Goal: Task Accomplishment & Management: Manage account settings

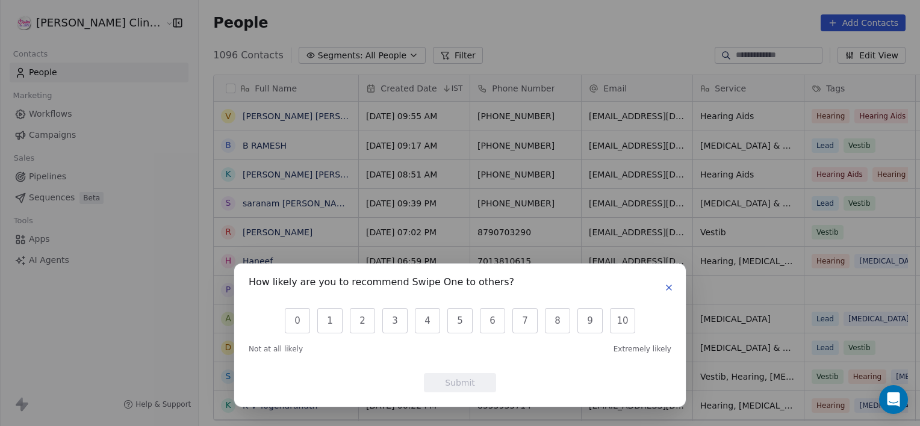
scroll to position [366, 748]
click at [291, 113] on div "How likely are you to recommend Swipe One to others? 0 1 2 3 4 5 6 7 8 9 10 Not…" at bounding box center [460, 213] width 920 height 426
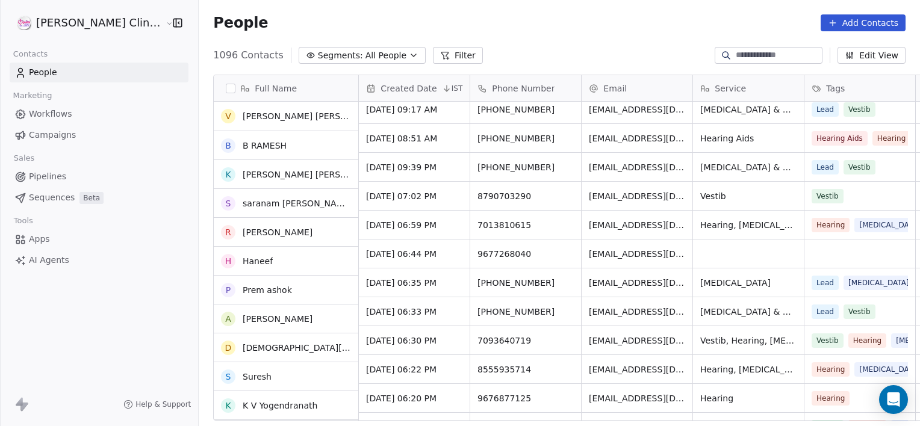
scroll to position [0, 0]
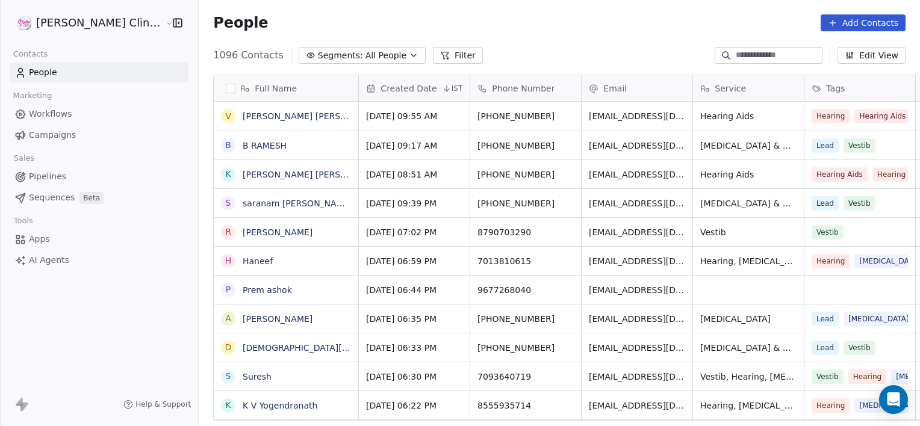
click at [513, 116] on div "[PHONE_NUMBER]" at bounding box center [525, 116] width 111 height 29
click at [743, 113] on div "Hearing Aids" at bounding box center [748, 116] width 111 height 29
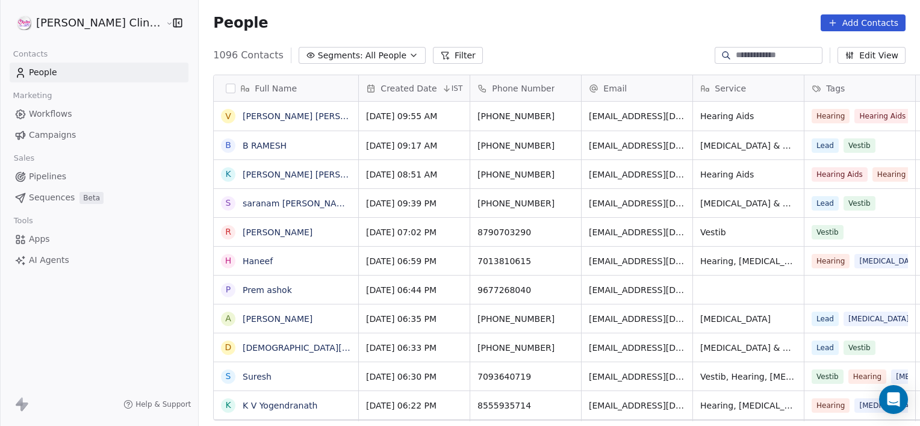
drag, startPoint x: 743, startPoint y: 113, endPoint x: 727, endPoint y: 94, distance: 25.2
click at [727, 94] on div "Service" at bounding box center [748, 88] width 111 height 26
click at [720, 197] on span "[MEDICAL_DATA] & Dizziness" at bounding box center [748, 203] width 96 height 12
click at [754, 114] on div "Hearing Aids" at bounding box center [748, 116] width 111 height 29
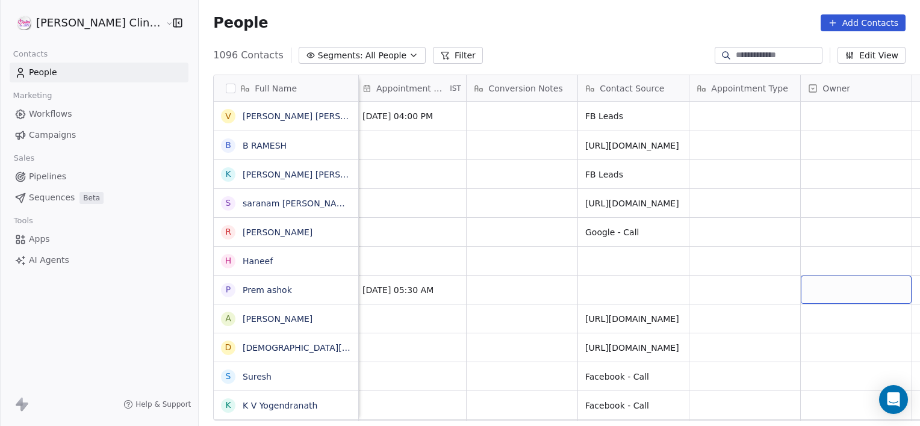
click at [829, 289] on div "grid" at bounding box center [856, 290] width 111 height 28
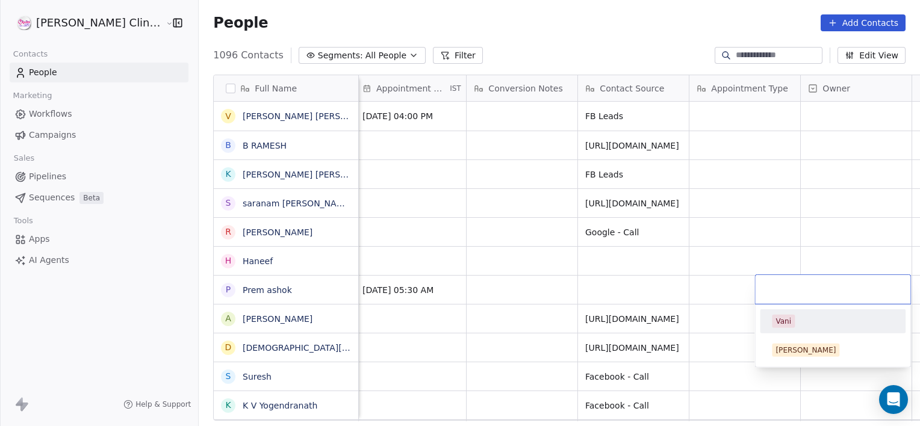
click at [829, 289] on input "text" at bounding box center [832, 289] width 141 height 13
click at [781, 326] on span "Vani" at bounding box center [783, 321] width 23 height 13
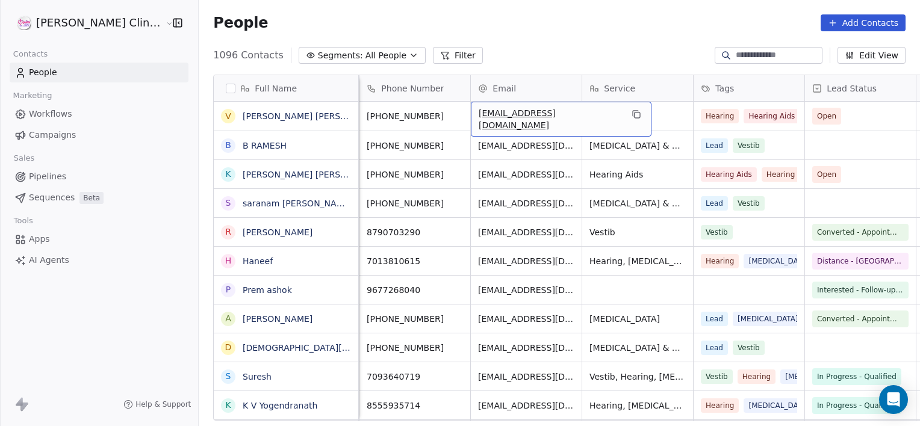
scroll to position [0, 77]
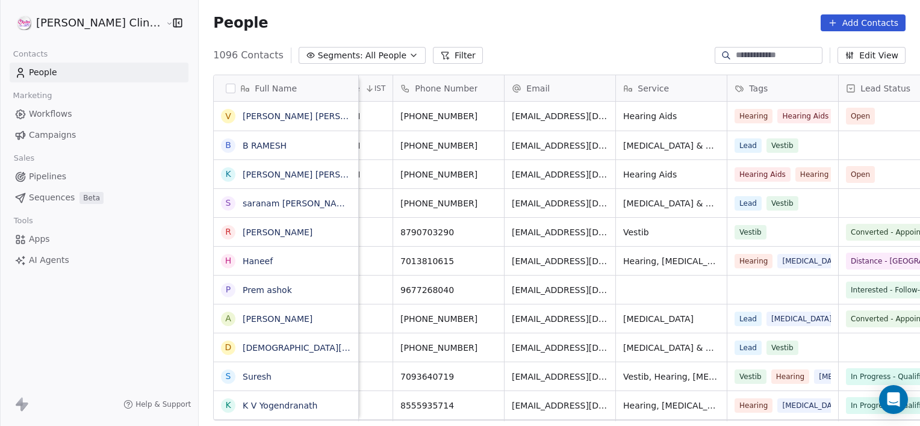
click at [737, 53] on input at bounding box center [778, 55] width 84 height 12
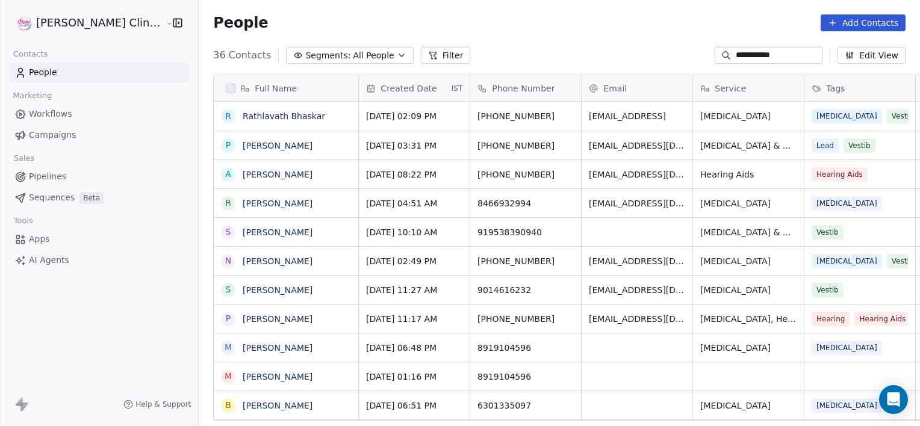
scroll to position [366, 748]
type input "**********"
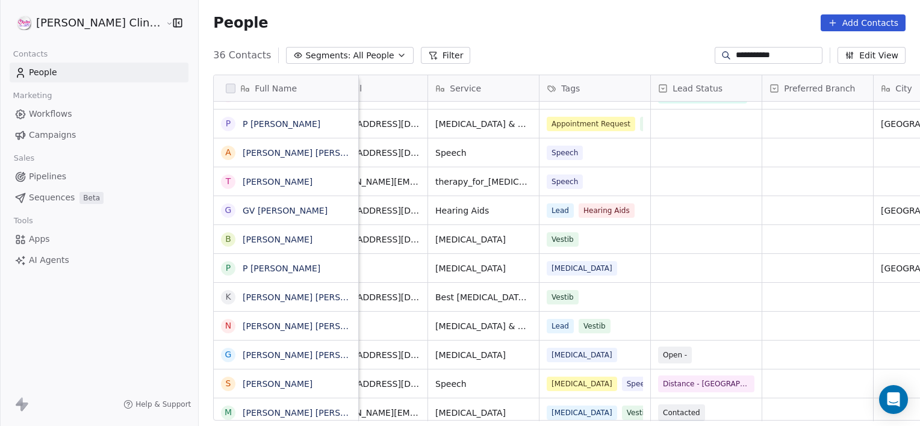
scroll to position [0, 0]
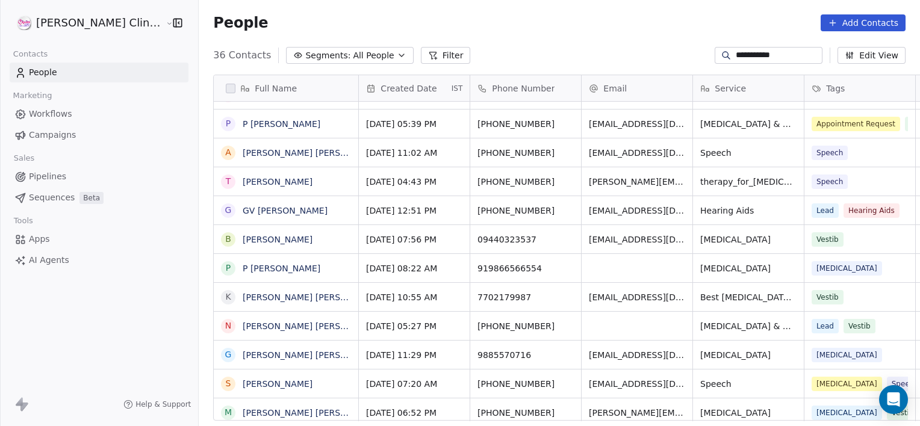
click at [802, 55] on input "**********" at bounding box center [778, 55] width 84 height 12
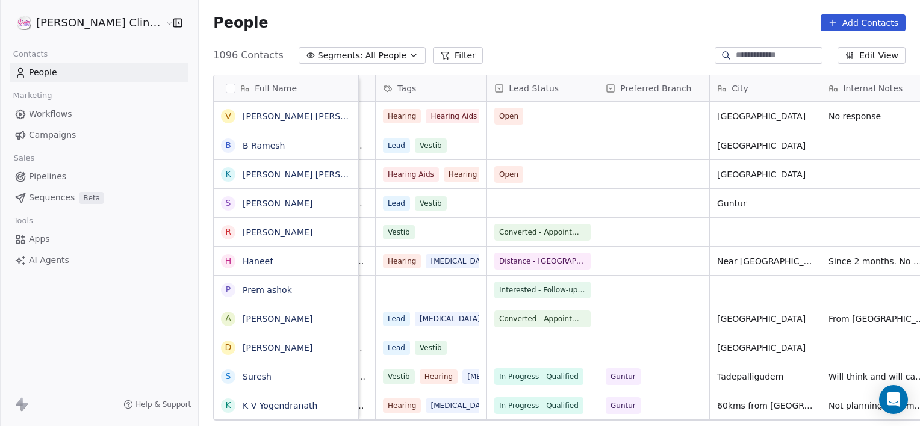
scroll to position [0, 541]
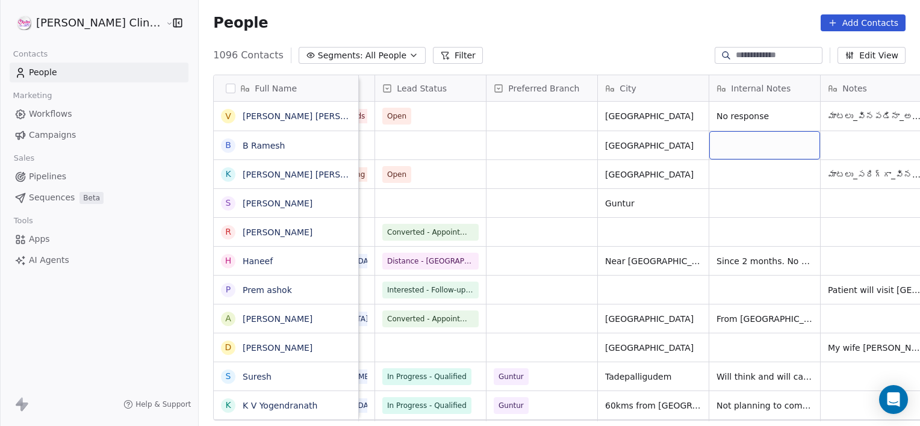
click at [717, 148] on div "grid" at bounding box center [764, 145] width 111 height 28
click at [709, 147] on div "grid" at bounding box center [764, 145] width 111 height 28
click at [702, 147] on textarea at bounding box center [729, 149] width 110 height 37
click at [778, 147] on textarea "**********" at bounding box center [729, 149] width 110 height 37
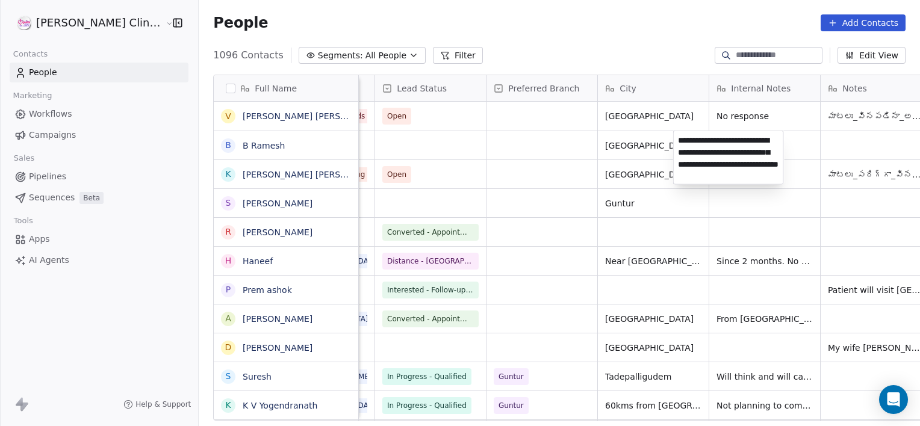
type textarea "**********"
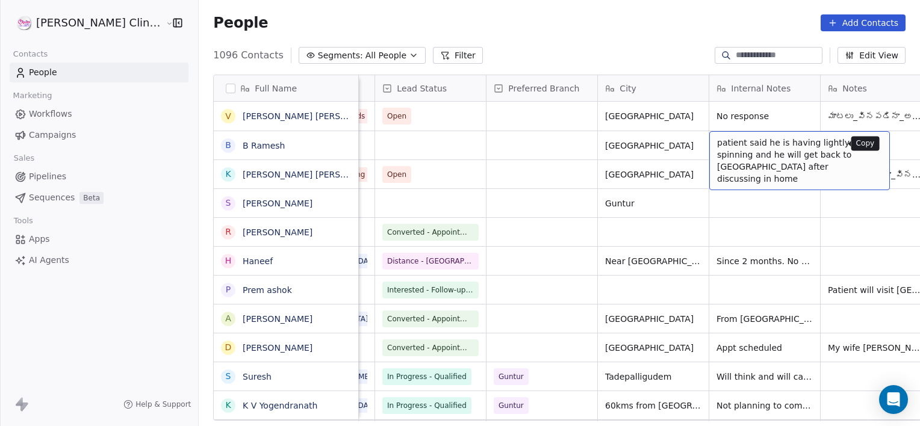
click at [873, 147] on icon "grid" at bounding box center [875, 144] width 5 height 5
click at [243, 144] on link "B Ramesh" at bounding box center [264, 146] width 42 height 10
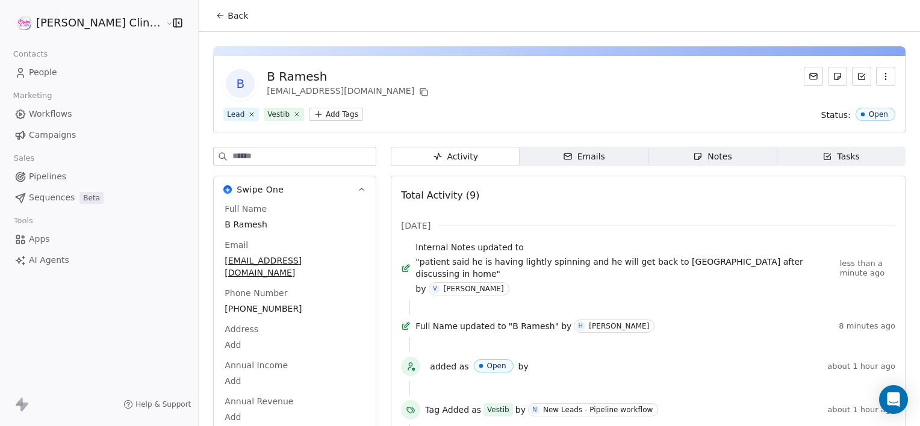
click at [695, 159] on icon "button" at bounding box center [698, 156] width 7 height 7
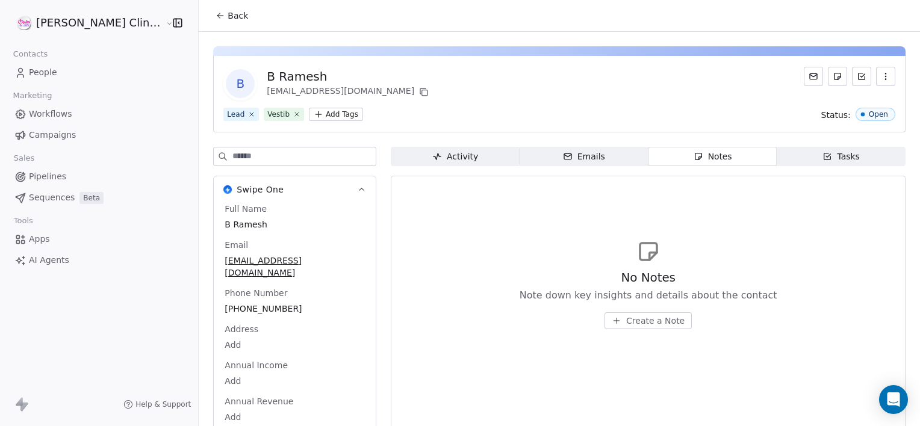
click at [631, 321] on span "Create a Note" at bounding box center [655, 321] width 58 height 12
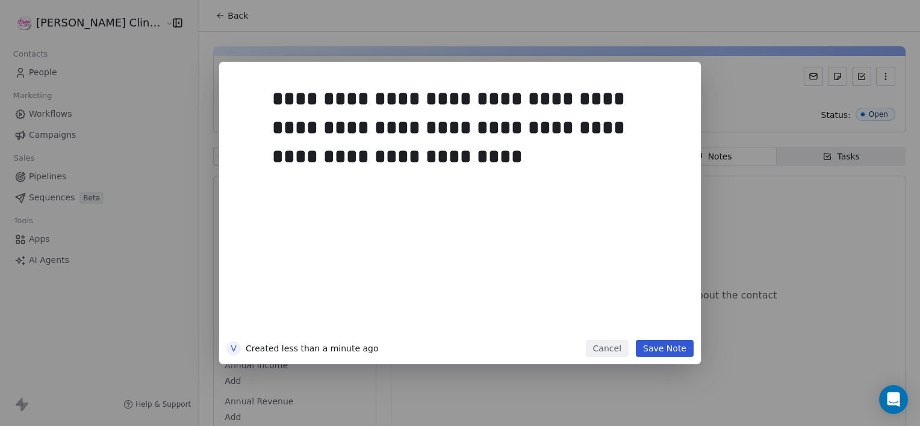
click at [666, 349] on button "Save Note" at bounding box center [665, 348] width 58 height 17
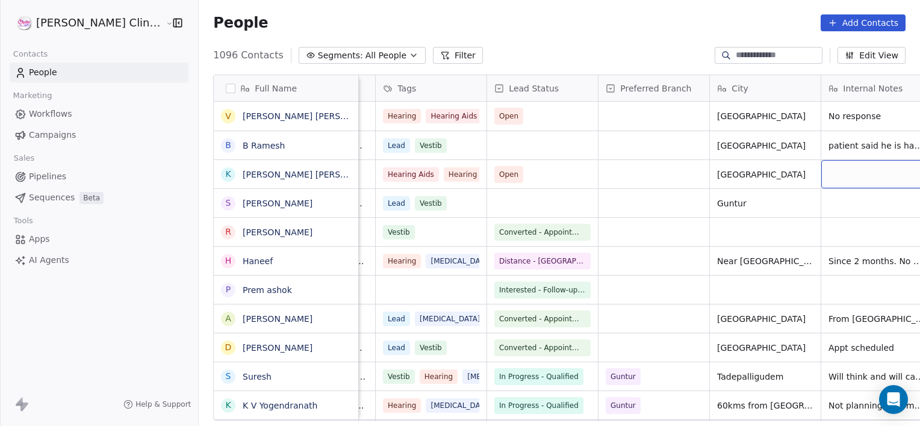
scroll to position [0, 541]
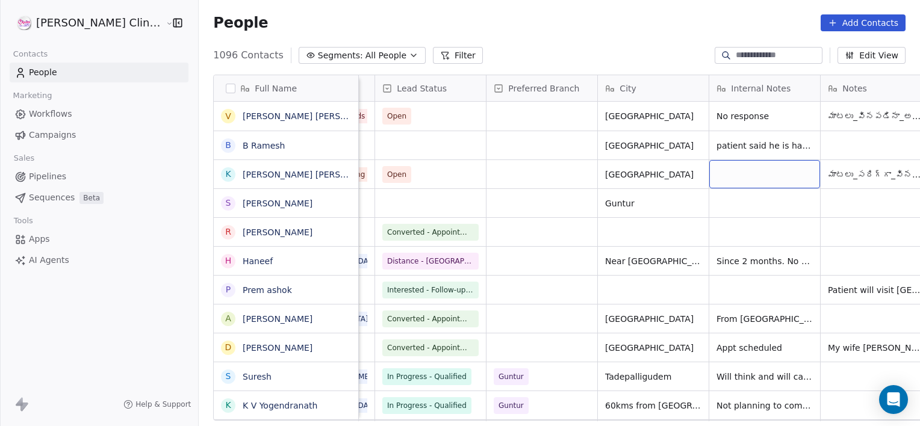
click at [709, 172] on div "grid" at bounding box center [764, 174] width 111 height 28
click at [698, 172] on textarea at bounding box center [729, 178] width 110 height 37
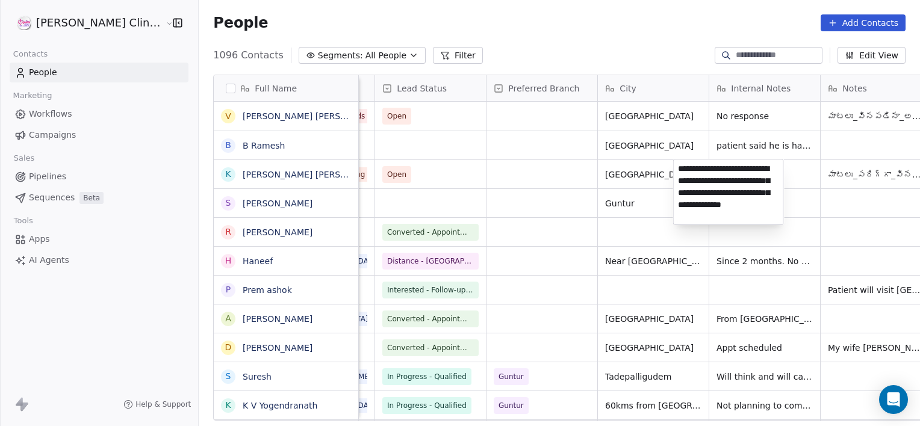
click at [738, 223] on textarea "**********" at bounding box center [729, 192] width 110 height 65
type textarea "**********"
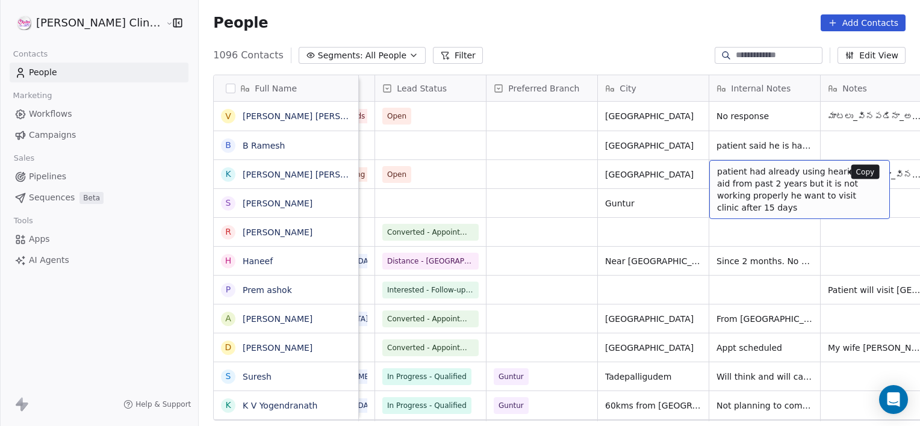
click at [870, 172] on icon "grid" at bounding box center [875, 173] width 10 height 10
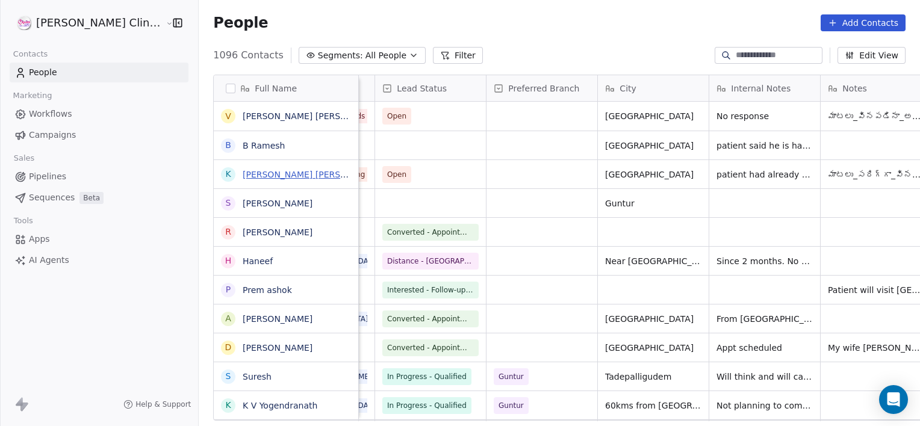
click at [269, 170] on link "[PERSON_NAME] [PERSON_NAME]" at bounding box center [314, 175] width 143 height 10
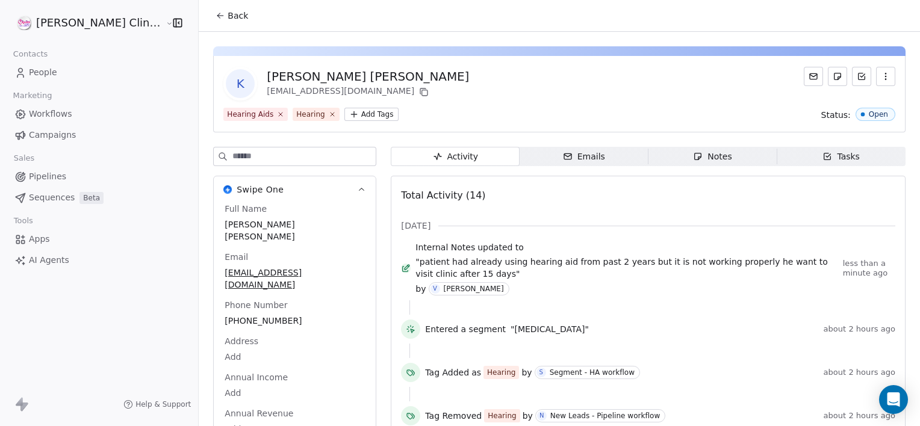
click at [693, 154] on icon "button" at bounding box center [698, 157] width 10 height 10
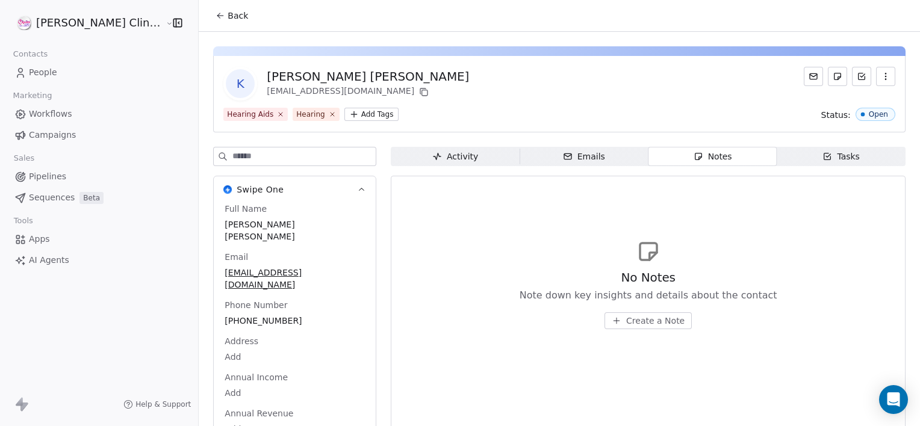
click at [626, 320] on span "Create a Note" at bounding box center [655, 321] width 58 height 12
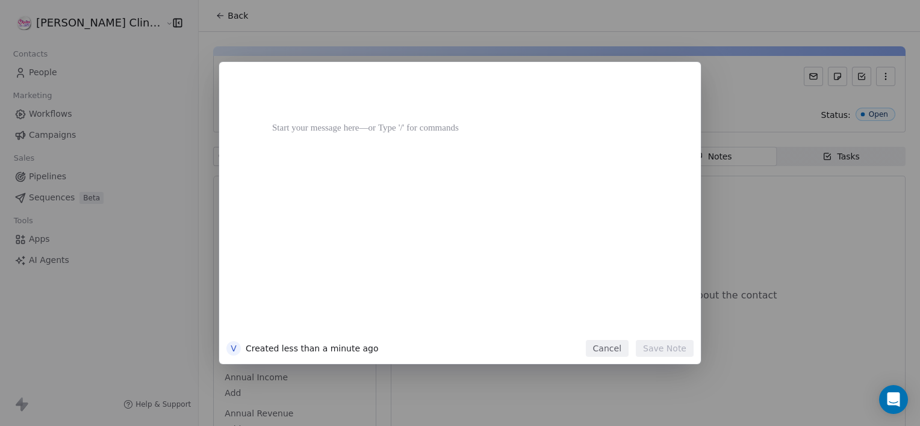
click at [572, 305] on div at bounding box center [478, 207] width 412 height 256
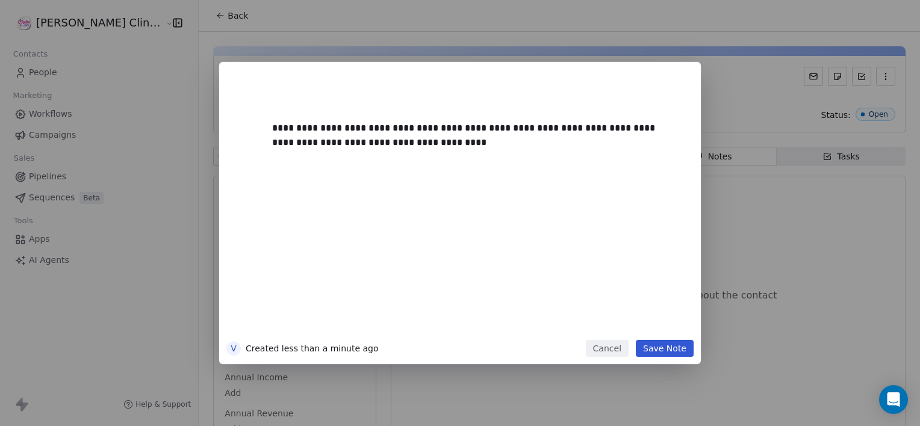
click at [650, 354] on button "Save Note" at bounding box center [665, 348] width 58 height 17
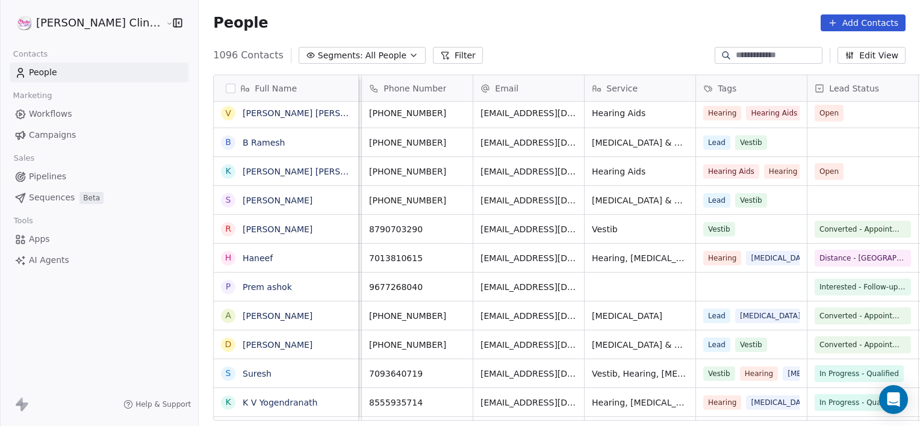
scroll to position [0, 108]
click at [249, 198] on link "[PERSON_NAME]" at bounding box center [278, 201] width 70 height 10
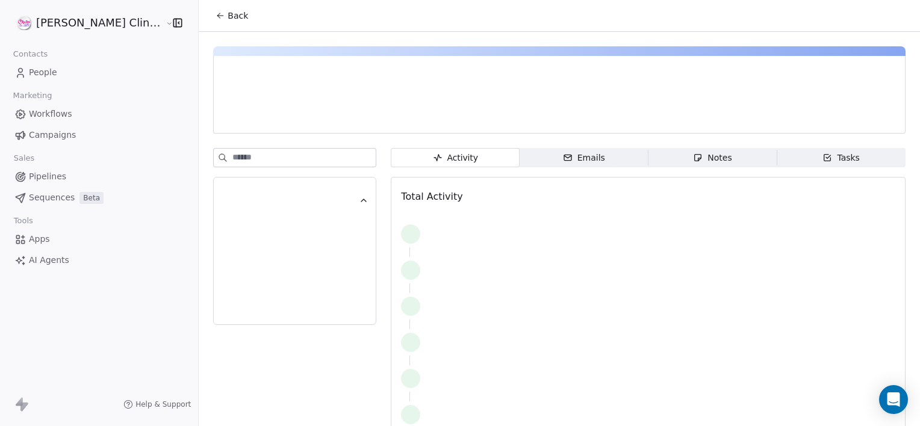
click at [686, 164] on span "Notes Notes" at bounding box center [712, 157] width 129 height 19
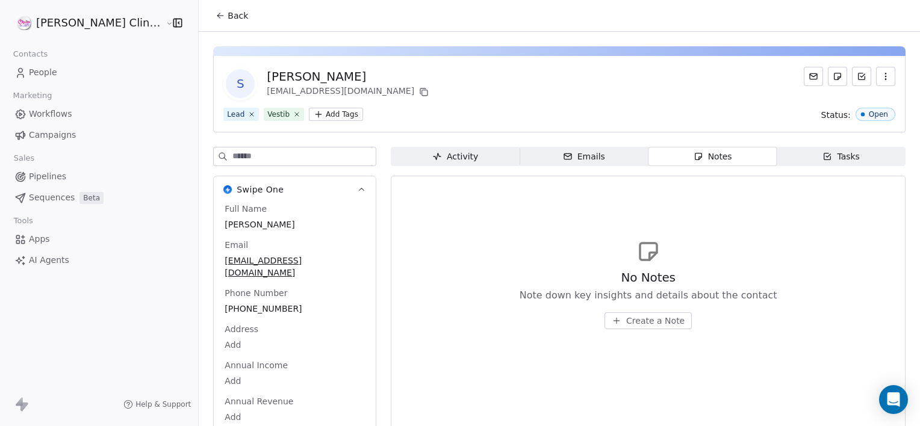
click at [626, 323] on span "Create a Note" at bounding box center [655, 321] width 58 height 12
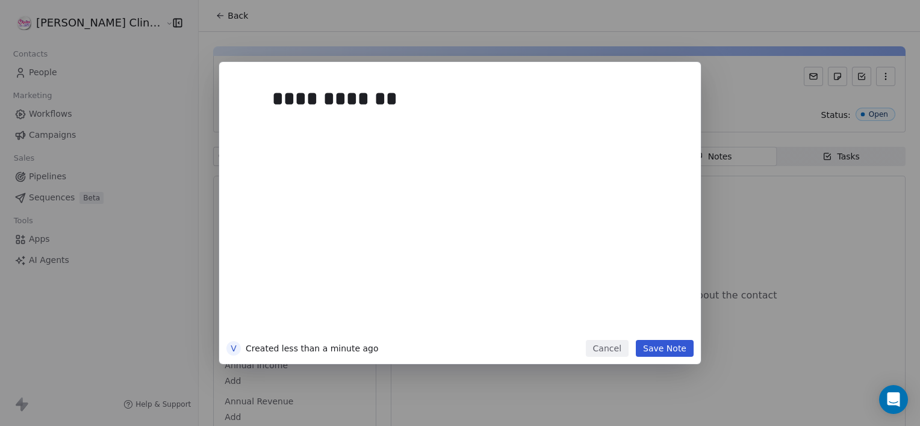
click at [672, 352] on button "Save Note" at bounding box center [665, 348] width 58 height 17
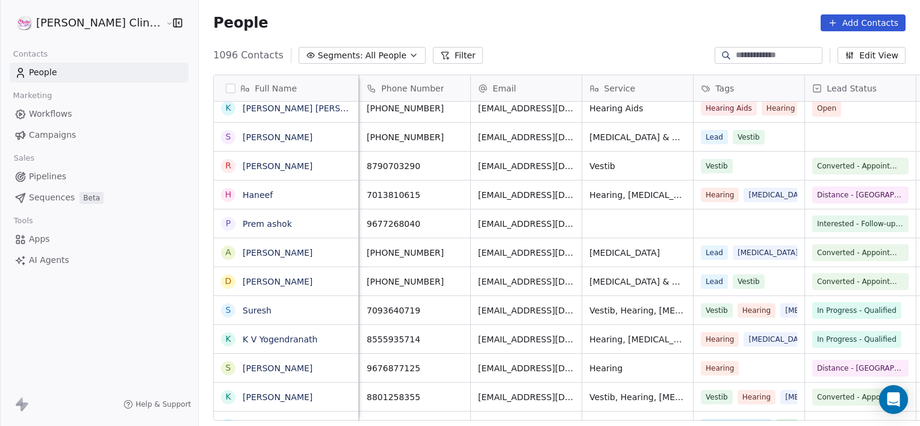
scroll to position [4, 111]
click at [454, 248] on icon "grid" at bounding box center [459, 251] width 10 height 10
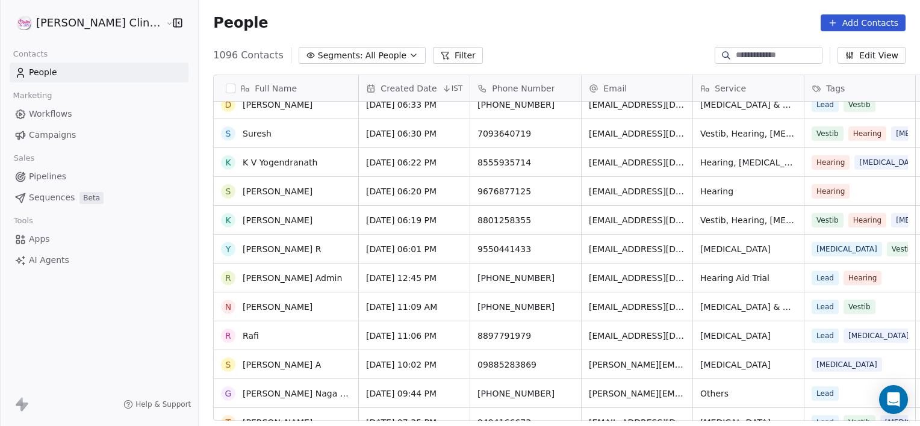
scroll to position [0, 0]
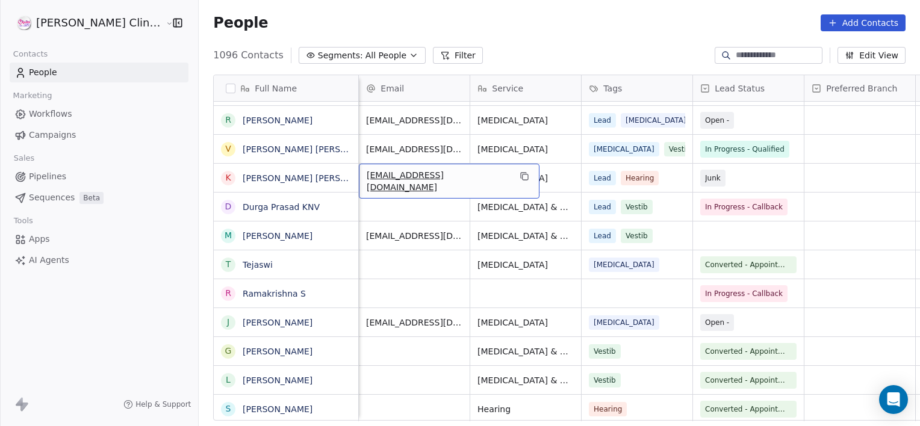
scroll to position [4, 111]
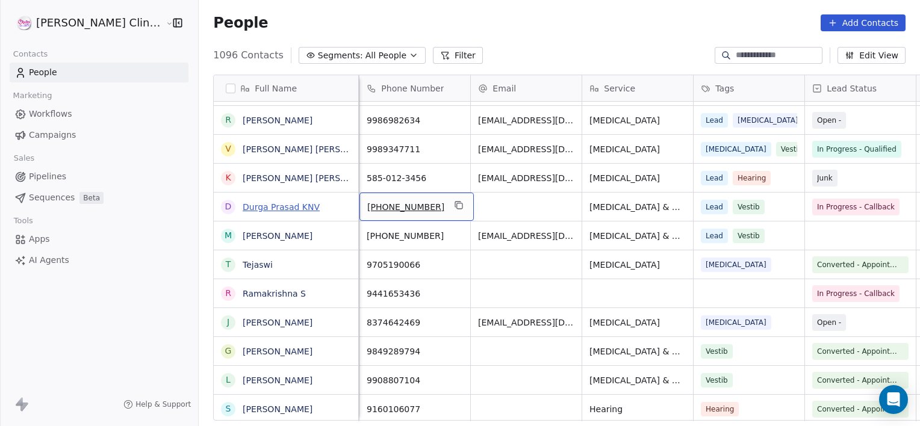
click at [262, 205] on link "Durga Prasad KNV" at bounding box center [281, 207] width 77 height 10
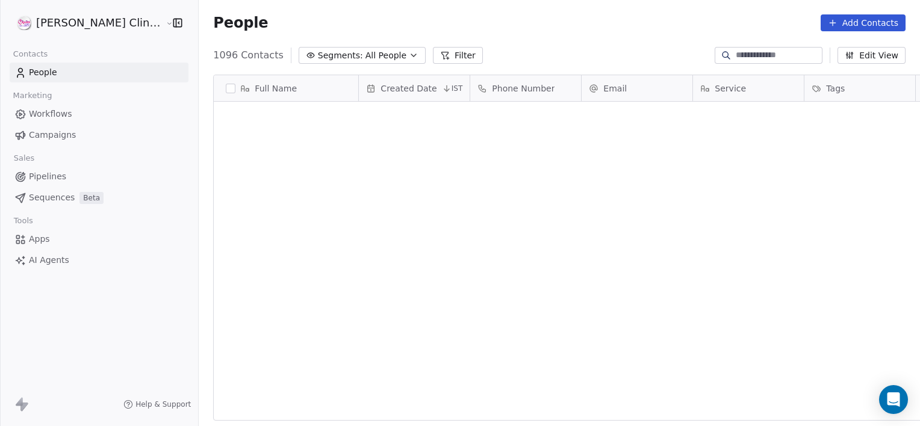
scroll to position [366, 748]
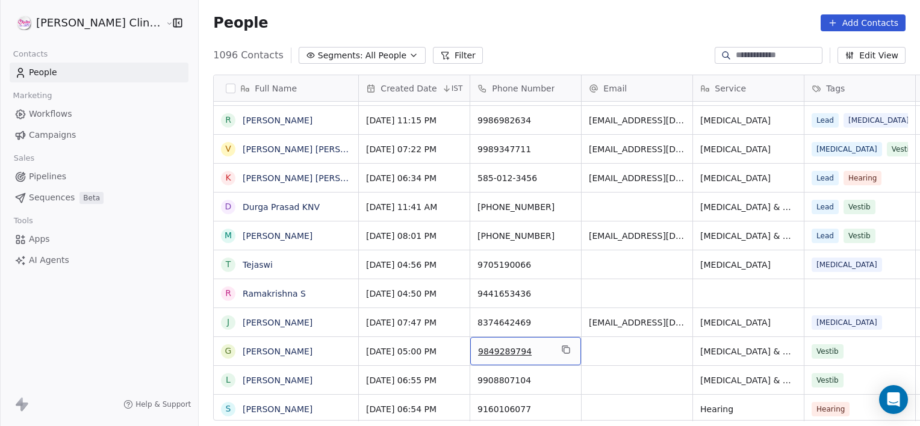
click at [514, 356] on div "9849289794" at bounding box center [525, 351] width 111 height 28
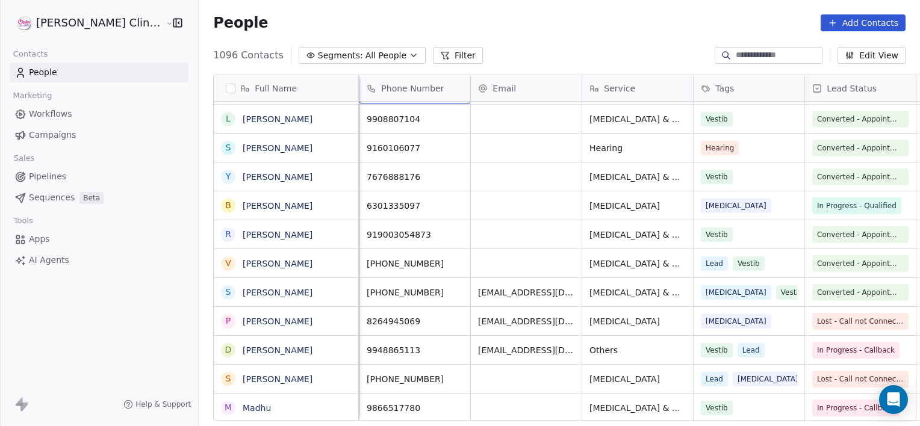
scroll to position [0, 0]
click at [243, 206] on link "[PERSON_NAME]" at bounding box center [278, 206] width 70 height 10
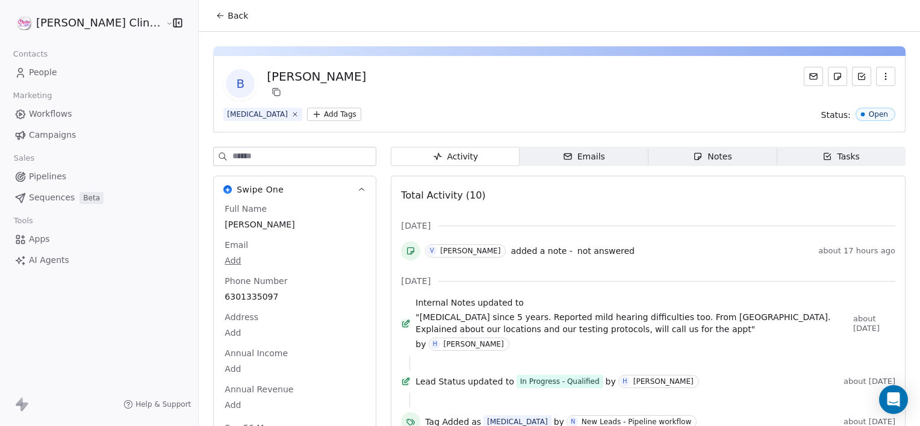
click at [709, 163] on span "Notes Notes" at bounding box center [712, 156] width 129 height 19
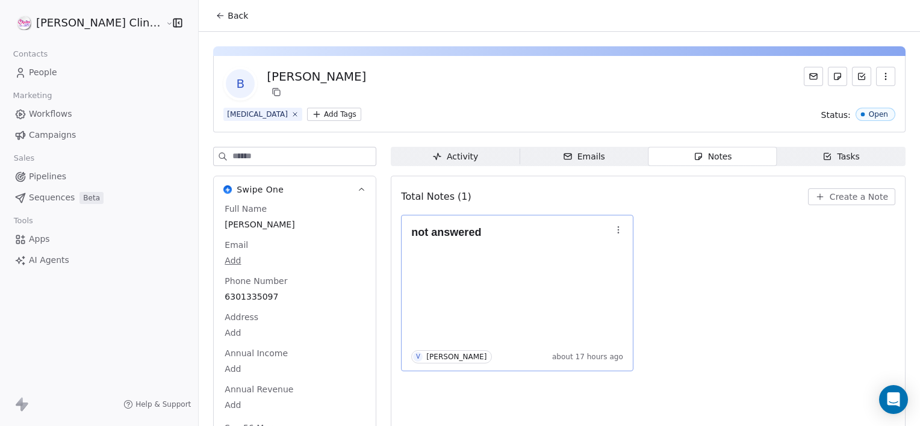
click at [613, 225] on icon "button" at bounding box center [618, 230] width 10 height 10
click at [610, 253] on span "Edit" at bounding box center [609, 255] width 16 height 12
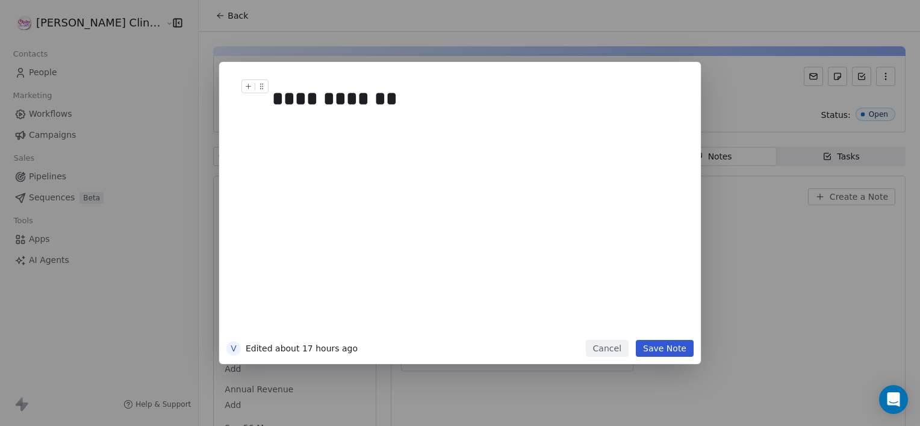
click at [439, 99] on div "**********" at bounding box center [473, 98] width 403 height 29
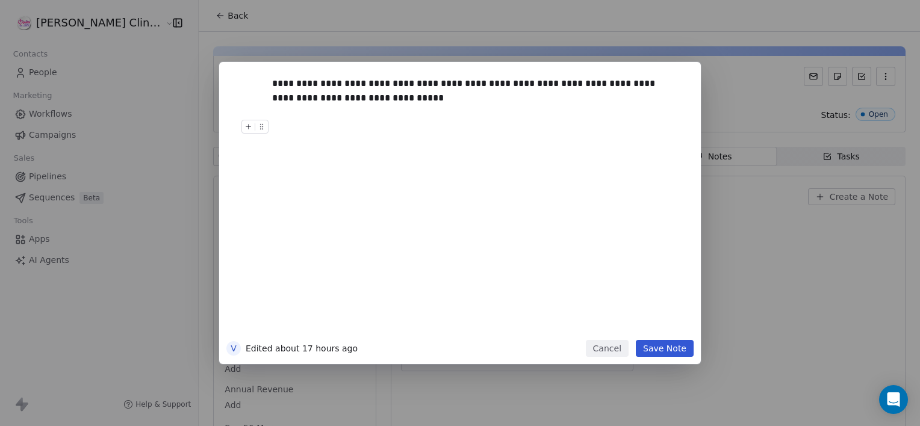
click at [655, 352] on button "Save Note" at bounding box center [665, 348] width 58 height 17
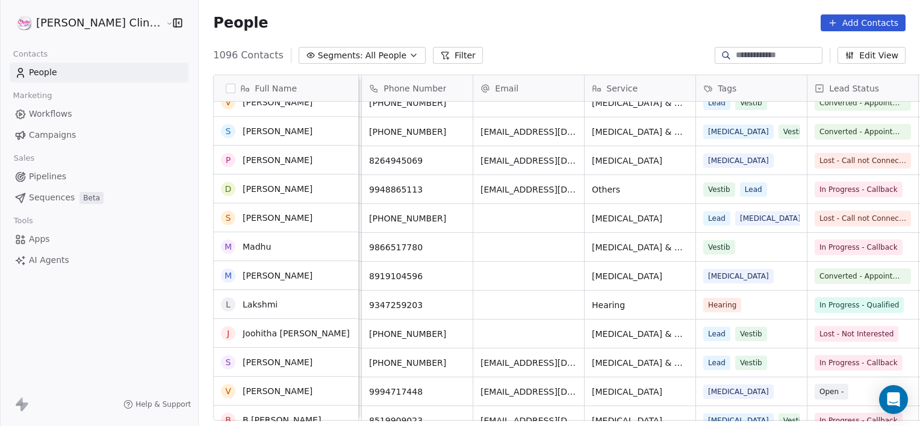
scroll to position [6612, 0]
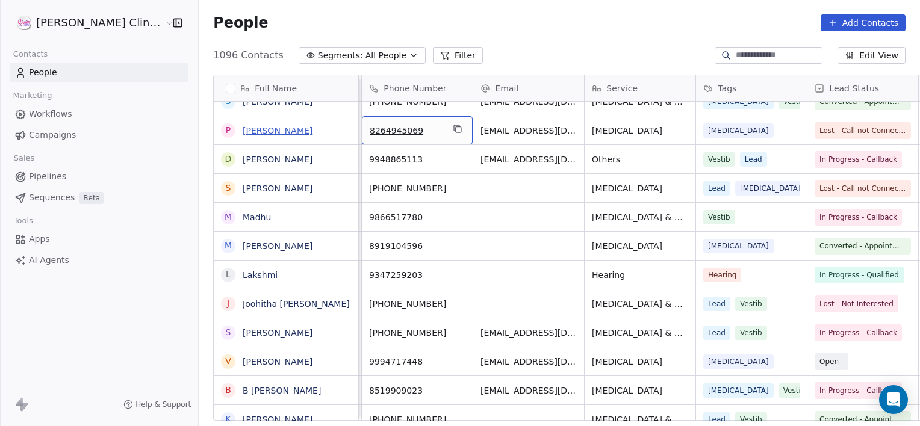
click at [243, 126] on link "[PERSON_NAME]" at bounding box center [278, 131] width 70 height 10
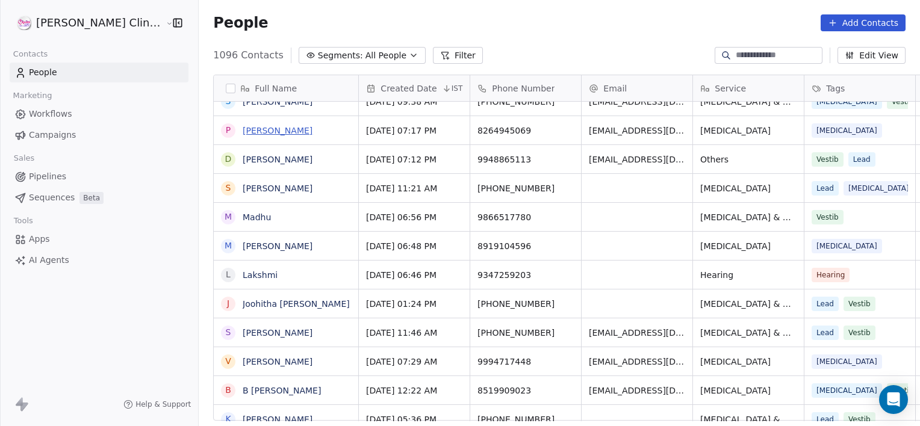
click at [243, 132] on link "[PERSON_NAME]" at bounding box center [278, 131] width 70 height 10
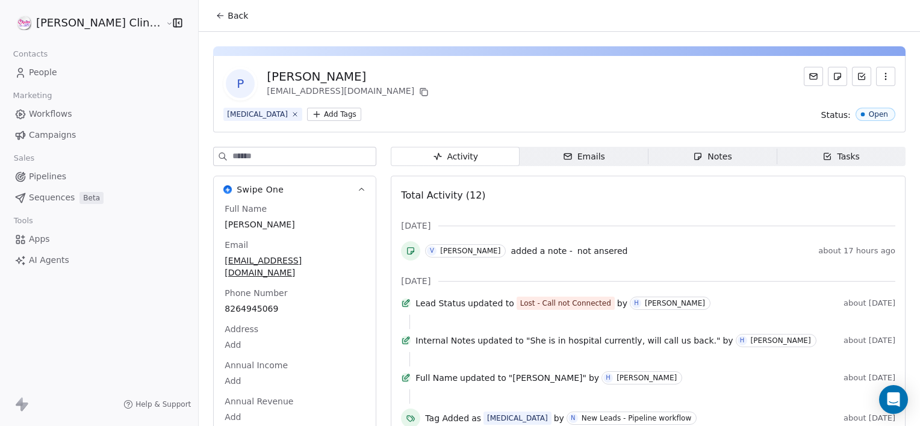
click at [693, 155] on div "Notes" at bounding box center [712, 156] width 39 height 13
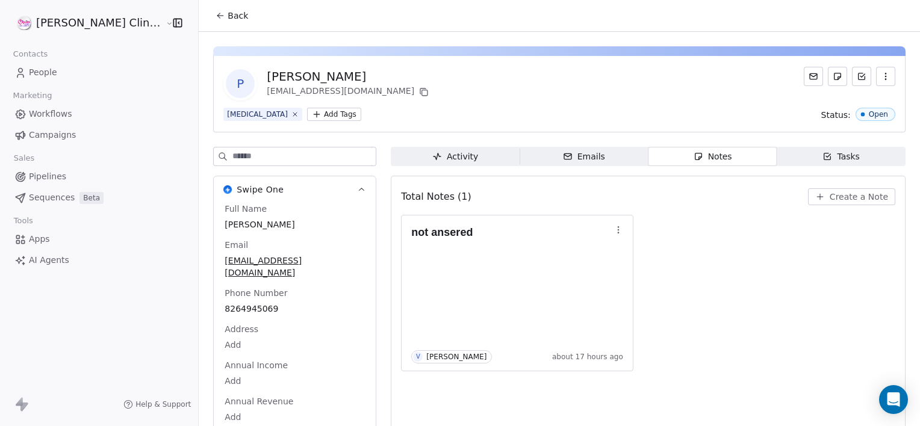
click at [848, 196] on span "Create a Note" at bounding box center [858, 197] width 58 height 12
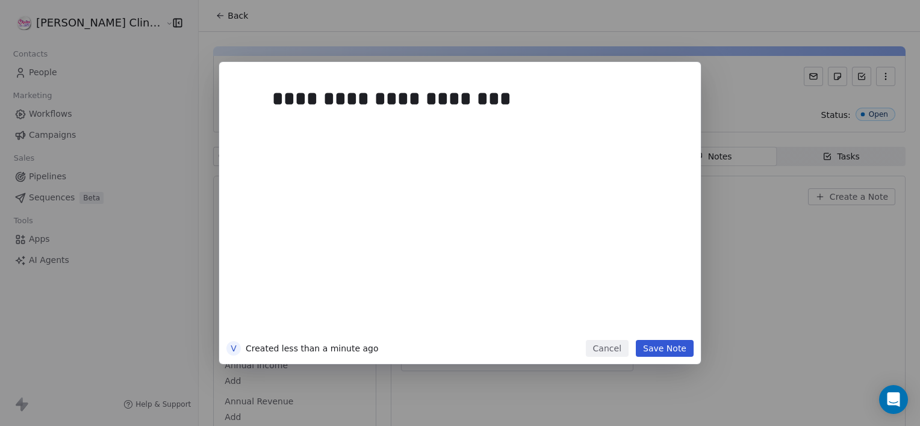
click at [679, 353] on button "Save Note" at bounding box center [665, 348] width 58 height 17
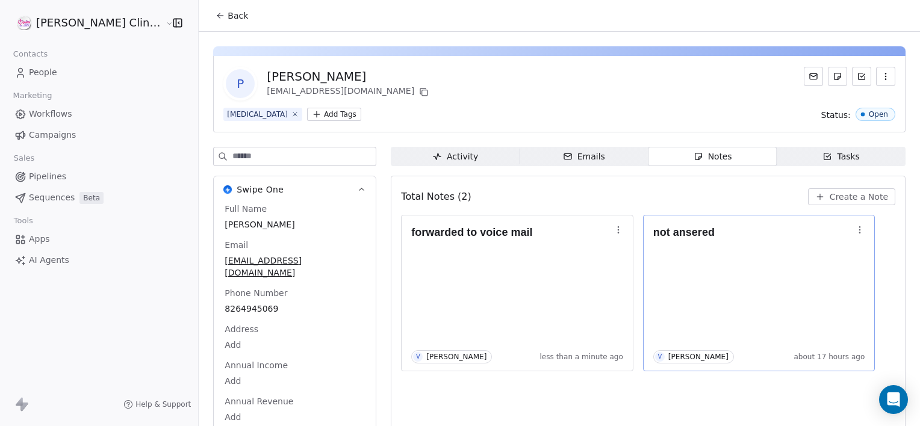
click at [679, 353] on div "V Vani Myla about 17 hours ago" at bounding box center [759, 356] width 212 height 13
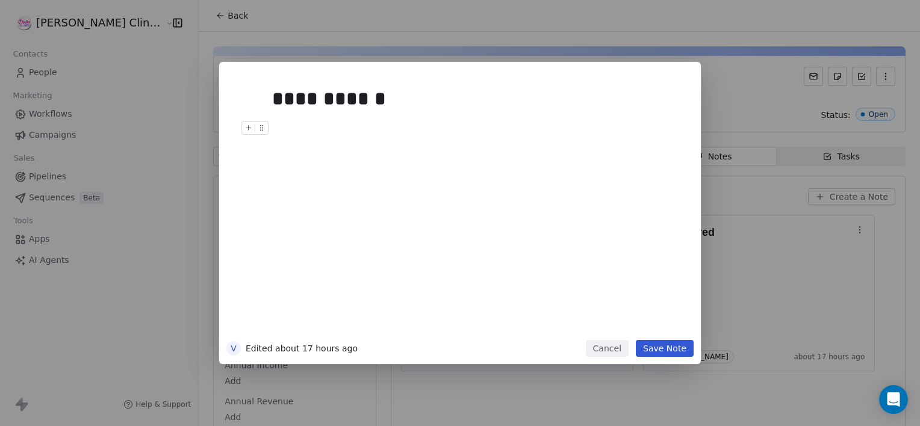
click at [612, 350] on button "Cancel" at bounding box center [607, 348] width 43 height 17
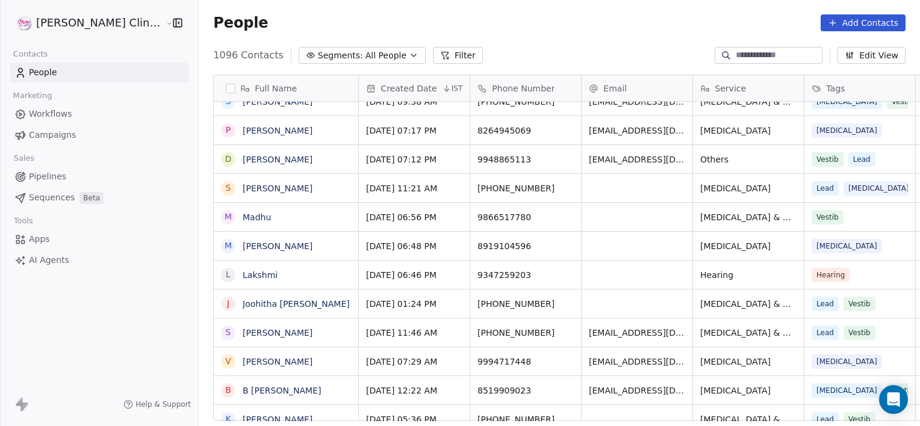
scroll to position [366, 748]
click at [243, 159] on link "[PERSON_NAME]" at bounding box center [278, 160] width 70 height 10
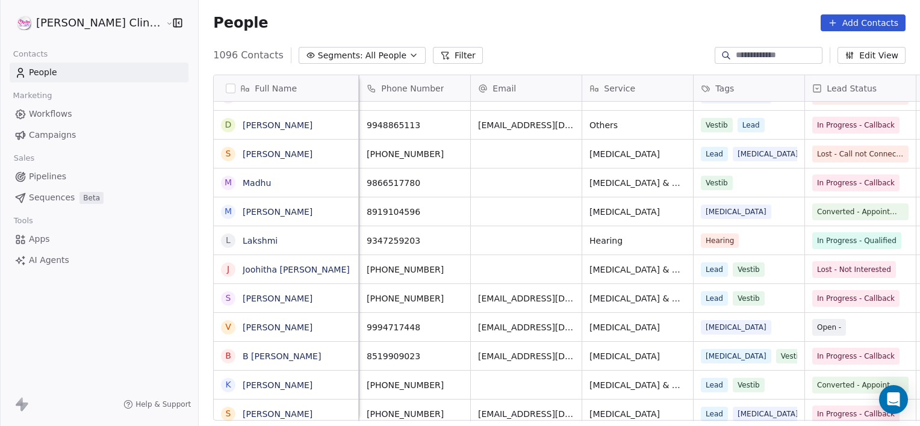
scroll to position [0, 111]
click at [247, 126] on link "[PERSON_NAME]" at bounding box center [278, 125] width 70 height 10
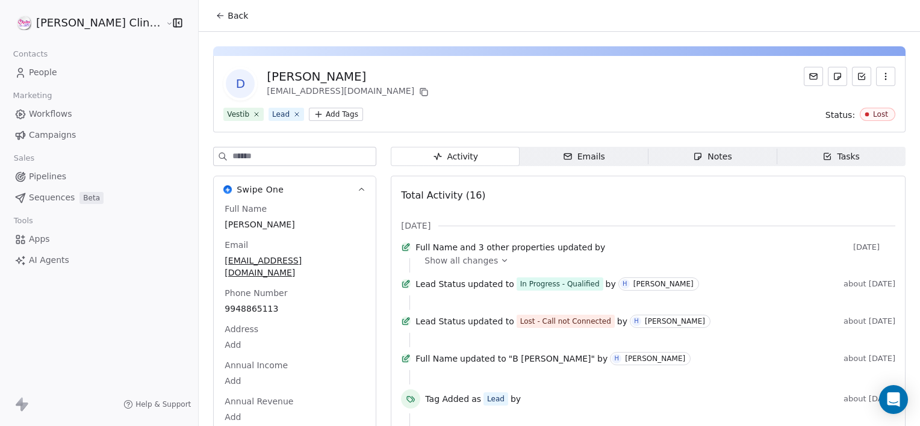
click at [710, 152] on div "Notes" at bounding box center [712, 156] width 39 height 13
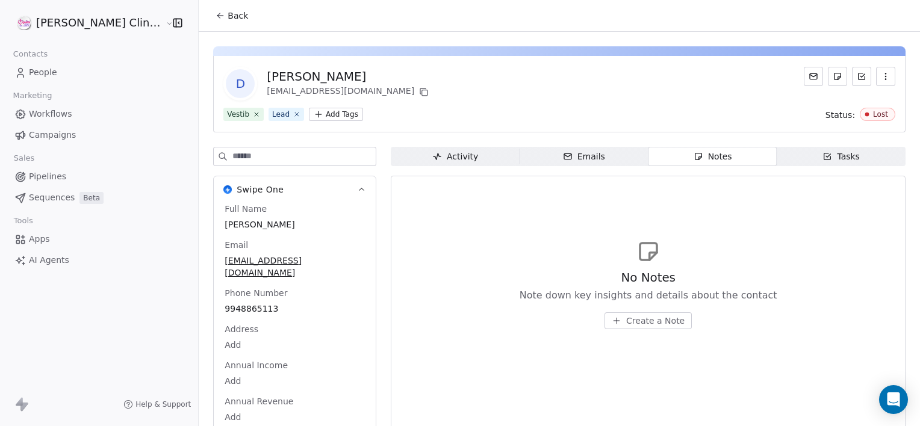
click at [626, 320] on span "Create a Note" at bounding box center [655, 321] width 58 height 12
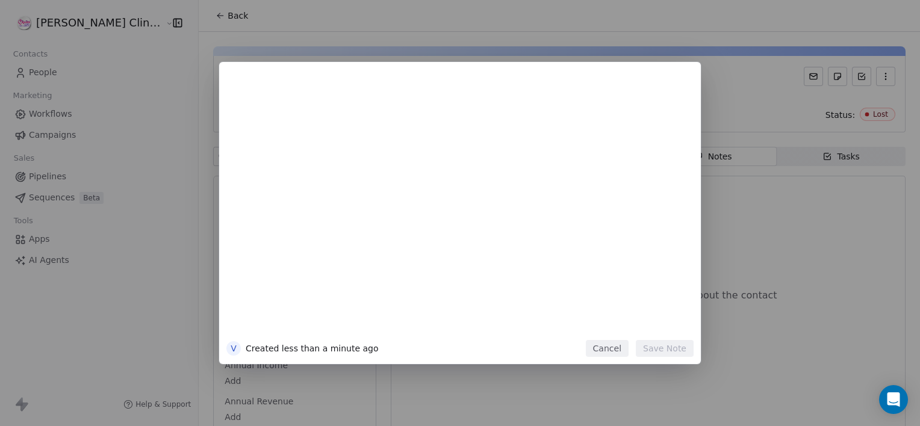
click at [605, 320] on div at bounding box center [478, 207] width 412 height 256
click at [665, 352] on button "Save Note" at bounding box center [665, 348] width 58 height 17
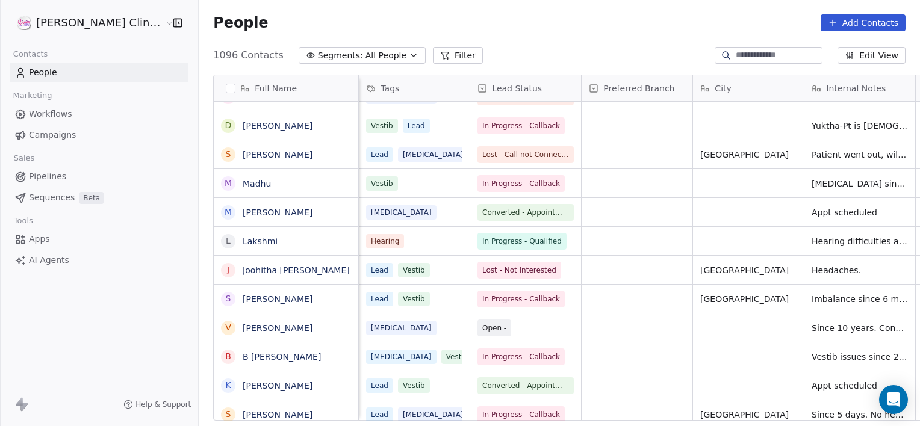
scroll to position [0, 334]
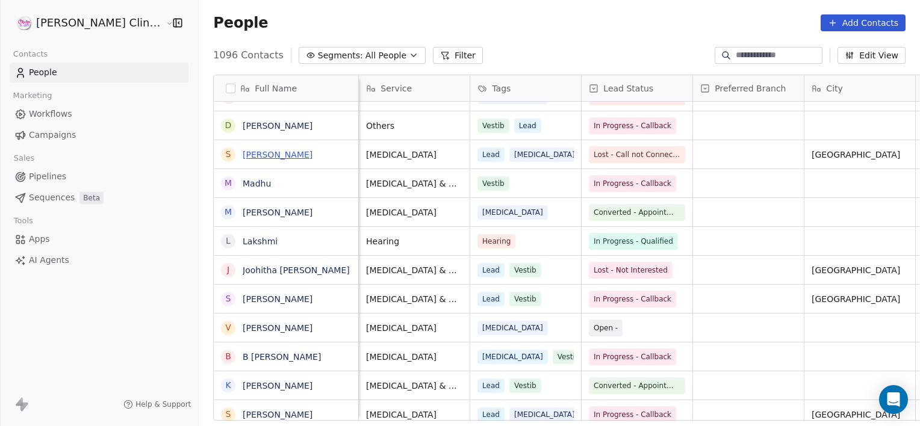
click at [243, 155] on link "[PERSON_NAME]" at bounding box center [278, 155] width 70 height 10
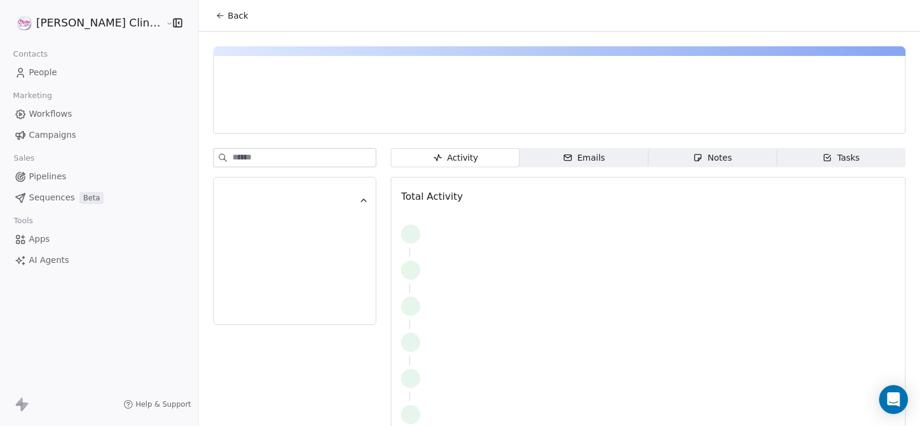
click at [669, 161] on span "Notes Notes" at bounding box center [712, 157] width 129 height 19
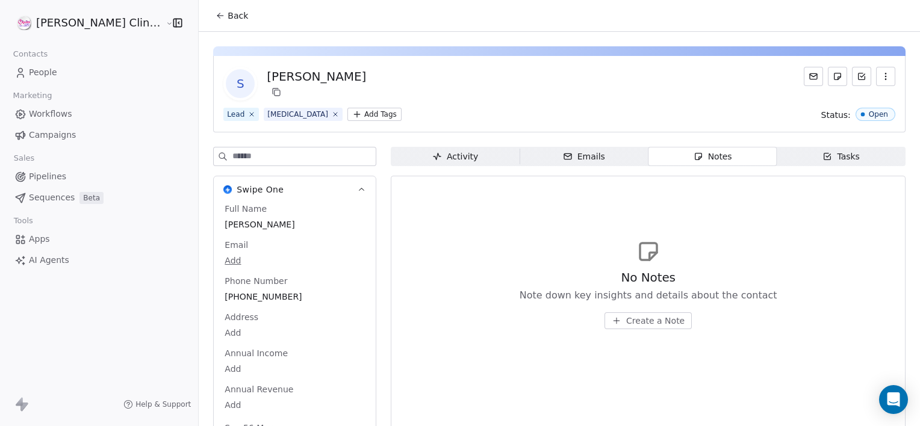
click at [628, 318] on span "Create a Note" at bounding box center [655, 321] width 58 height 12
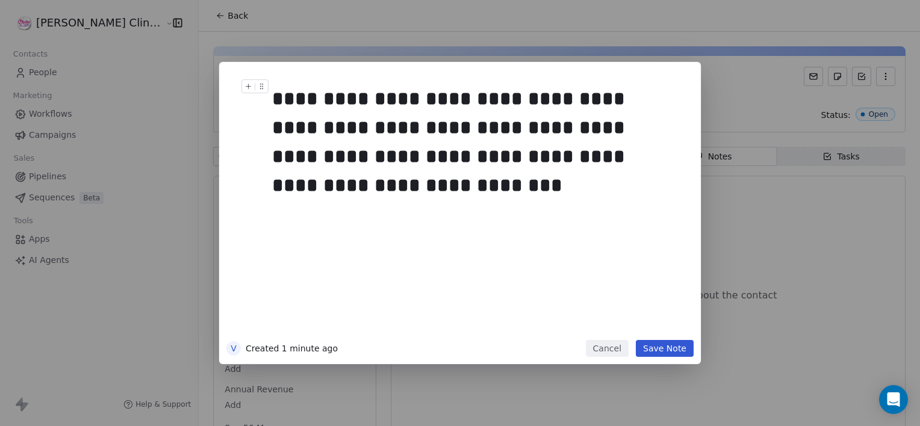
click at [651, 352] on button "Save Note" at bounding box center [665, 348] width 58 height 17
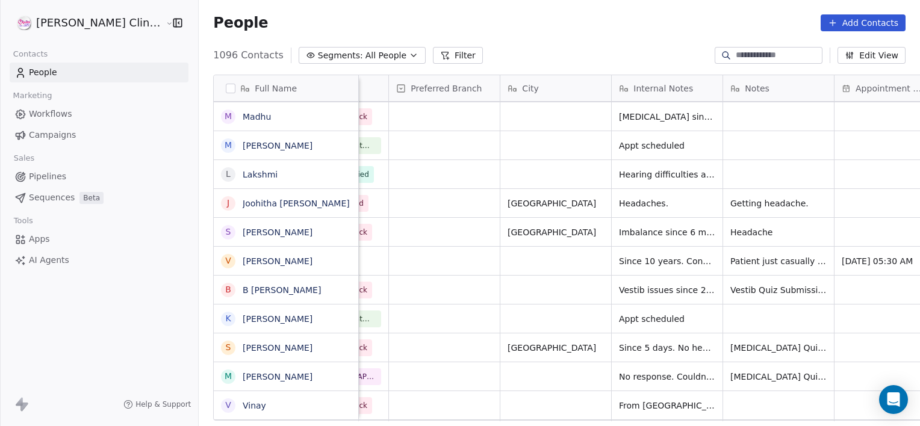
scroll to position [0, 645]
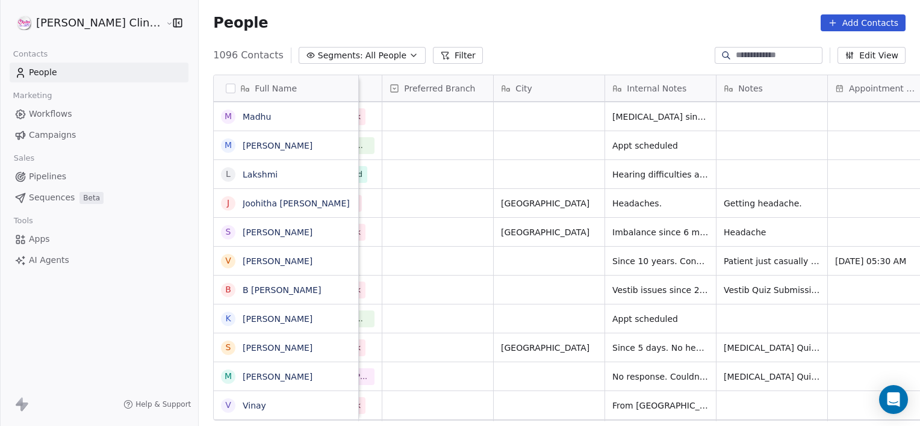
click at [739, 57] on input at bounding box center [778, 55] width 84 height 12
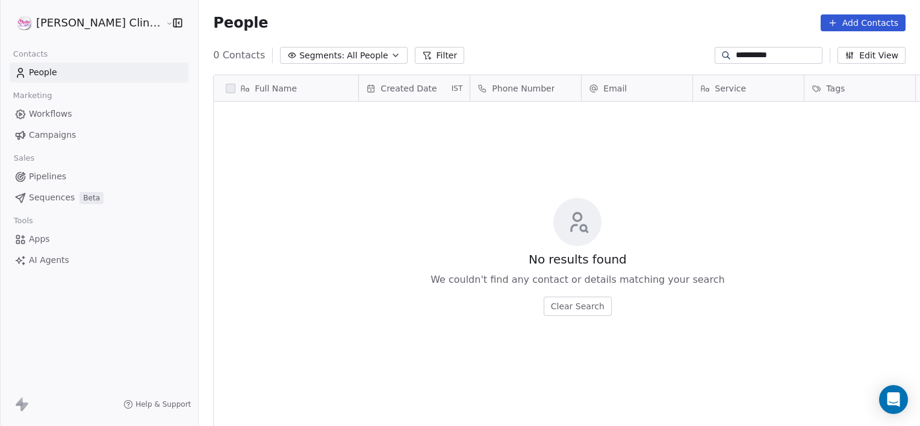
scroll to position [366, 748]
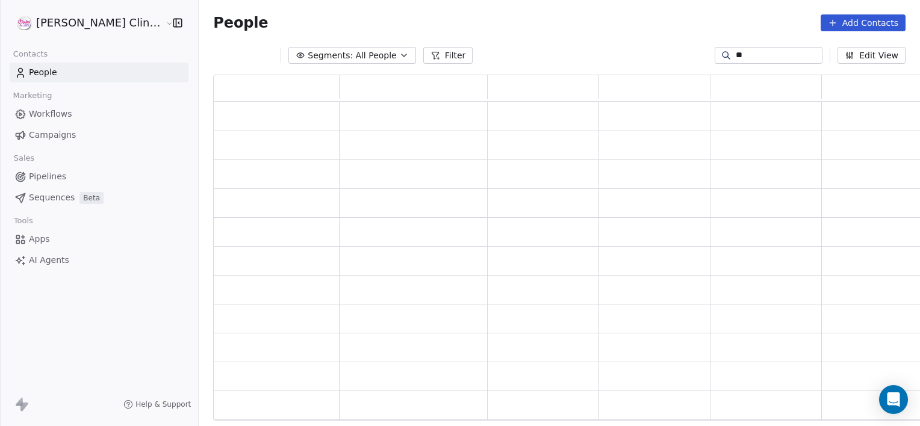
type input "*"
type input "*****"
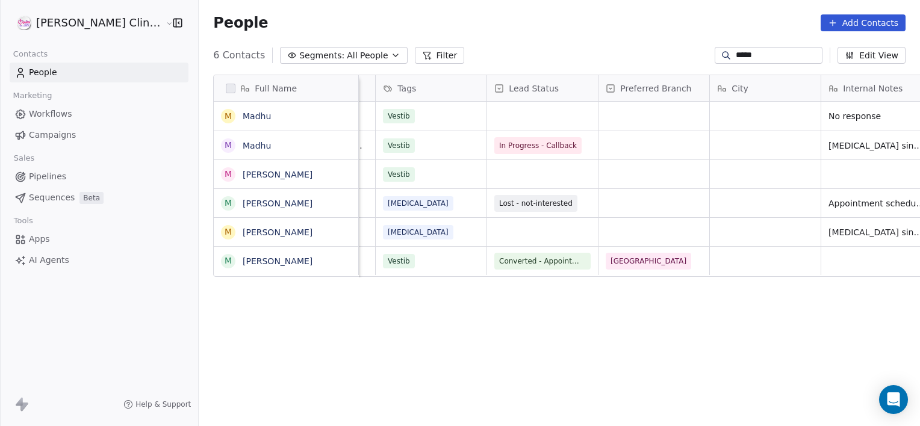
scroll to position [0, 541]
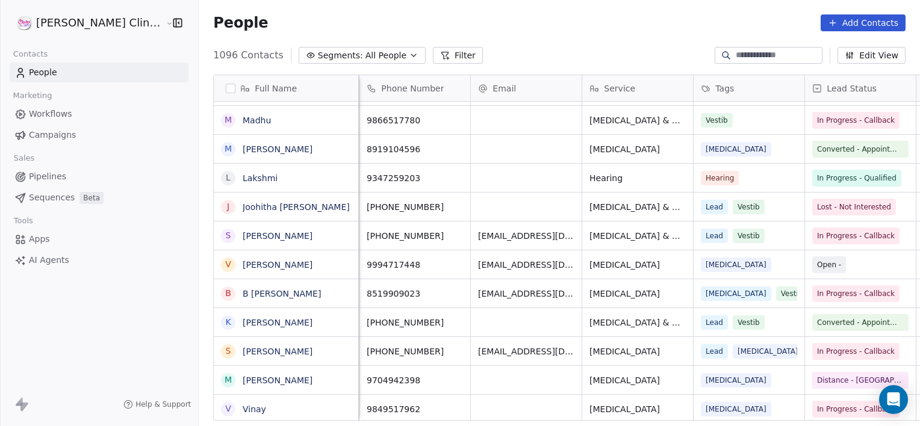
click at [243, 179] on link "Lakshmi" at bounding box center [260, 178] width 35 height 10
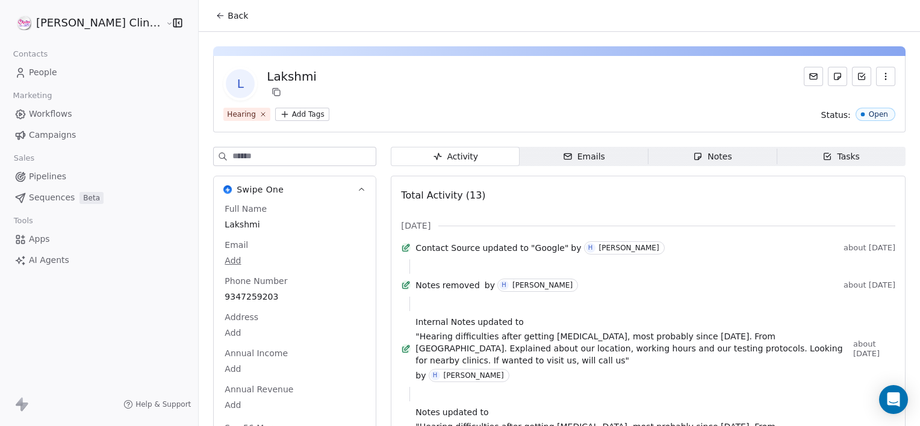
click at [695, 160] on icon "button" at bounding box center [698, 156] width 7 height 7
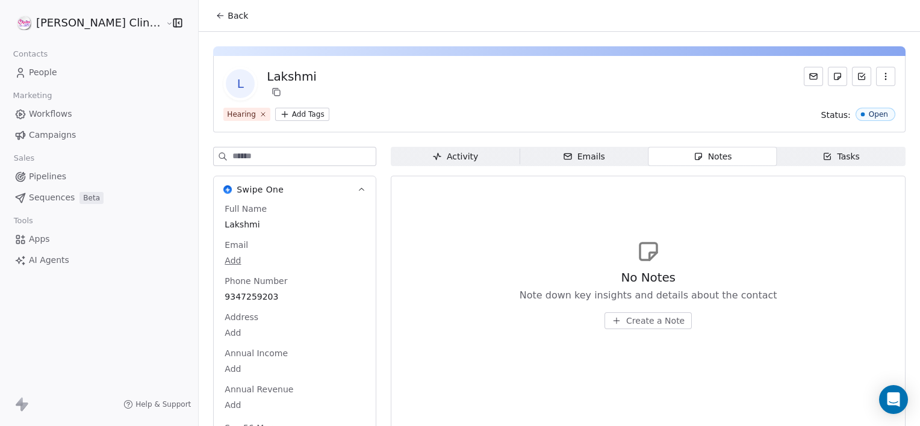
click at [639, 323] on span "Create a Note" at bounding box center [655, 321] width 58 height 12
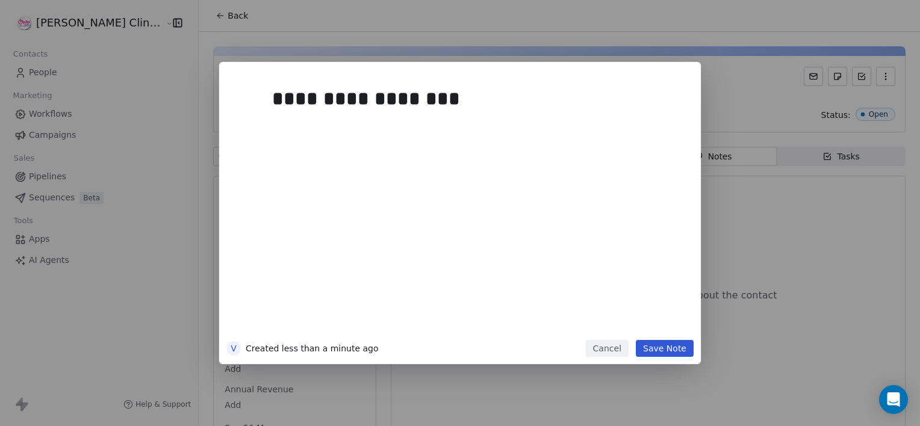
click at [659, 346] on button "Save Note" at bounding box center [665, 348] width 58 height 17
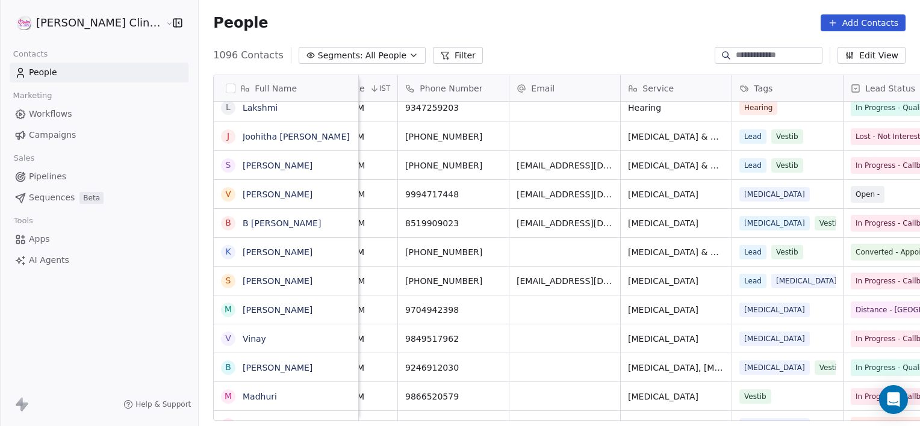
scroll to position [0, 111]
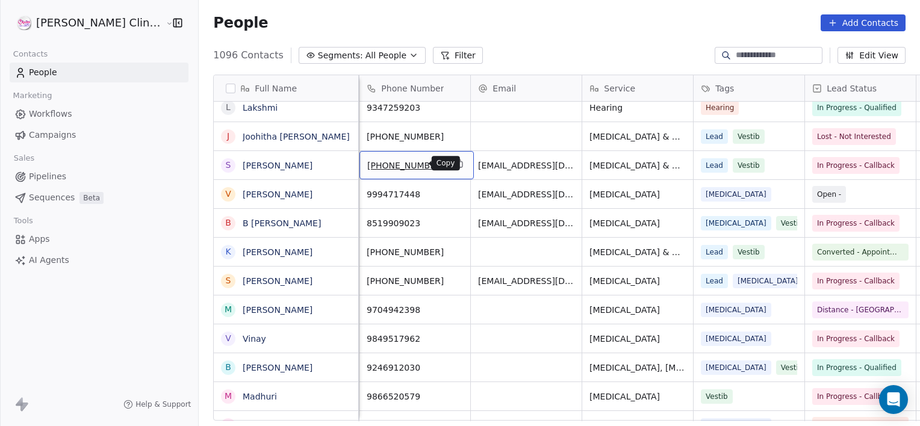
click at [452, 168] on button "grid" at bounding box center [459, 164] width 14 height 14
click at [243, 162] on link "[PERSON_NAME]" at bounding box center [278, 166] width 70 height 10
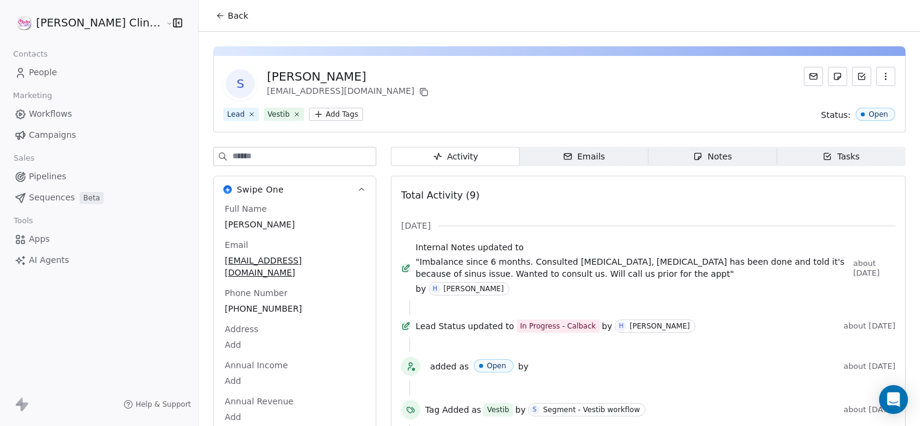
click at [662, 155] on span "Notes Notes" at bounding box center [712, 156] width 129 height 19
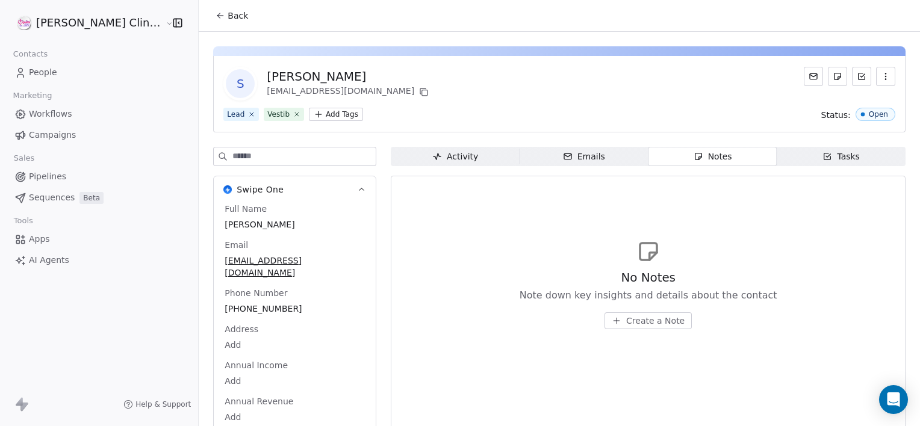
click at [626, 323] on span "Create a Note" at bounding box center [655, 321] width 58 height 12
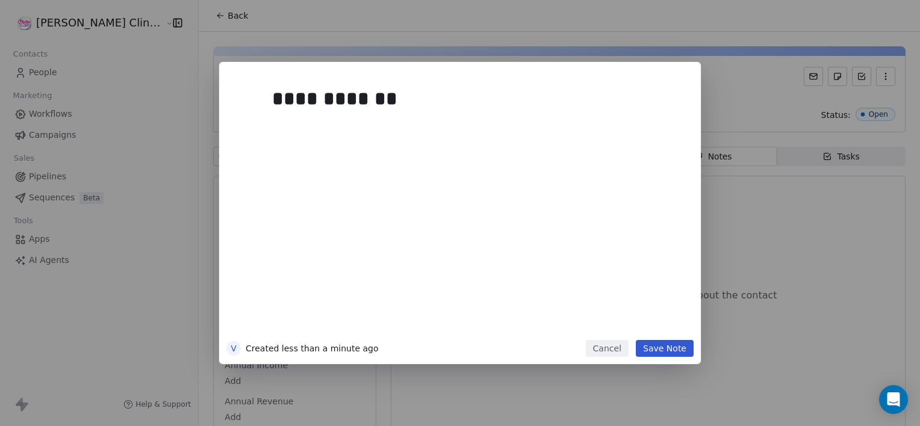
click at [656, 349] on button "Save Note" at bounding box center [665, 348] width 58 height 17
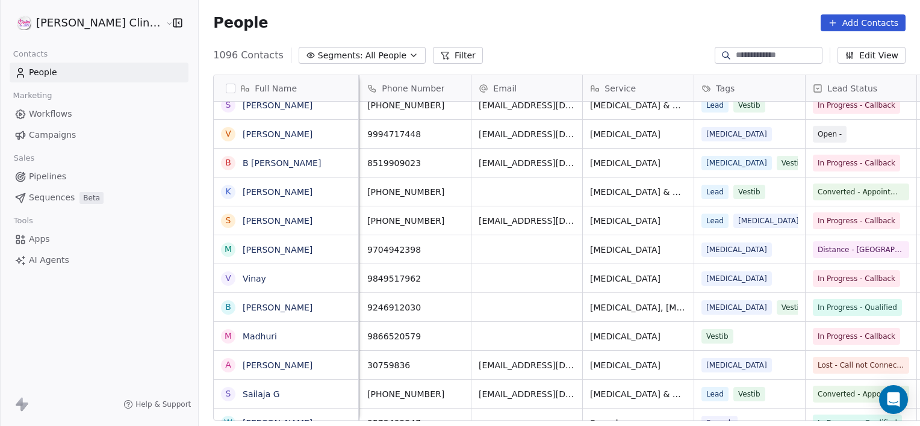
scroll to position [0, 110]
click at [261, 132] on link "[PERSON_NAME]" at bounding box center [278, 134] width 70 height 10
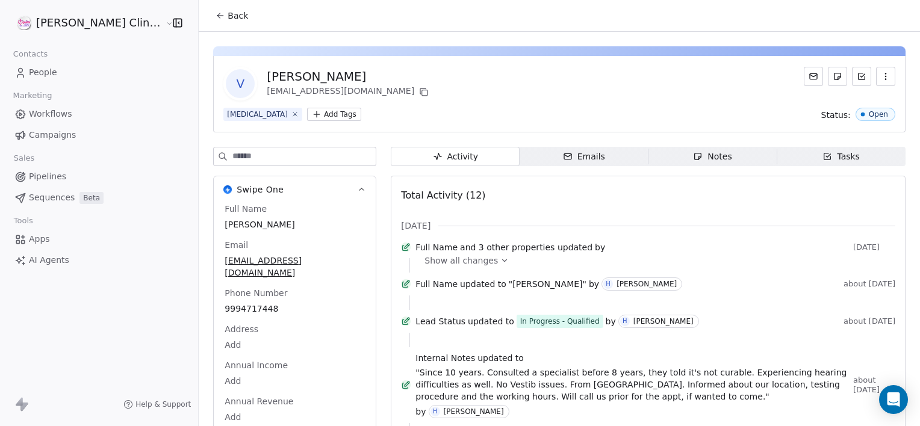
click at [693, 155] on icon "button" at bounding box center [698, 157] width 10 height 10
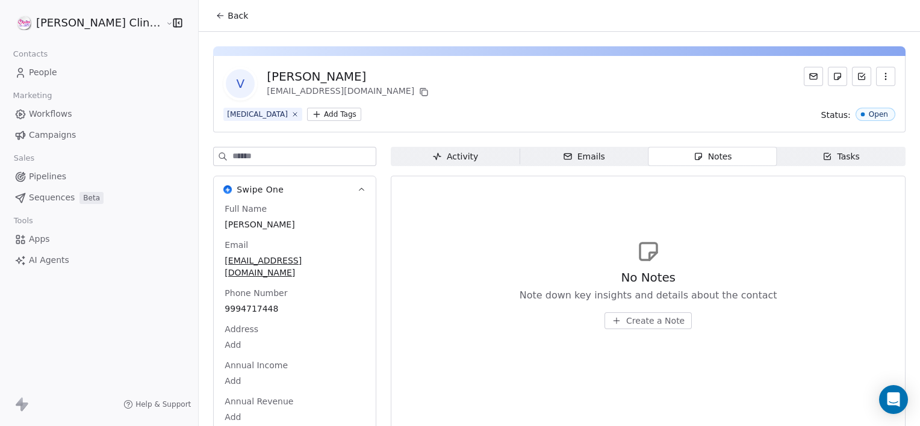
click at [636, 323] on span "Create a Note" at bounding box center [655, 321] width 58 height 12
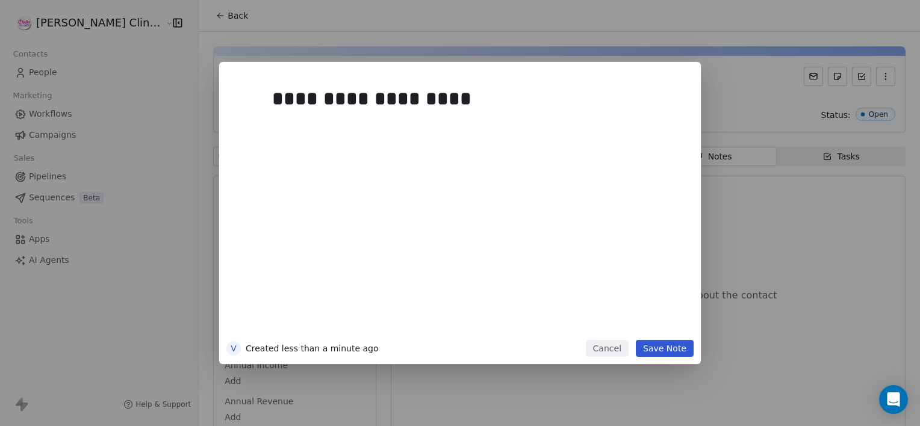
click at [675, 356] on button "Save Note" at bounding box center [665, 348] width 58 height 17
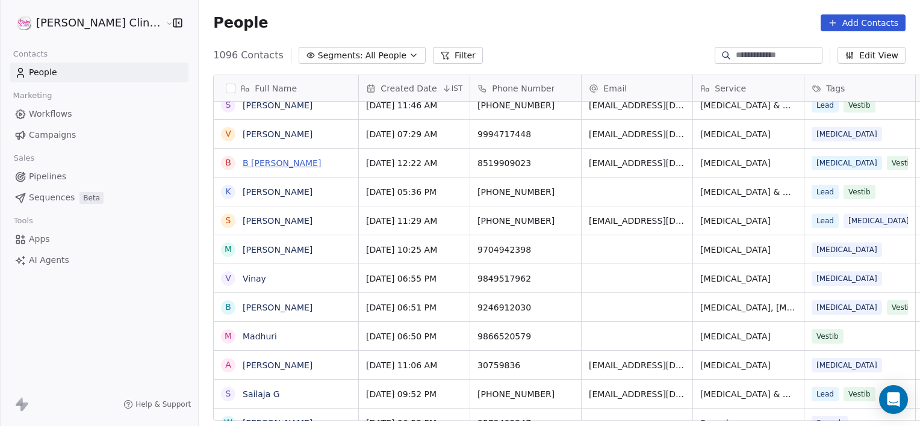
click at [243, 164] on link "B [PERSON_NAME]" at bounding box center [282, 163] width 78 height 10
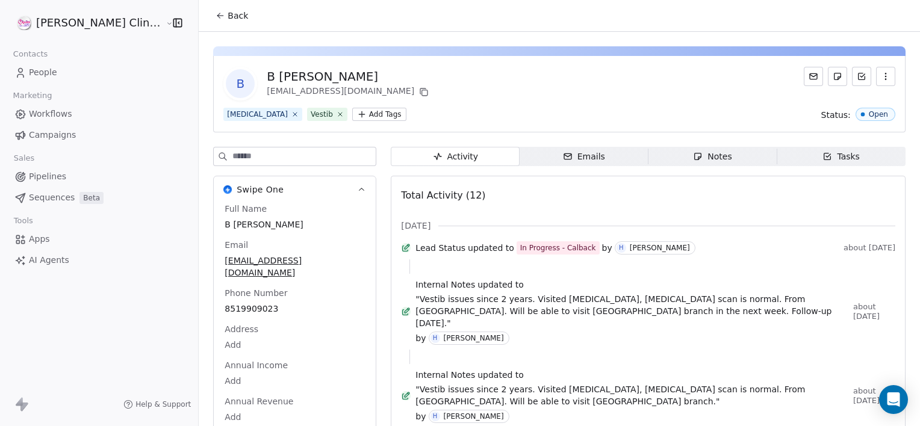
click at [657, 150] on span "Notes Notes" at bounding box center [712, 156] width 129 height 19
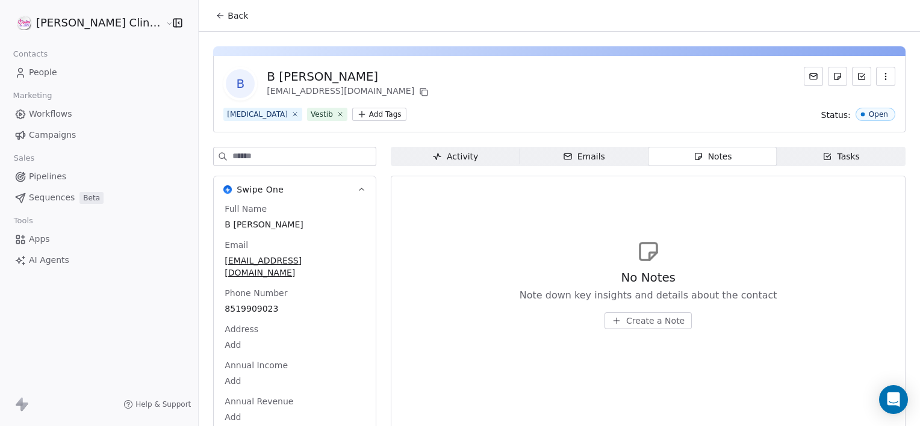
click at [628, 317] on span "Create a Note" at bounding box center [655, 321] width 58 height 12
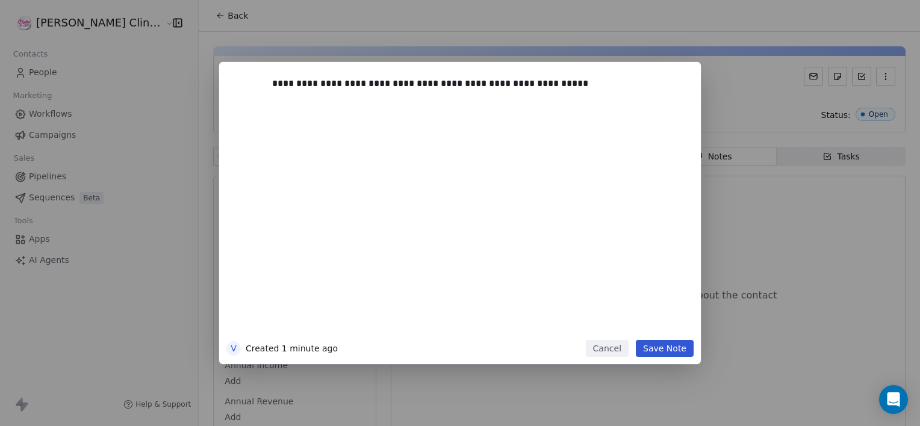
click at [659, 352] on button "Save Note" at bounding box center [665, 348] width 58 height 17
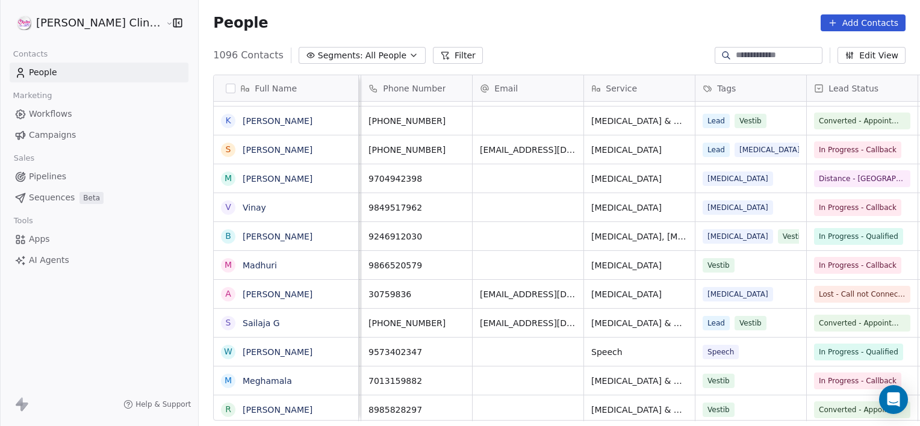
scroll to position [0, 108]
click at [253, 153] on link "[PERSON_NAME]" at bounding box center [278, 150] width 70 height 10
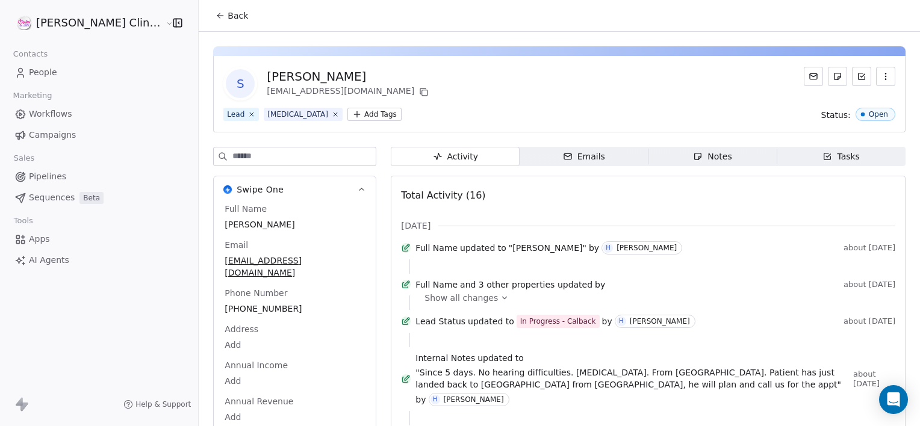
click at [693, 156] on div "Notes" at bounding box center [712, 156] width 39 height 13
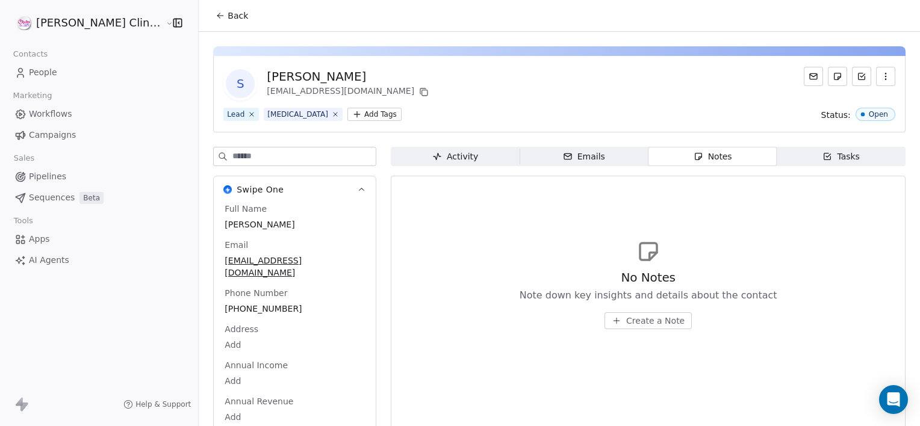
click at [629, 317] on span "Create a Note" at bounding box center [655, 321] width 58 height 12
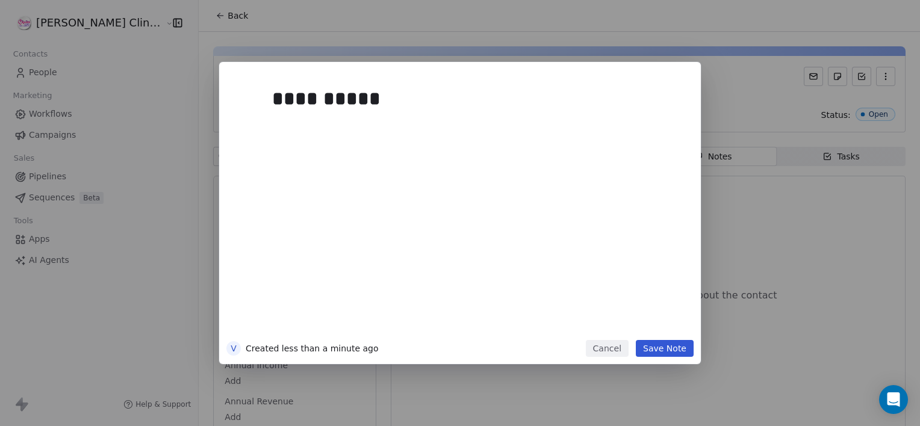
click at [687, 349] on button "Save Note" at bounding box center [665, 348] width 58 height 17
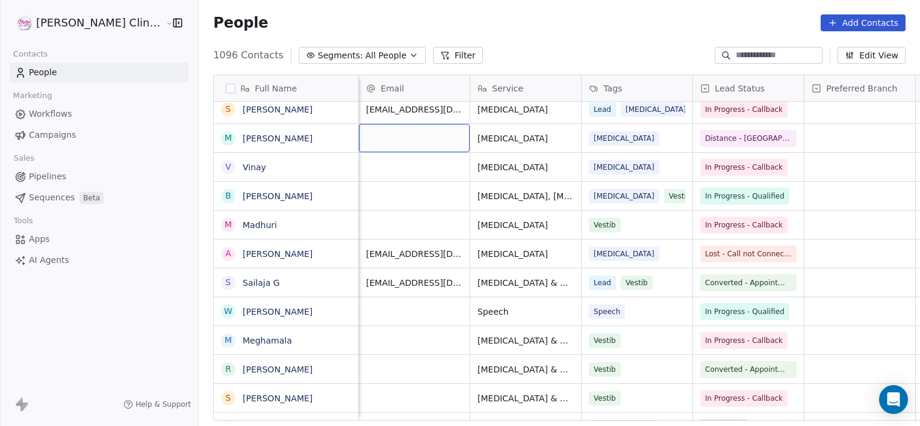
scroll to position [0, 111]
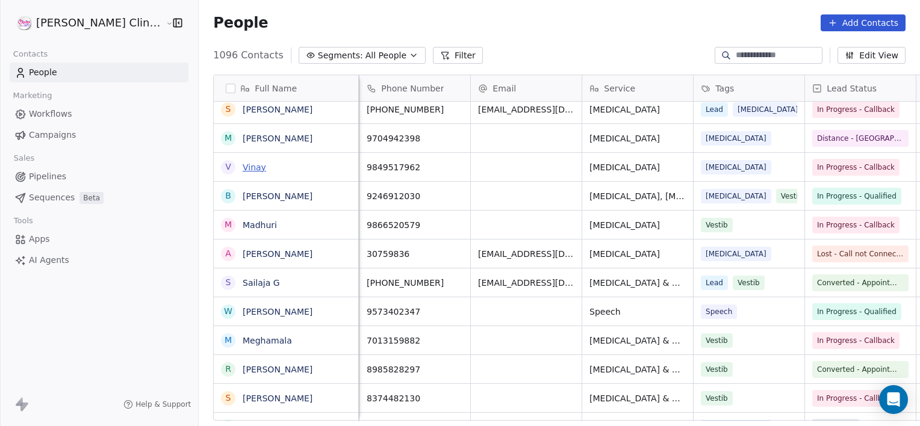
click at [243, 166] on link "Vinay" at bounding box center [254, 168] width 23 height 10
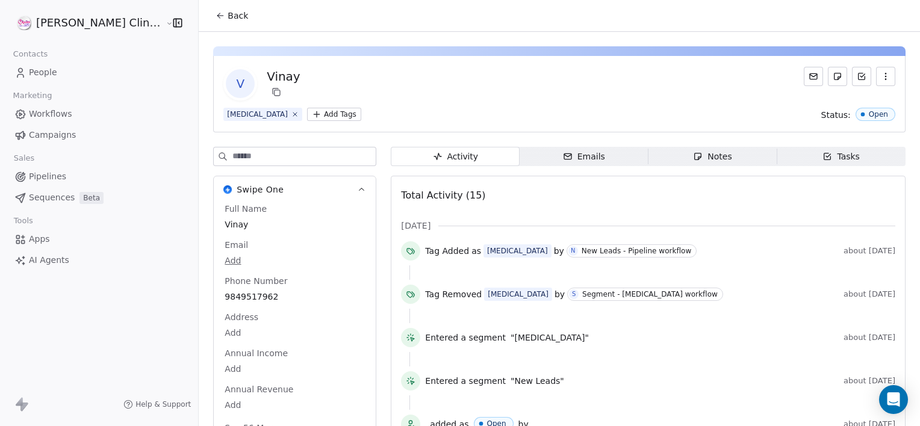
click at [701, 150] on div "Notes" at bounding box center [712, 156] width 39 height 13
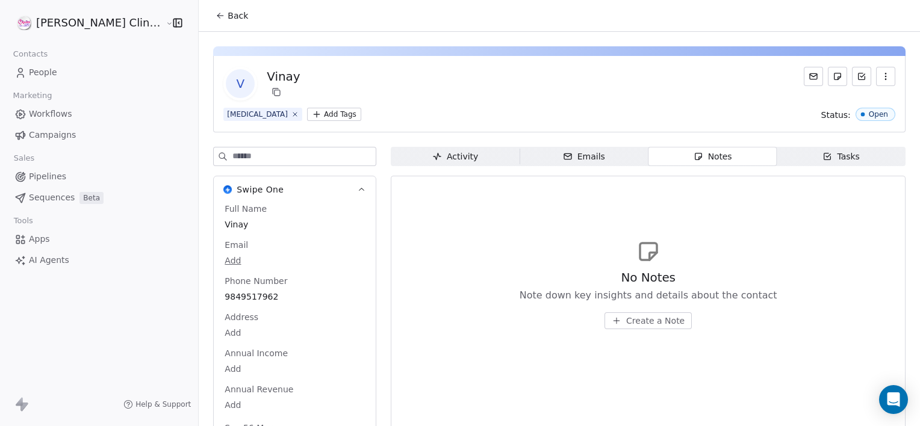
click at [627, 316] on span "Create a Note" at bounding box center [655, 321] width 58 height 12
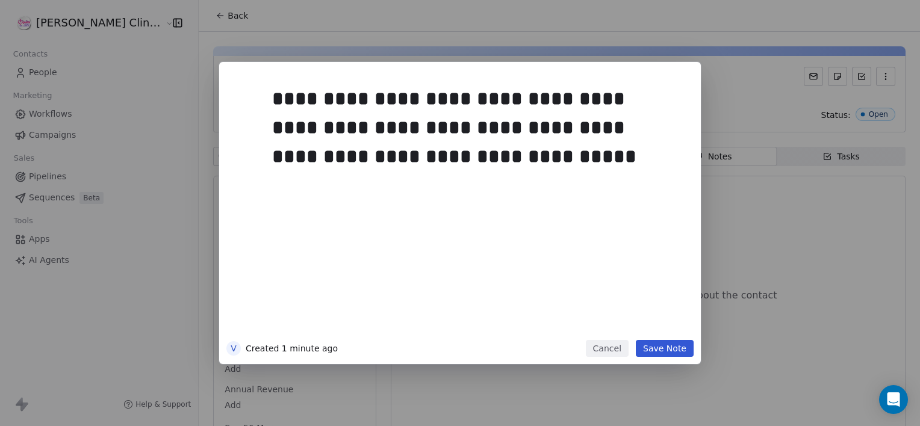
click at [656, 346] on button "Save Note" at bounding box center [665, 348] width 58 height 17
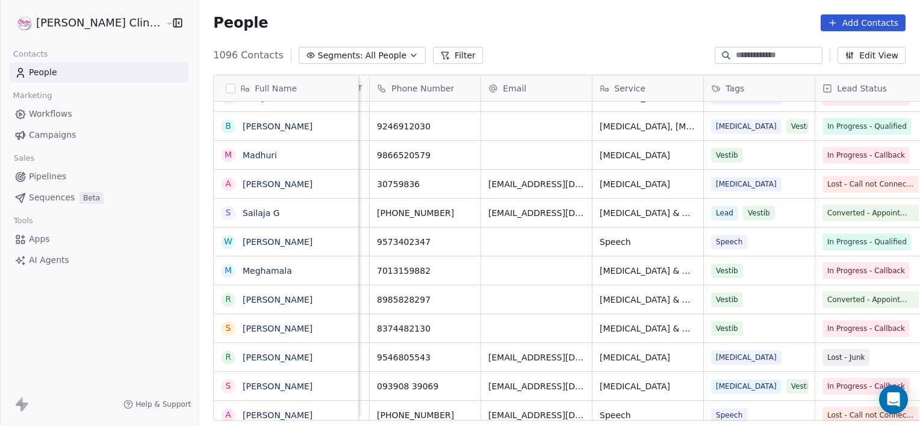
scroll to position [0, 101]
click at [243, 129] on link "[PERSON_NAME]" at bounding box center [278, 127] width 70 height 10
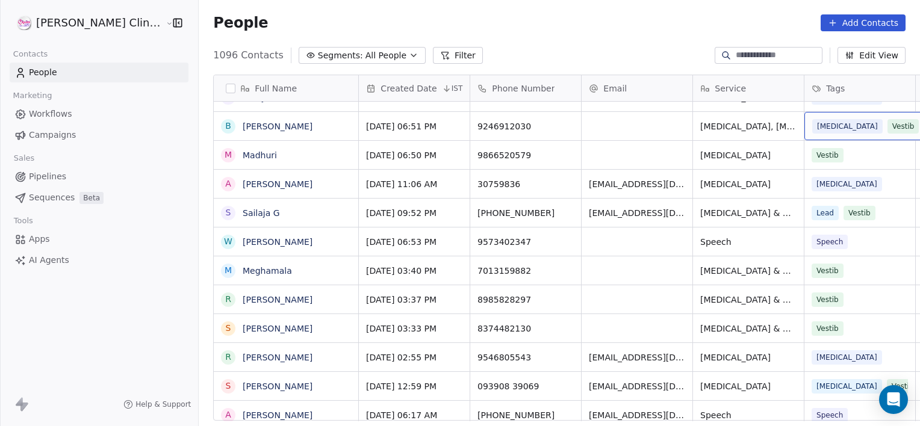
scroll to position [0, 95]
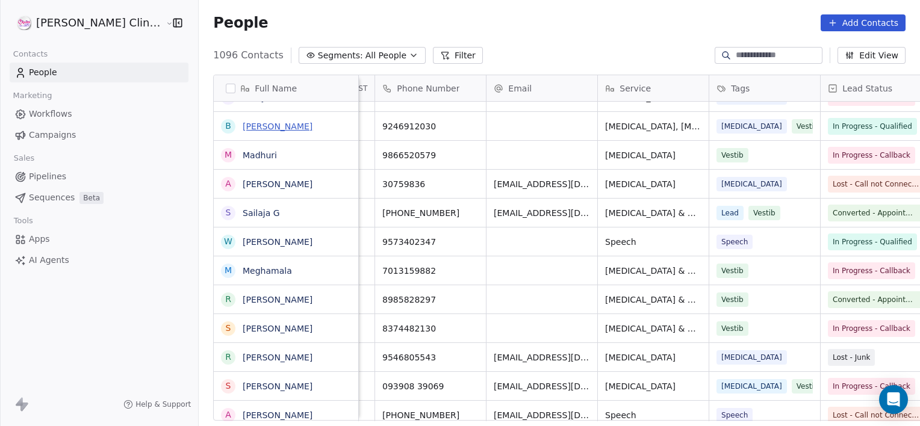
click at [243, 129] on link "[PERSON_NAME]" at bounding box center [278, 127] width 70 height 10
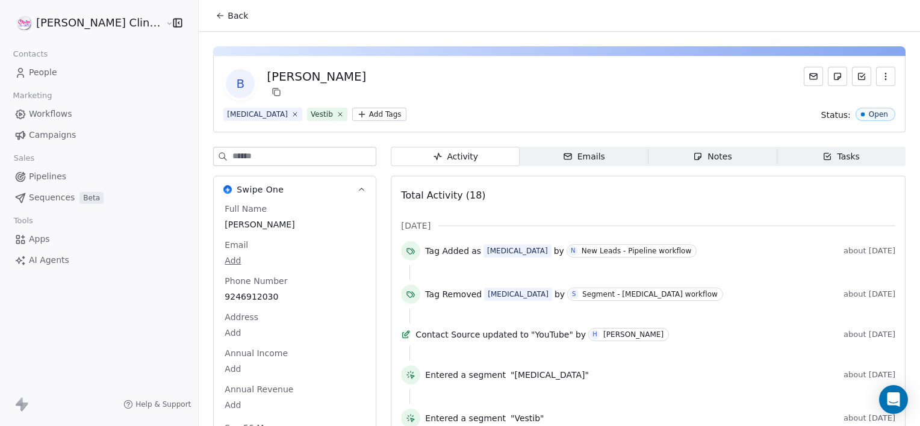
click at [706, 152] on div "Notes" at bounding box center [712, 156] width 39 height 13
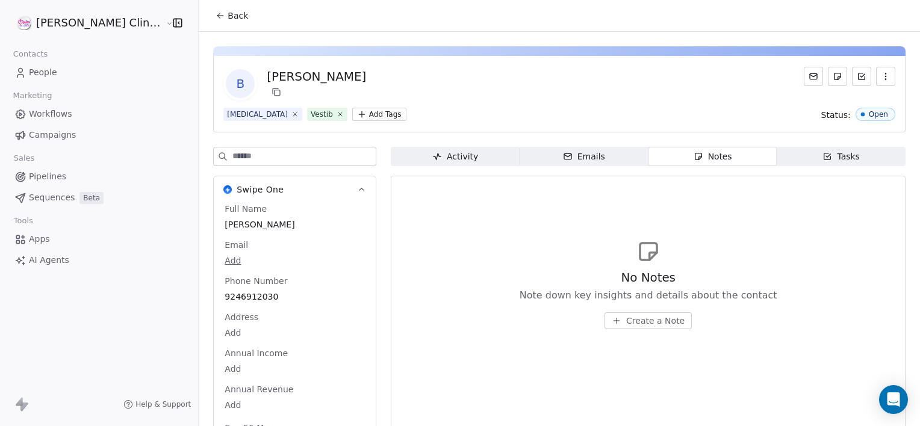
click at [626, 323] on span "Create a Note" at bounding box center [655, 321] width 58 height 12
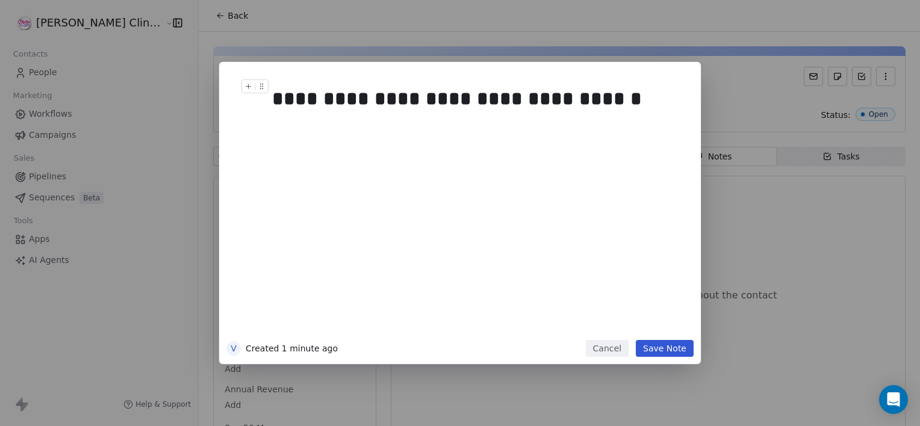
click at [575, 113] on h1 "**********" at bounding box center [478, 98] width 412 height 39
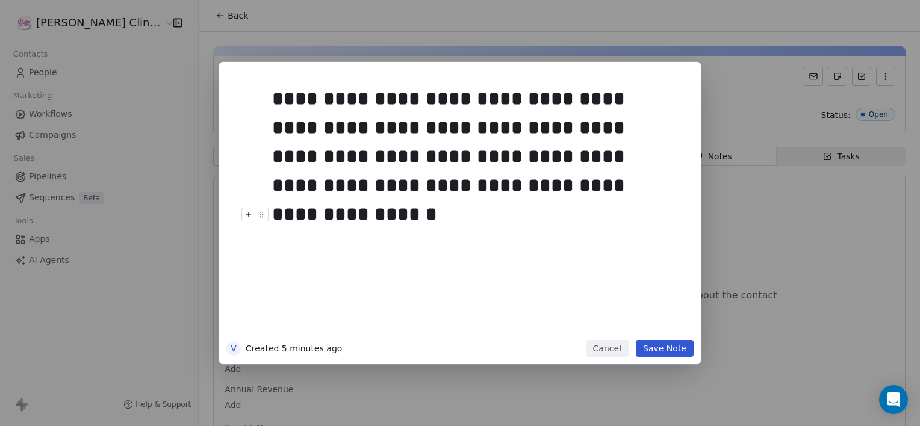
click at [674, 350] on button "Save Note" at bounding box center [665, 348] width 58 height 17
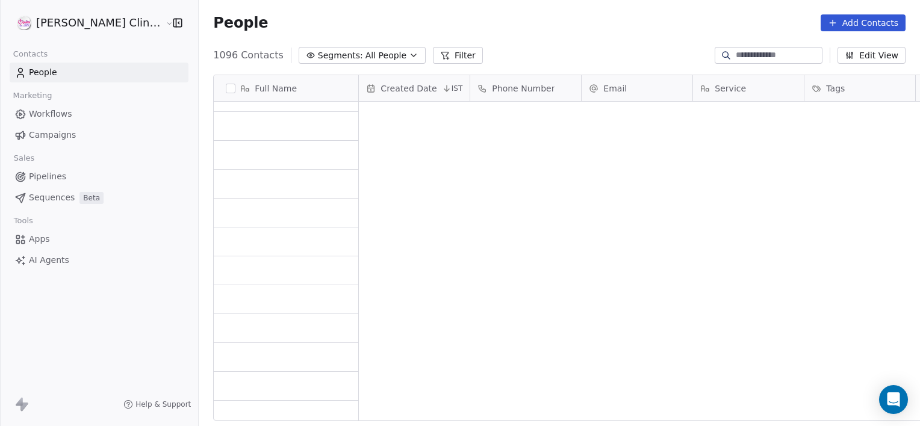
scroll to position [366, 748]
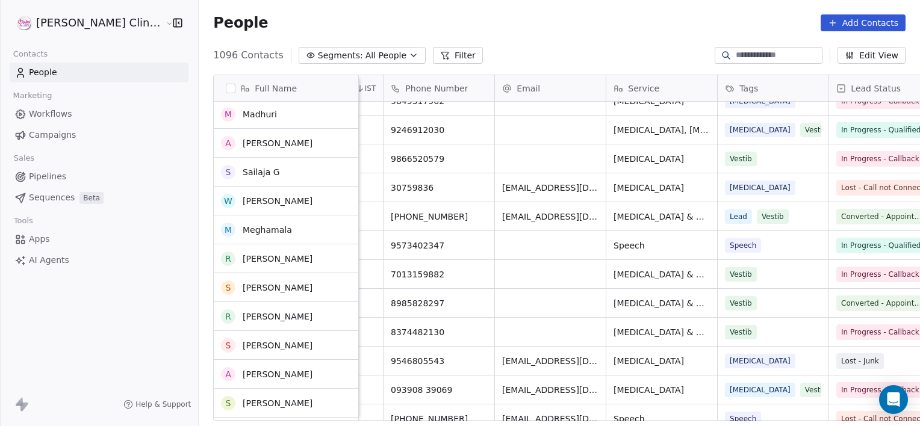
scroll to position [7037, 0]
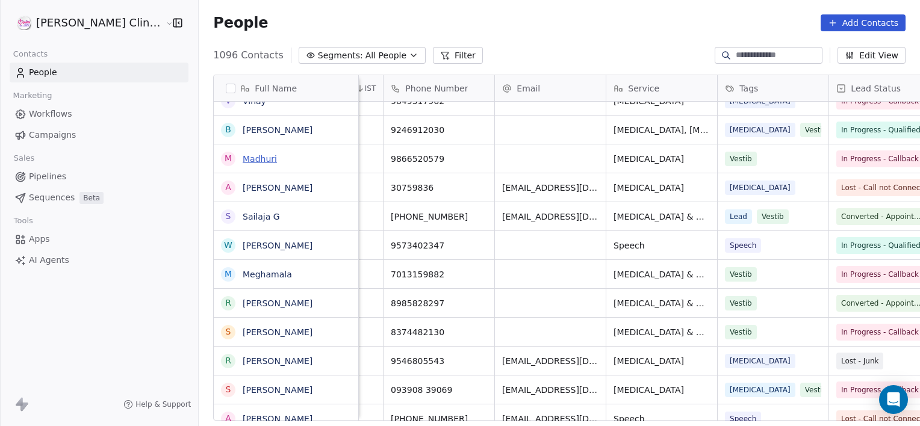
click at [243, 155] on link "Madhuri" at bounding box center [260, 159] width 34 height 10
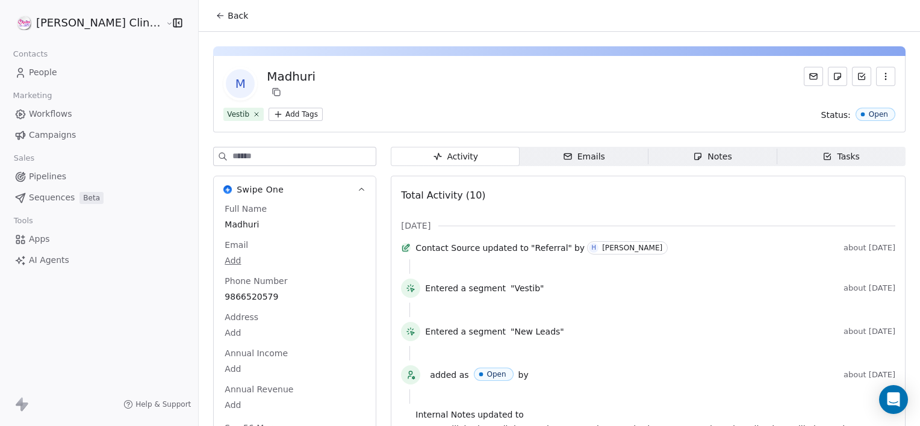
click at [649, 153] on span "Notes Notes" at bounding box center [712, 156] width 129 height 19
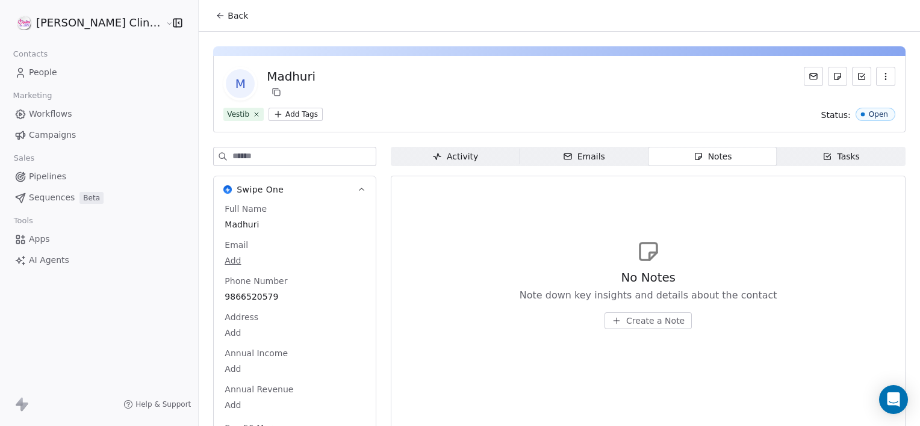
click at [612, 323] on icon "button" at bounding box center [617, 321] width 10 height 10
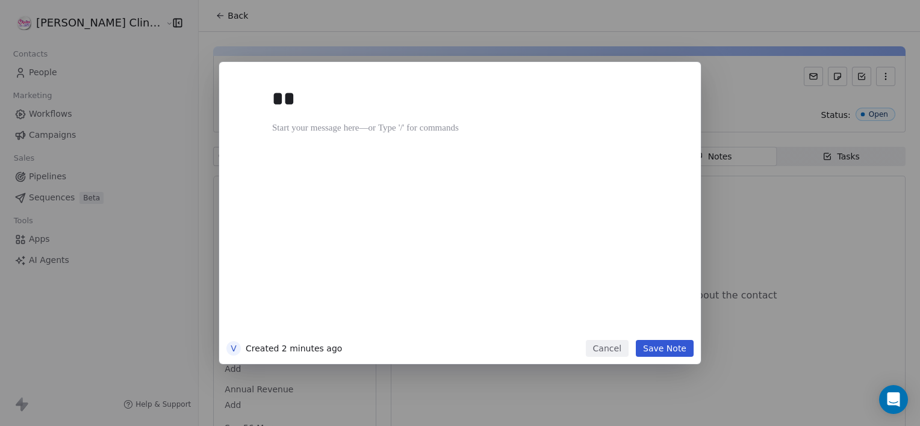
click at [599, 323] on div "**" at bounding box center [478, 207] width 412 height 256
click at [672, 345] on button "Save Note" at bounding box center [665, 348] width 58 height 17
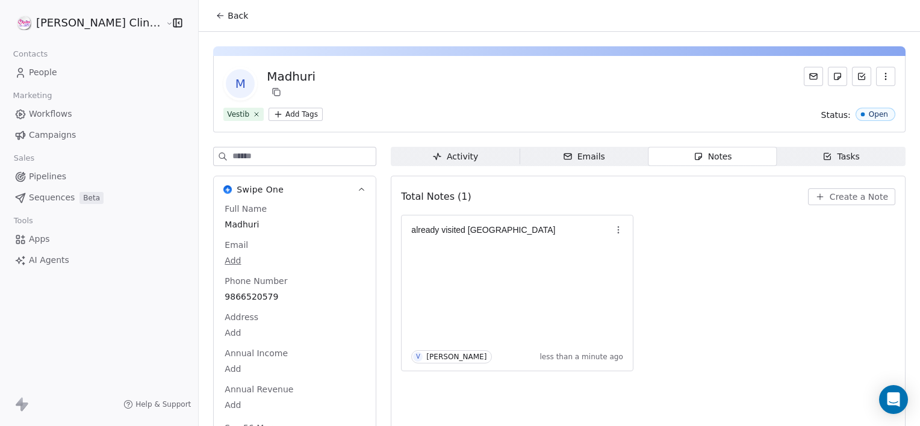
click at [383, 29] on div "Back" at bounding box center [559, 15] width 721 height 31
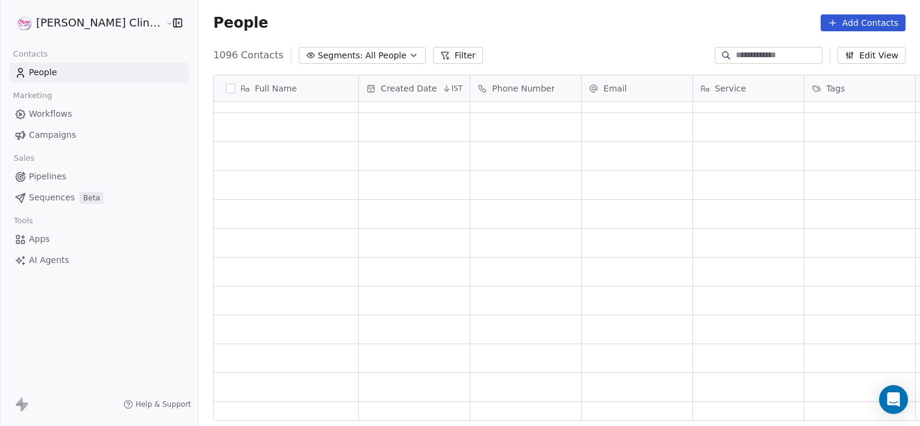
scroll to position [3246, 0]
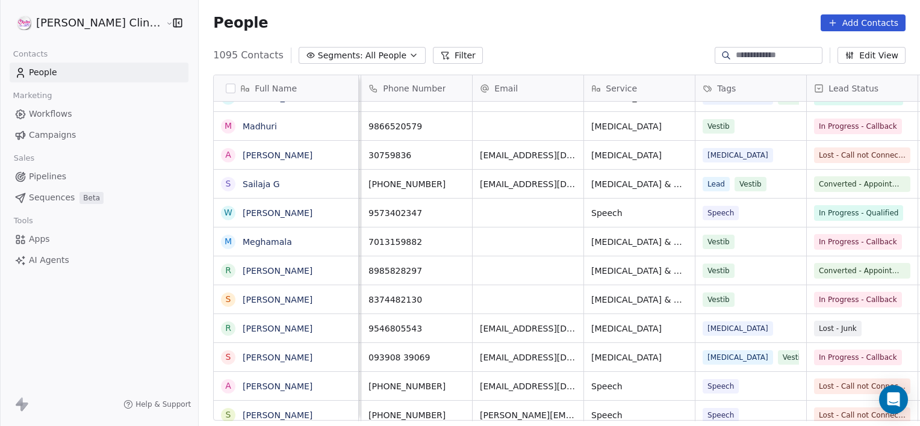
click at [392, 209] on div "9573402347" at bounding box center [416, 213] width 111 height 28
click at [473, 220] on div "grid" at bounding box center [528, 213] width 111 height 28
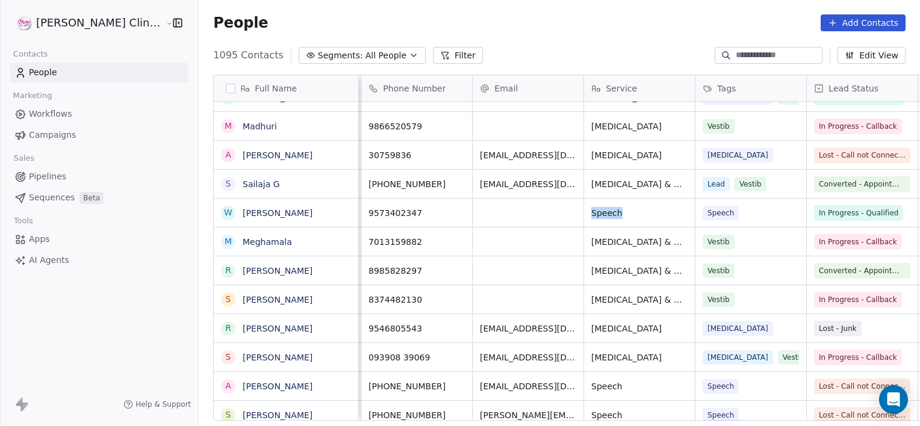
click at [473, 220] on div "grid" at bounding box center [528, 213] width 111 height 28
click at [243, 210] on link "[PERSON_NAME]" at bounding box center [278, 213] width 70 height 10
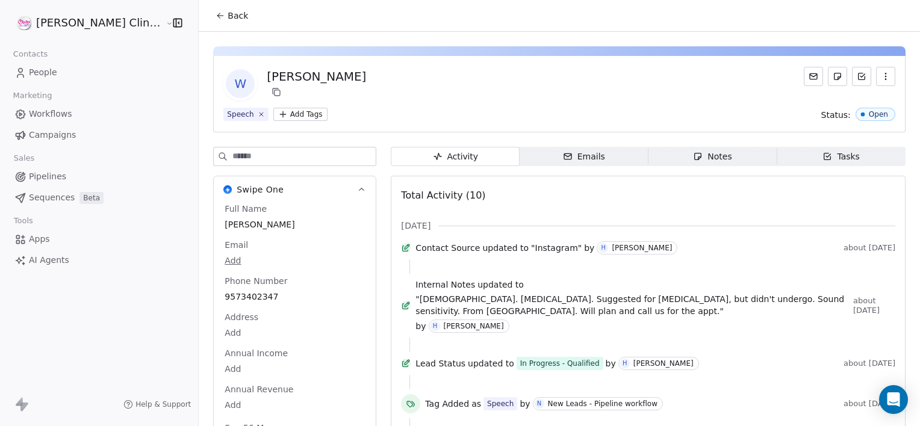
click at [737, 161] on span "Notes Notes" at bounding box center [712, 156] width 129 height 19
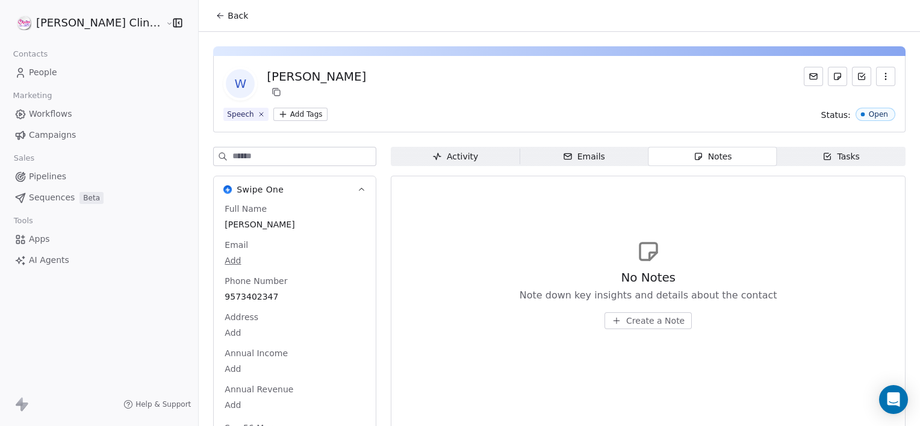
click at [626, 323] on span "Create a Note" at bounding box center [655, 321] width 58 height 12
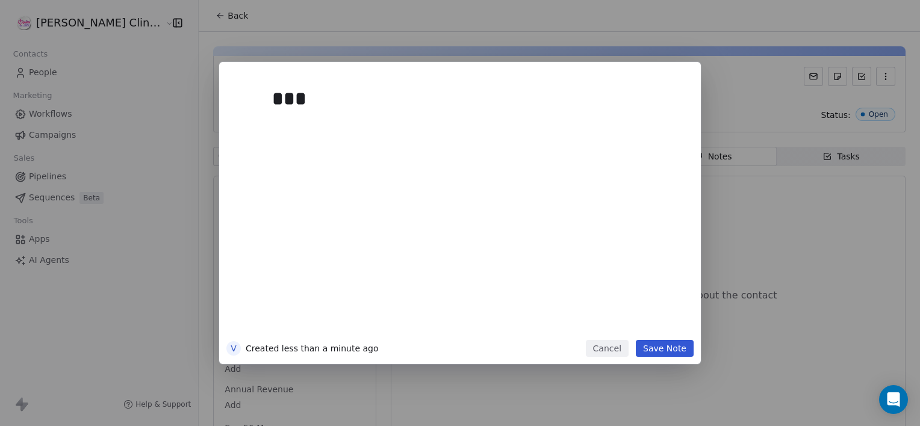
click at [626, 344] on button "Cancel" at bounding box center [607, 348] width 43 height 17
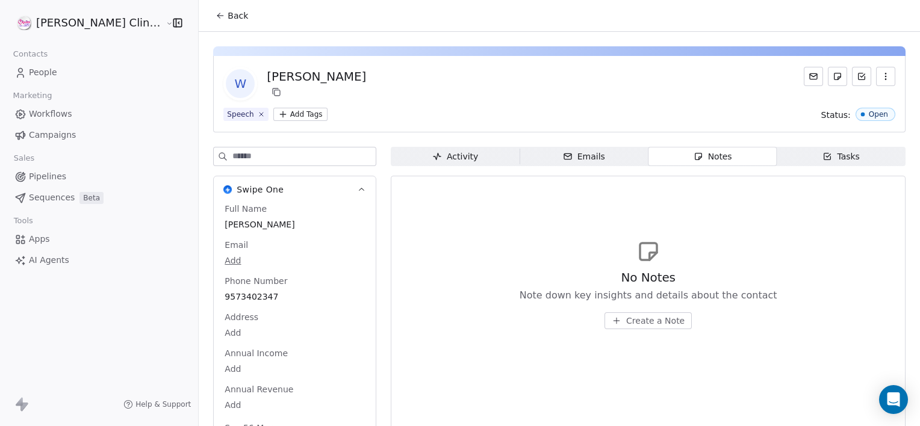
click at [626, 317] on span "Create a Note" at bounding box center [655, 321] width 58 height 12
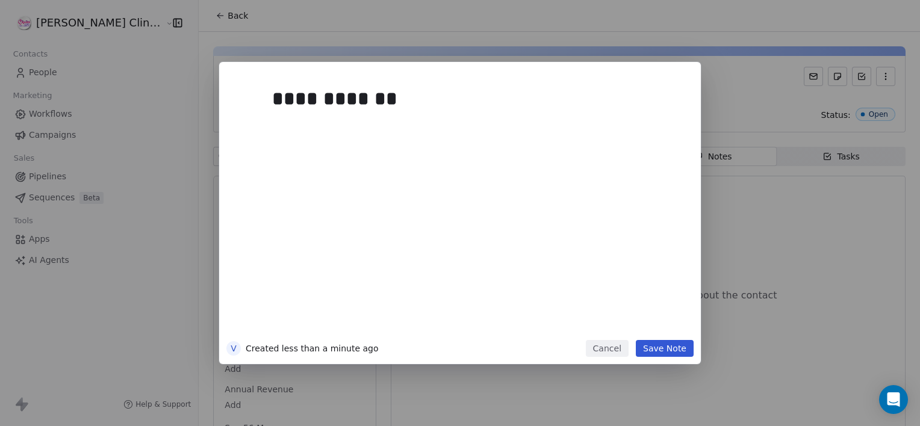
click at [643, 349] on button "Save Note" at bounding box center [665, 348] width 58 height 17
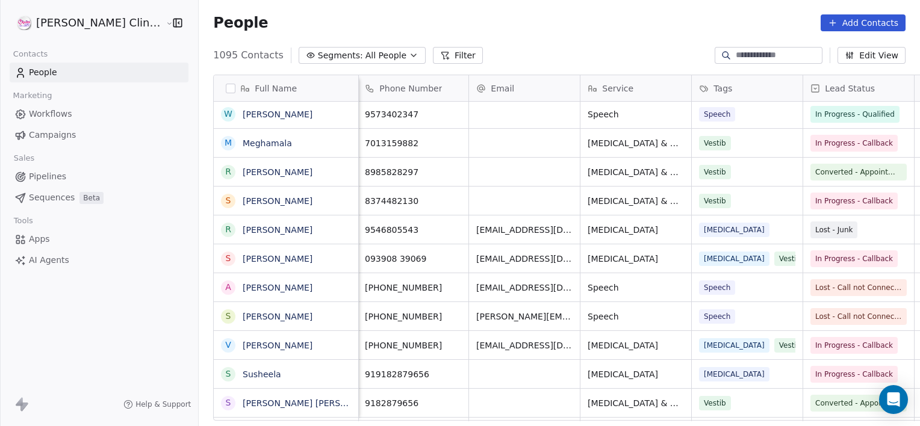
scroll to position [1, 111]
click at [401, 145] on span "7013159882" at bounding box center [403, 143] width 73 height 12
click at [243, 141] on link "Meghamala" at bounding box center [267, 143] width 49 height 10
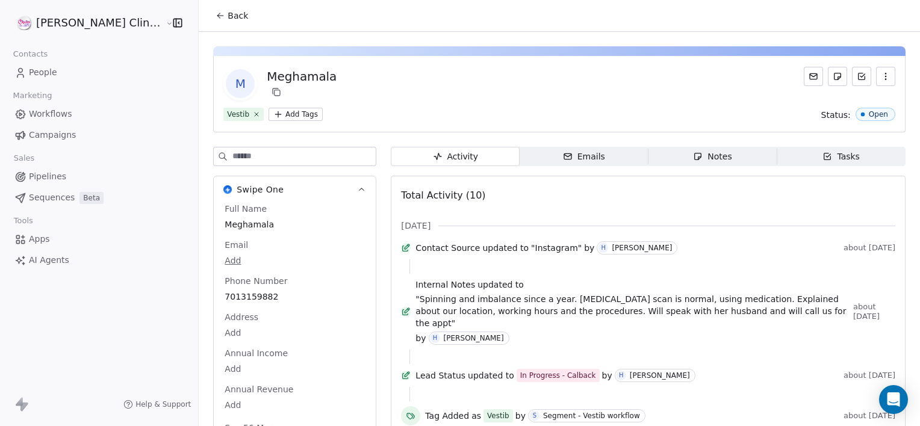
click at [669, 154] on span "Notes Notes" at bounding box center [712, 156] width 129 height 19
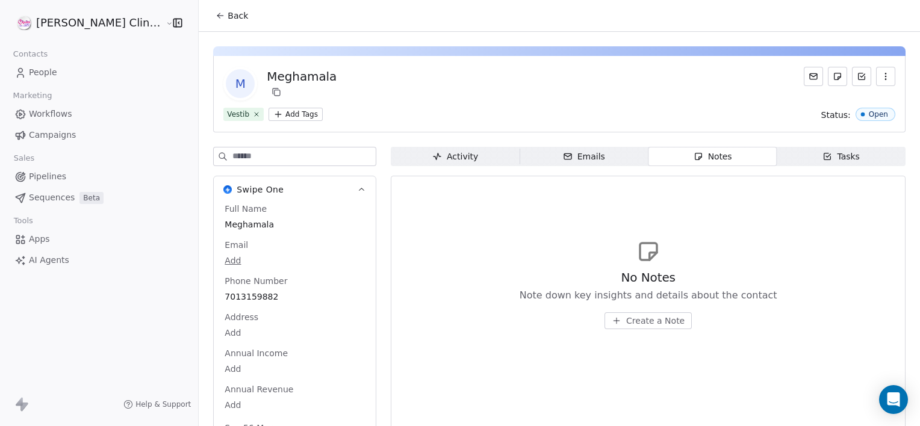
click at [640, 315] on span "Create a Note" at bounding box center [655, 321] width 58 height 12
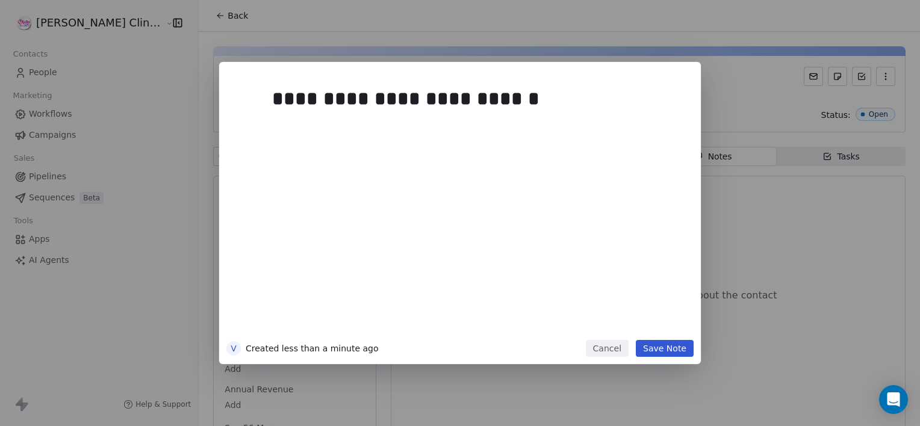
click at [642, 360] on div "**********" at bounding box center [460, 213] width 482 height 302
click at [519, 95] on div "**********" at bounding box center [473, 98] width 403 height 29
click at [587, 122] on div "*" at bounding box center [473, 128] width 403 height 14
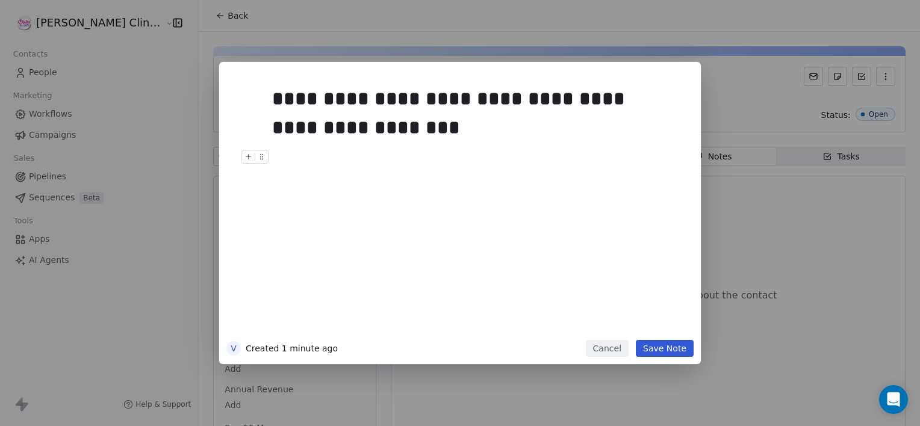
click at [660, 354] on button "Save Note" at bounding box center [665, 348] width 58 height 17
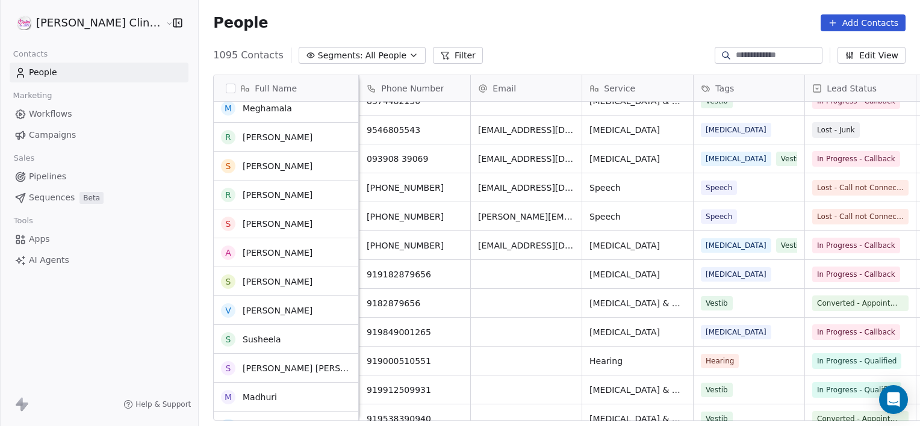
scroll to position [7268, 0]
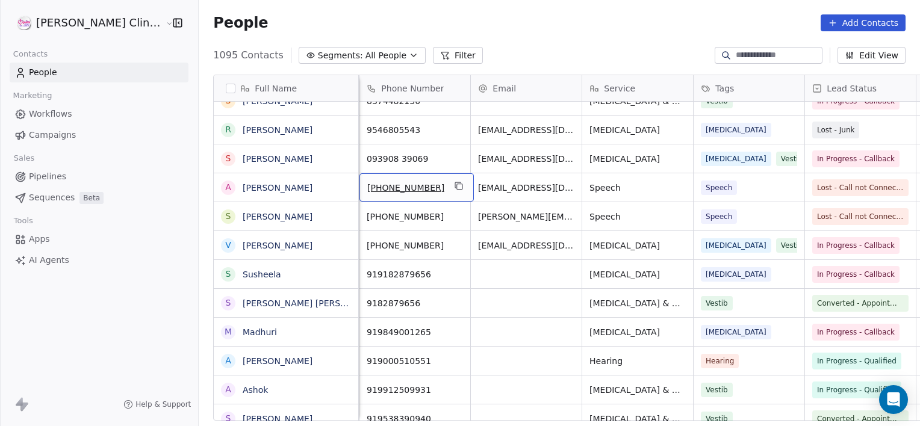
click at [373, 196] on div "[PHONE_NUMBER]" at bounding box center [416, 187] width 114 height 28
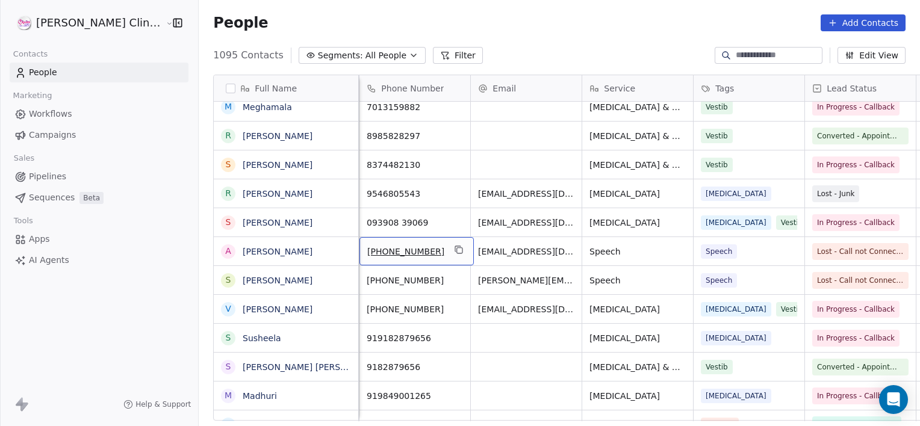
scroll to position [7203, 0]
click at [243, 161] on link "Srikanth" at bounding box center [278, 166] width 70 height 10
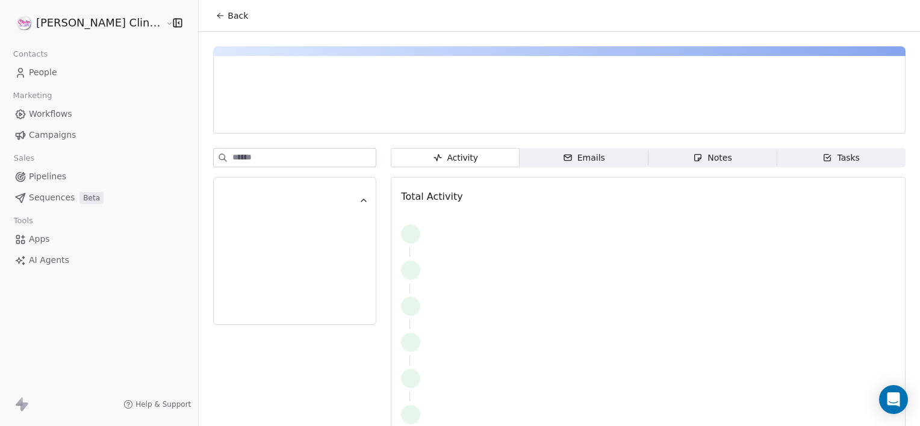
click at [693, 160] on icon "button" at bounding box center [698, 158] width 10 height 10
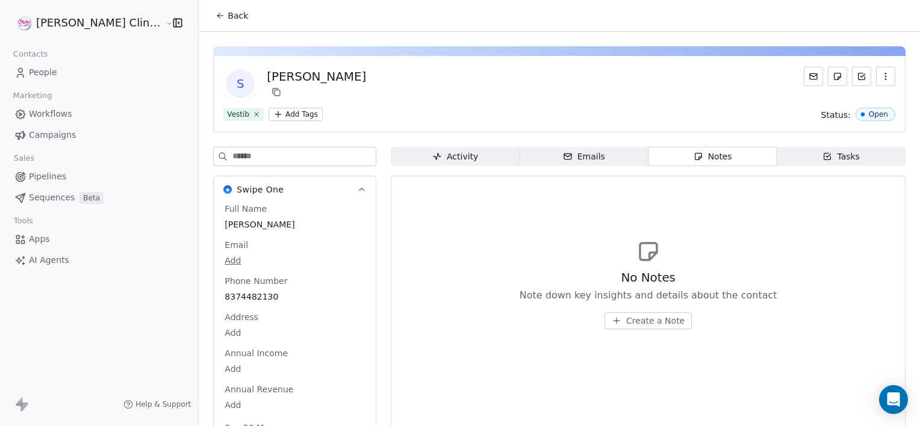
click at [629, 324] on span "Create a Note" at bounding box center [655, 321] width 58 height 12
click at [823, 152] on div "Tasks" at bounding box center [840, 156] width 37 height 13
click at [627, 324] on span "Create a Task" at bounding box center [655, 321] width 57 height 12
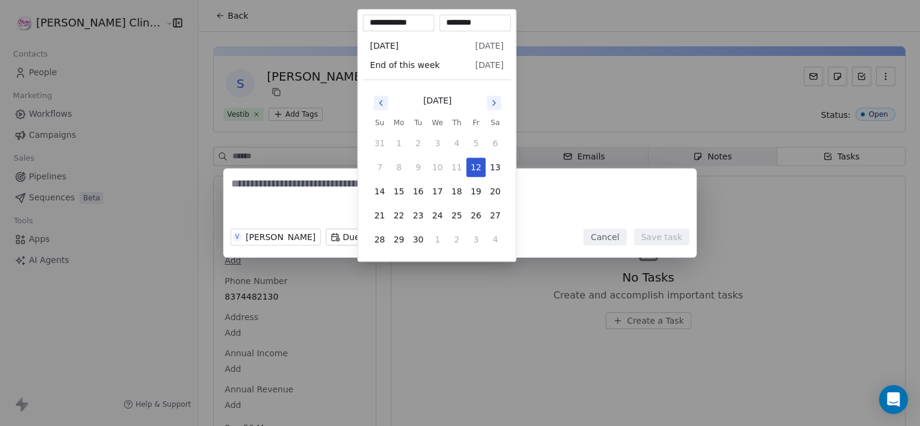
click at [392, 239] on body "**********" at bounding box center [460, 213] width 920 height 426
click at [456, 190] on button "18" at bounding box center [456, 191] width 19 height 19
type input "**********"
click at [489, 299] on div "V Vani Myla Due Date Reminder Cancel Save task" at bounding box center [460, 213] width 920 height 426
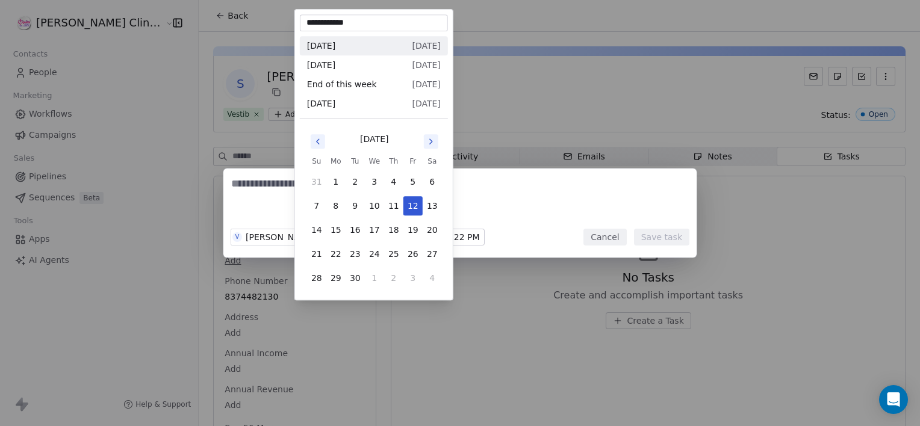
click at [335, 241] on body "**********" at bounding box center [460, 213] width 920 height 426
click at [355, 232] on button "16" at bounding box center [355, 229] width 19 height 19
type input "**********"
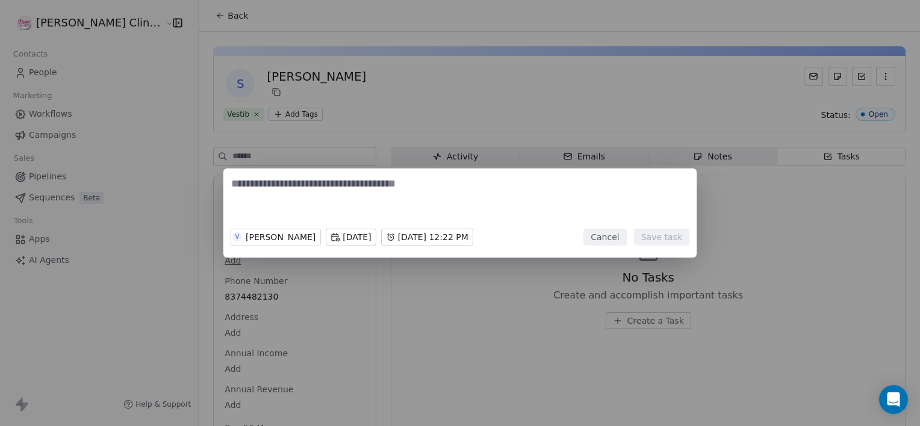
click at [361, 193] on textarea at bounding box center [459, 199] width 457 height 47
drag, startPoint x: 361, startPoint y: 193, endPoint x: 426, endPoint y: 448, distance: 263.2
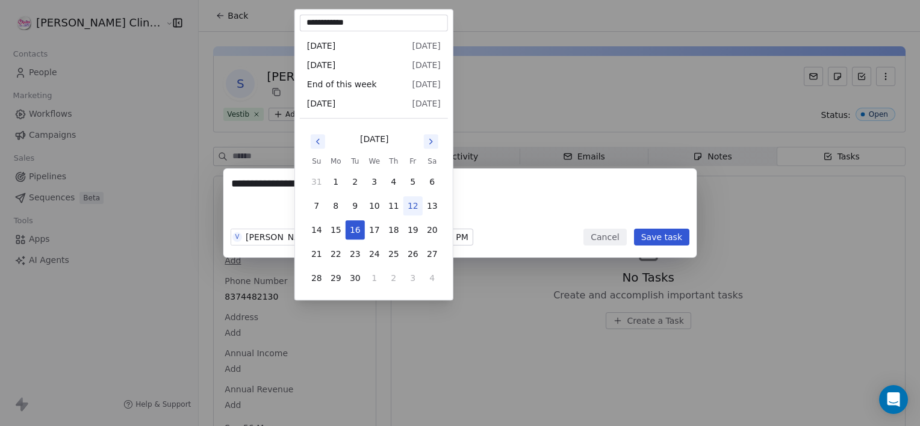
click at [360, 229] on body "**********" at bounding box center [460, 213] width 920 height 426
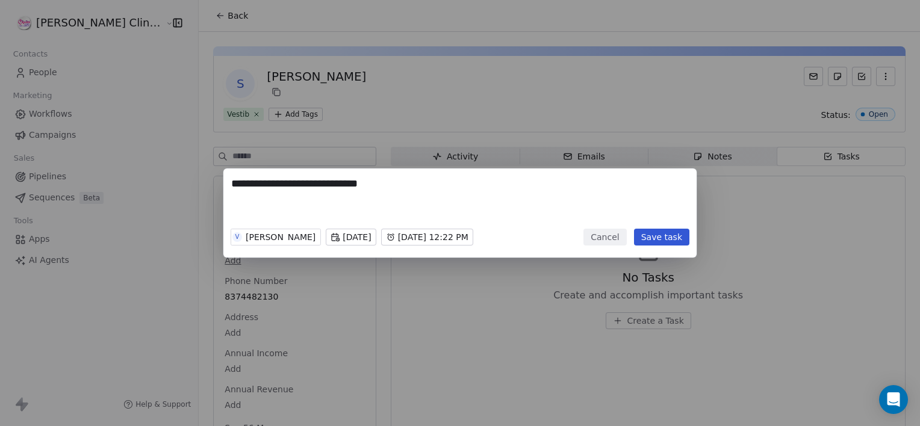
click at [395, 193] on textarea "**********" at bounding box center [459, 199] width 457 height 47
click at [470, 189] on textarea "**********" at bounding box center [459, 199] width 457 height 47
type textarea "**********"
click at [642, 232] on button "Save task" at bounding box center [661, 237] width 55 height 17
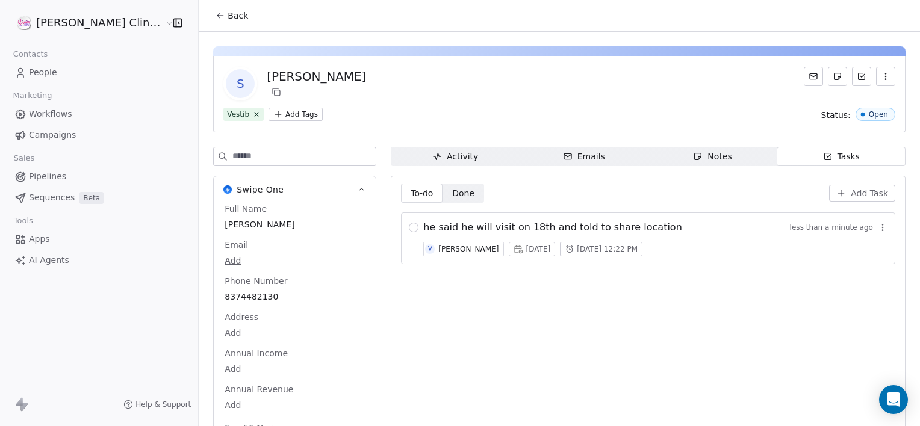
click at [584, 231] on span "he said he will visit on 18th and told to share location" at bounding box center [552, 227] width 258 height 14
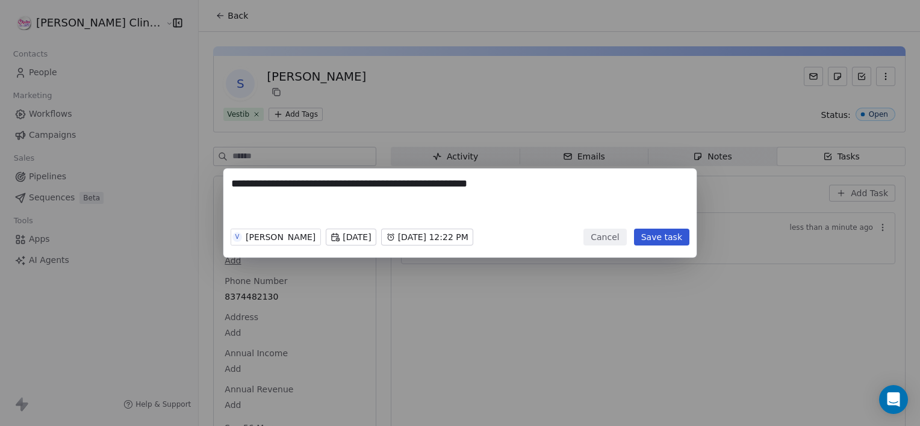
click at [374, 228] on div "V Vani Myla Tue, 16 Sep 2025 Thu, 18 Sep 2025, 12:22 PM" at bounding box center [352, 237] width 243 height 26
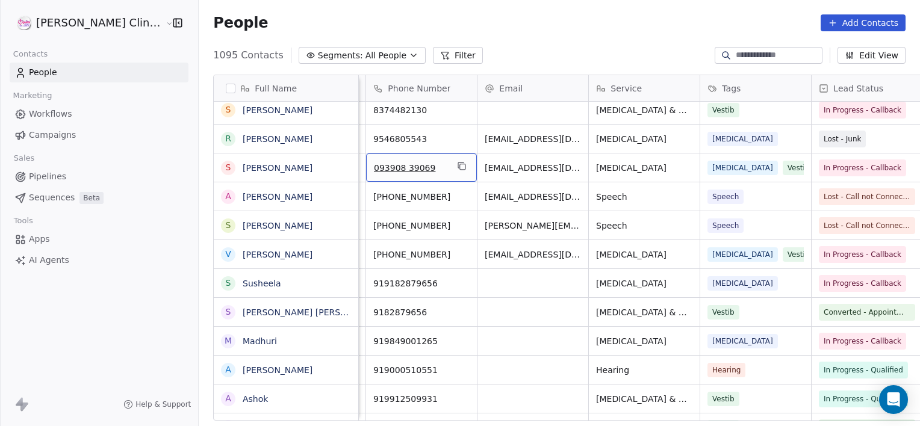
scroll to position [0, 108]
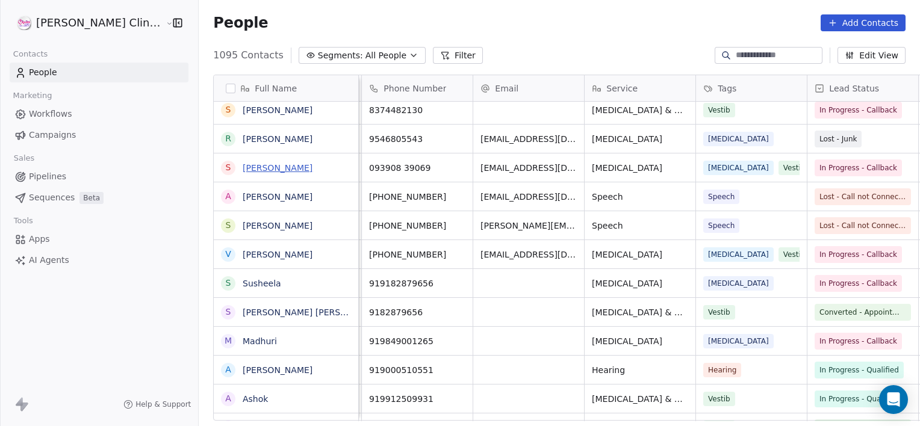
click at [243, 167] on link "Sneha Latha" at bounding box center [278, 168] width 70 height 10
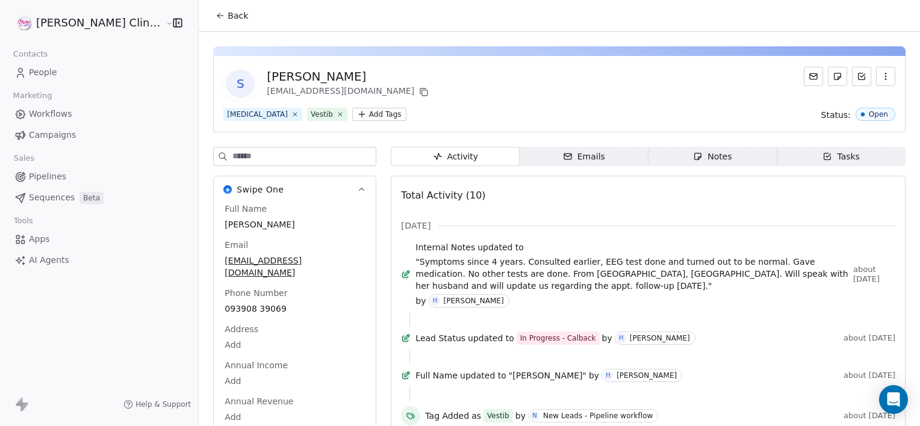
click at [656, 157] on span "Notes Notes" at bounding box center [712, 156] width 129 height 19
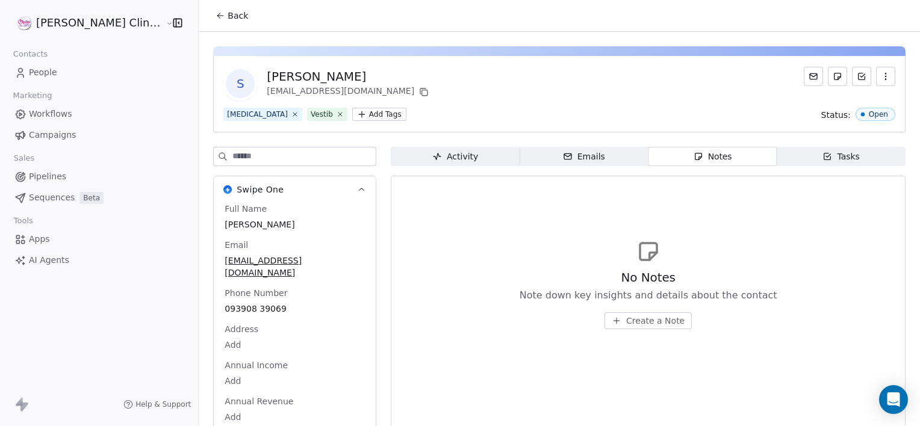
click at [626, 321] on span "Create a Note" at bounding box center [655, 321] width 58 height 12
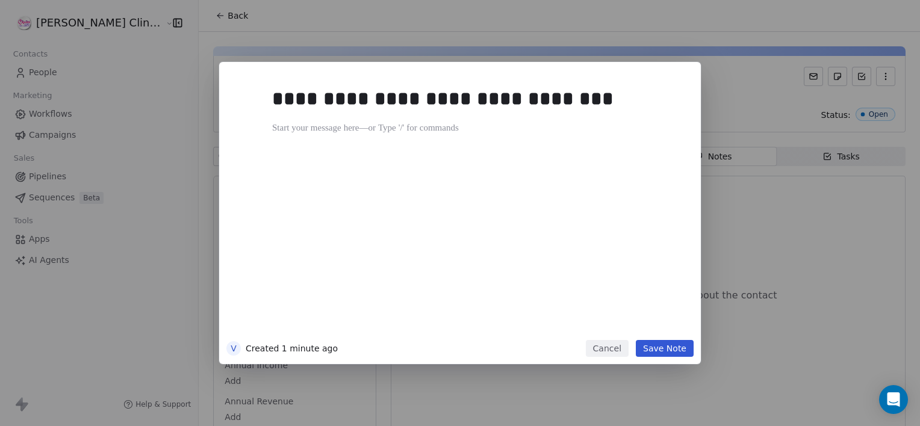
click at [584, 306] on div "**********" at bounding box center [478, 207] width 412 height 256
click at [649, 352] on button "Save Note" at bounding box center [665, 348] width 58 height 17
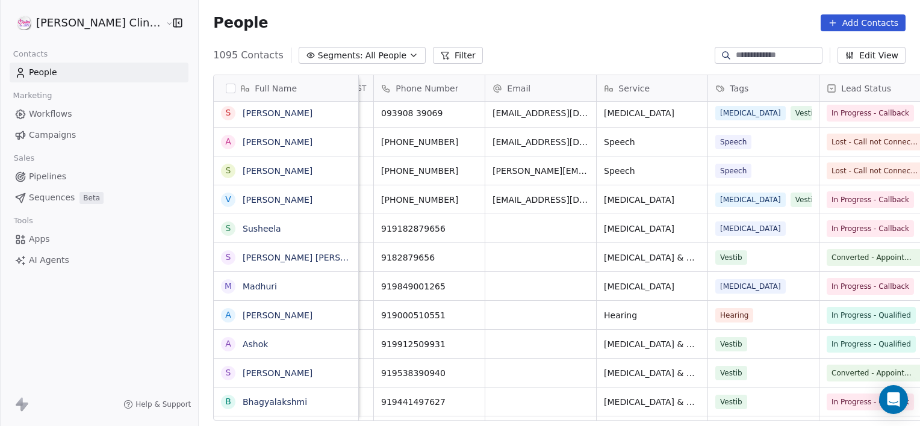
scroll to position [0, 98]
click at [246, 140] on link "Addagarla Satyanarayana" at bounding box center [278, 142] width 70 height 10
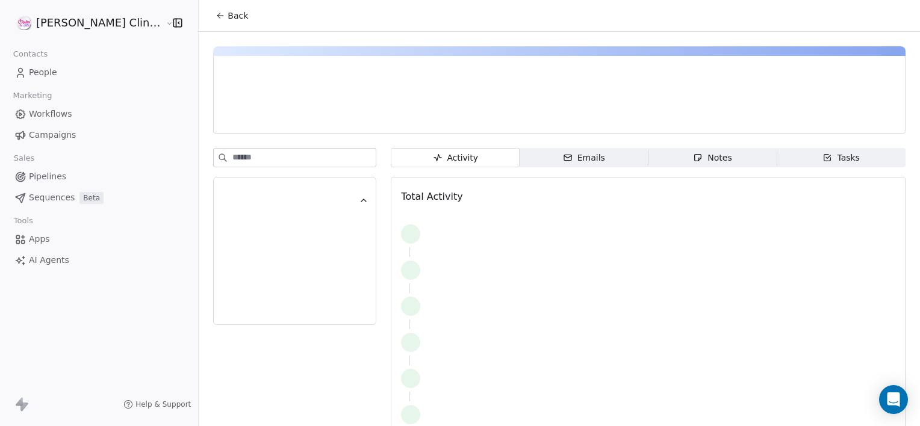
click at [652, 155] on span "Notes Notes" at bounding box center [712, 157] width 129 height 19
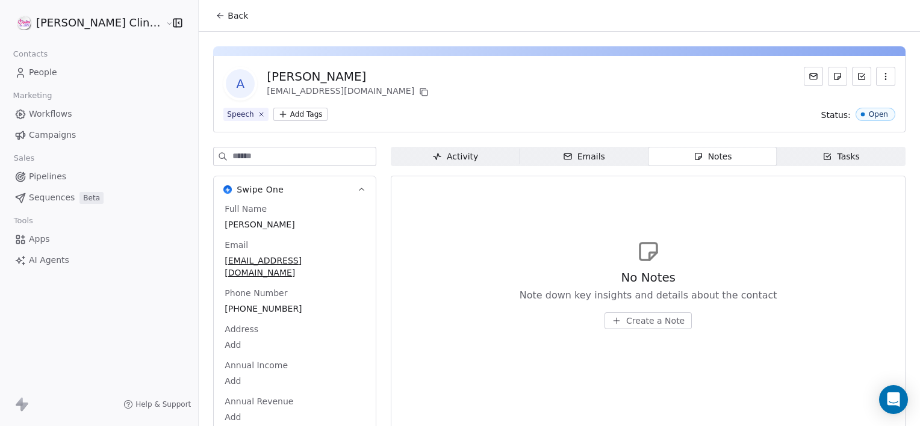
click at [624, 313] on button "Create a Note" at bounding box center [647, 320] width 87 height 17
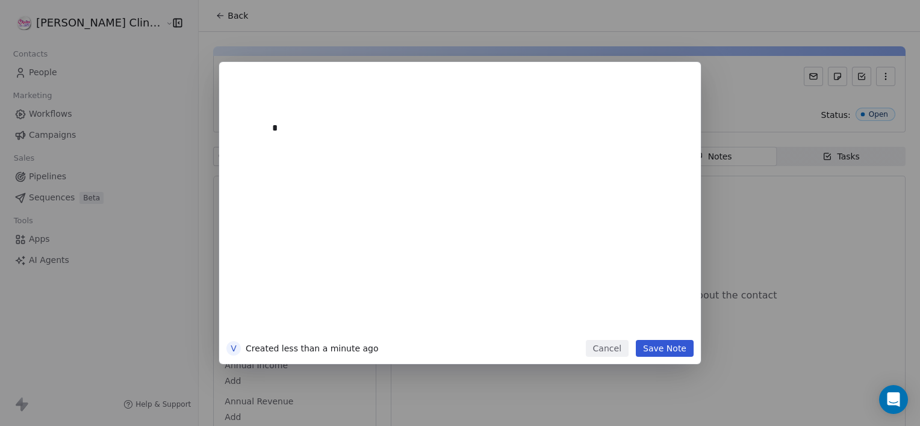
click at [619, 282] on div "*" at bounding box center [478, 207] width 412 height 256
click at [655, 350] on button "Save Note" at bounding box center [665, 348] width 58 height 17
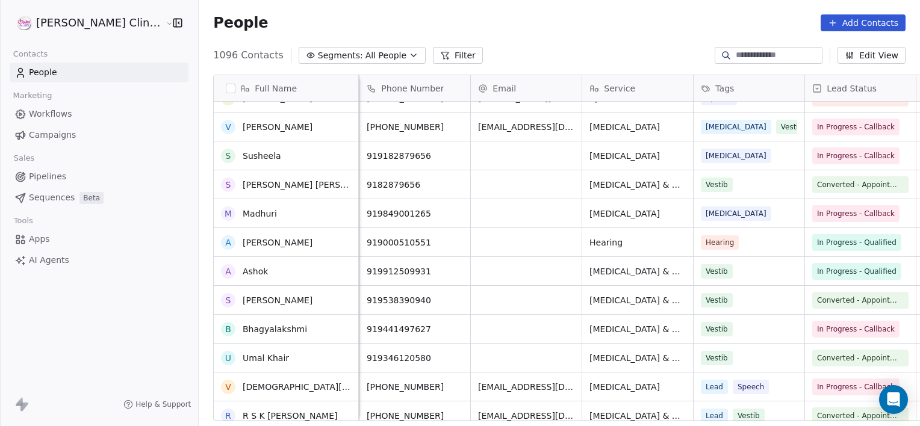
scroll to position [7415, 0]
click at [243, 123] on link "Venkata Sharma" at bounding box center [278, 128] width 70 height 10
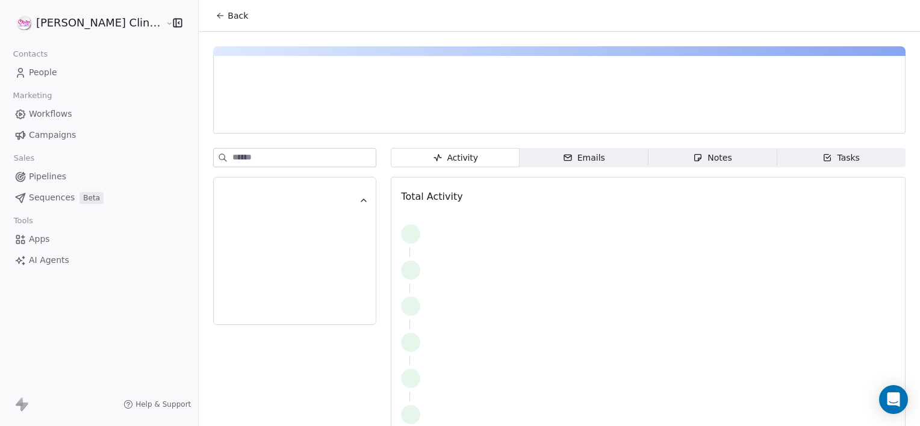
click at [649, 149] on span "Notes Notes" at bounding box center [712, 157] width 129 height 19
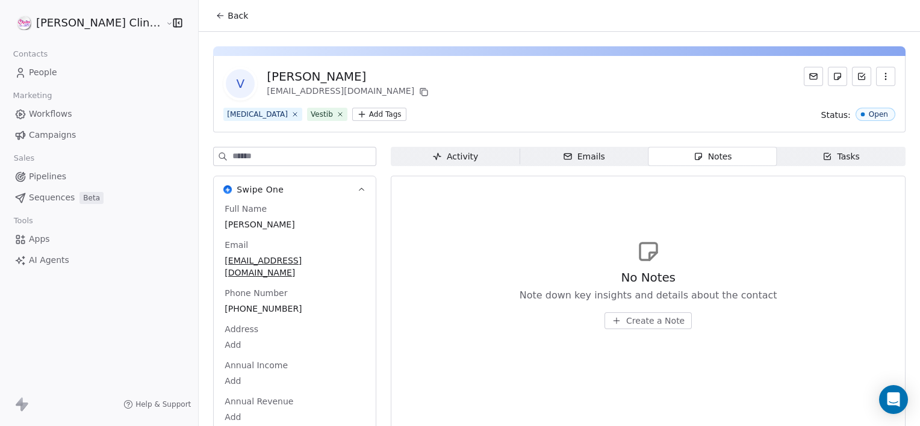
click at [628, 320] on span "Create a Note" at bounding box center [655, 321] width 58 height 12
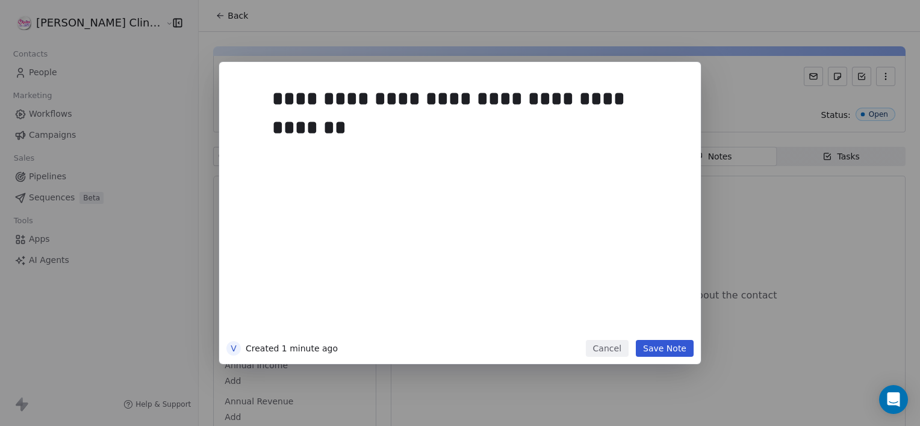
click at [591, 235] on div "**********" at bounding box center [478, 207] width 412 height 256
click at [658, 345] on button "Save Note" at bounding box center [665, 348] width 58 height 17
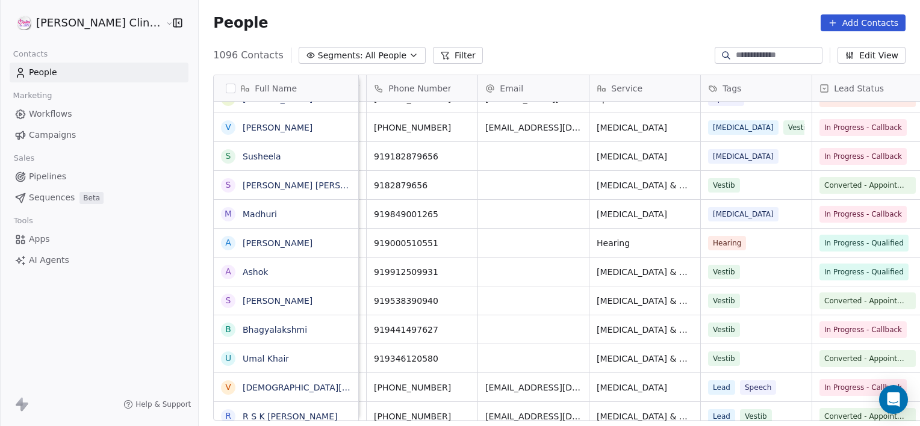
scroll to position [0, 103]
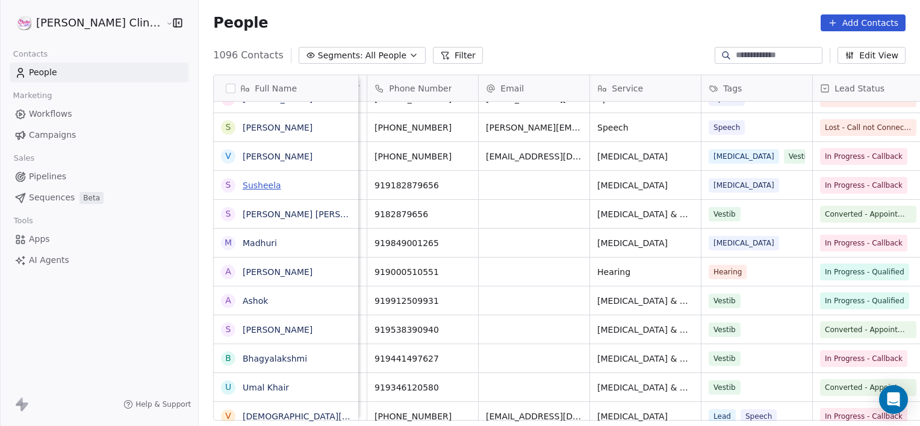
click at [243, 184] on link "Susheela" at bounding box center [262, 186] width 39 height 10
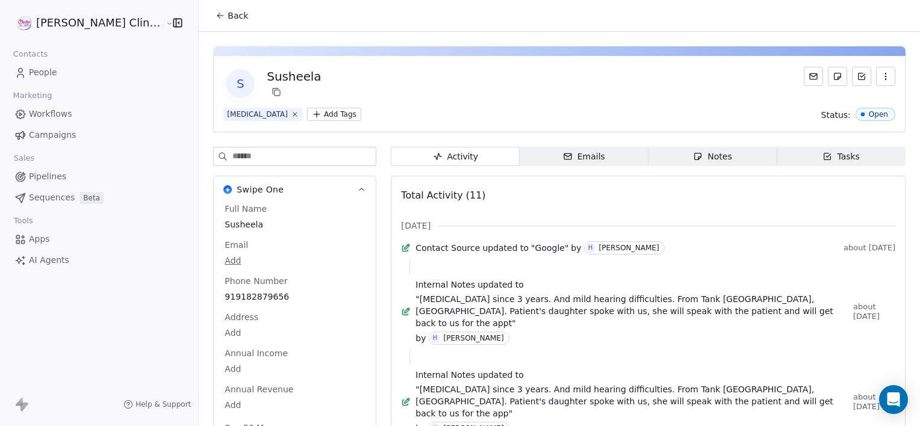
click at [701, 154] on div "Notes" at bounding box center [712, 156] width 39 height 13
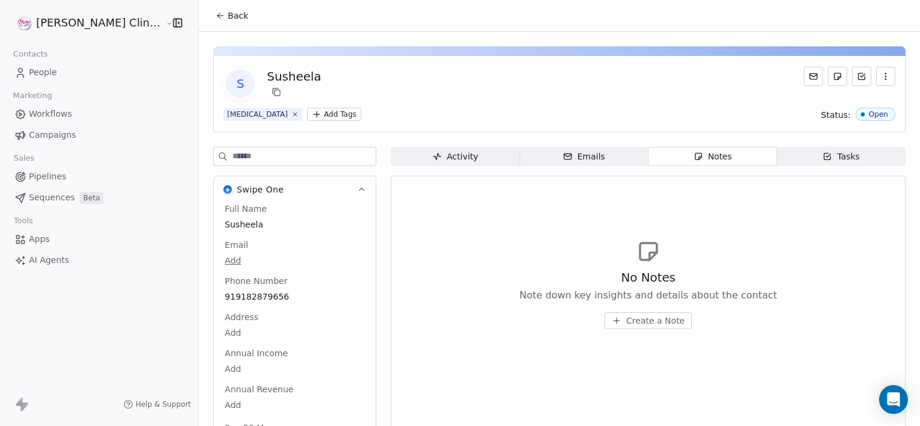
click at [626, 326] on span "Create a Note" at bounding box center [655, 321] width 58 height 12
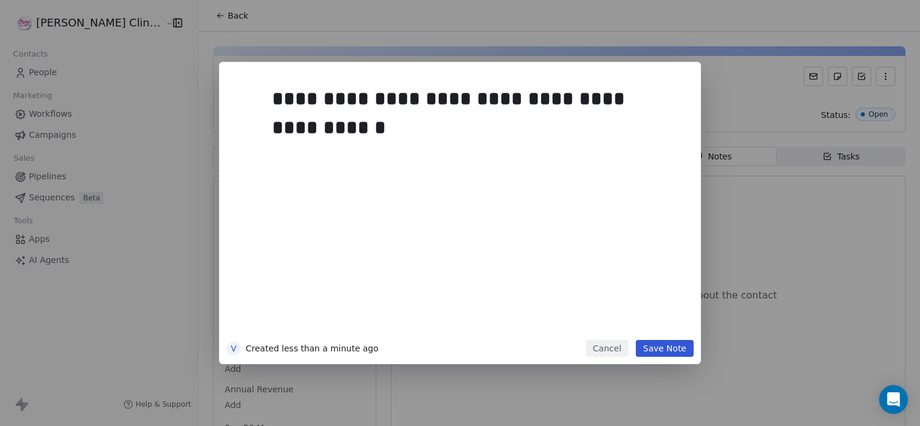
click at [668, 347] on button "Save Note" at bounding box center [665, 348] width 58 height 17
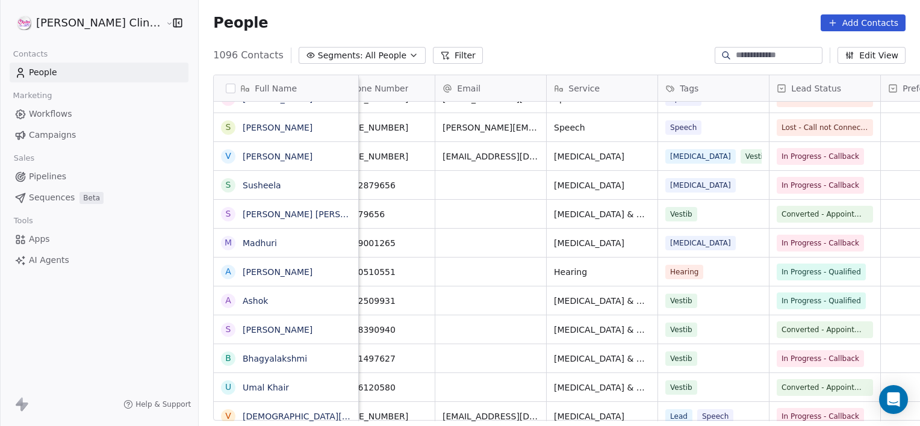
scroll to position [0, 147]
click at [799, 183] on span "In Progress - Callback" at bounding box center [820, 185] width 78 height 12
click at [781, 186] on span "In Progress - Callback" at bounding box center [820, 185] width 78 height 12
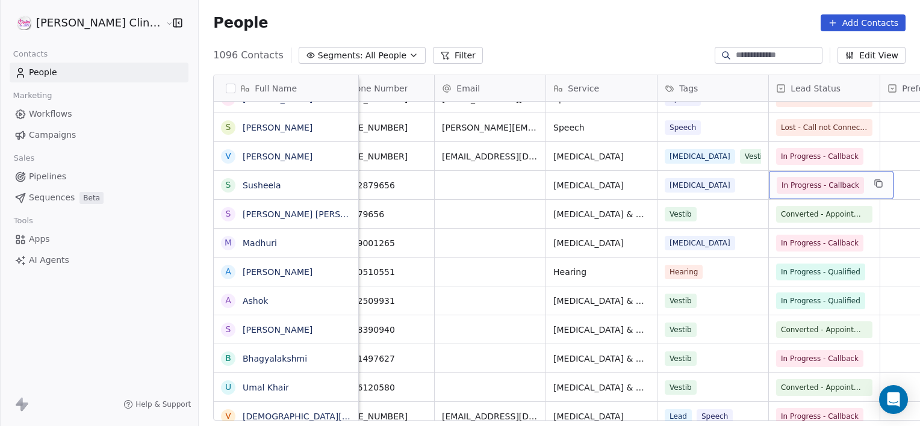
click at [781, 186] on span "In Progress - Callback" at bounding box center [820, 185] width 78 height 12
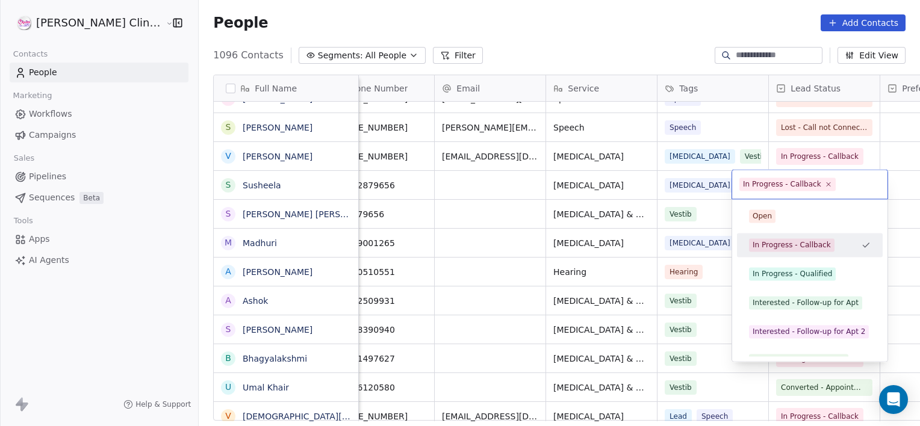
click at [766, 186] on div "In Progress - Callback" at bounding box center [782, 184] width 78 height 11
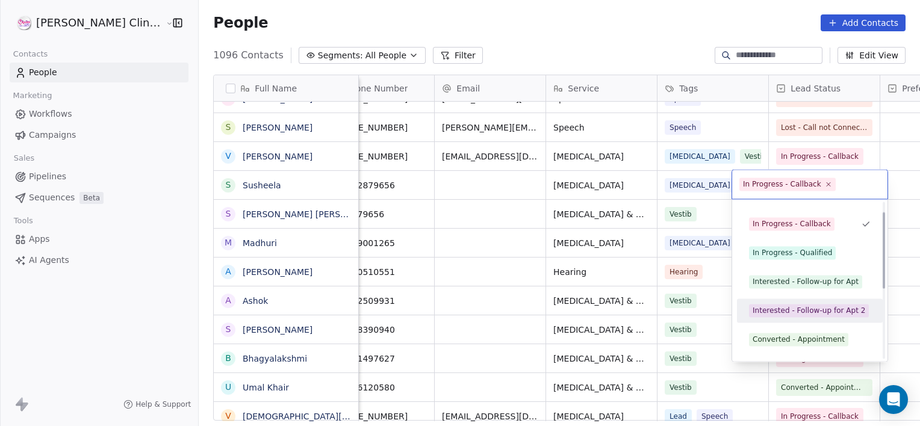
scroll to position [20, 0]
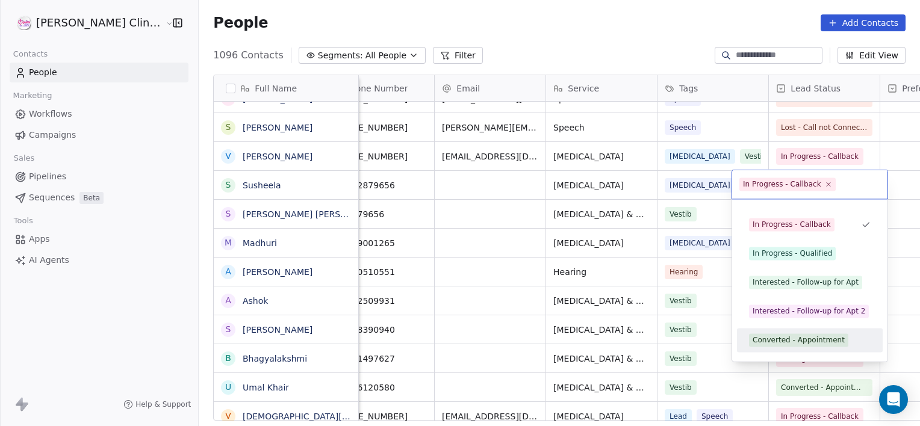
click at [787, 339] on div "Converted - Appointment" at bounding box center [798, 340] width 92 height 11
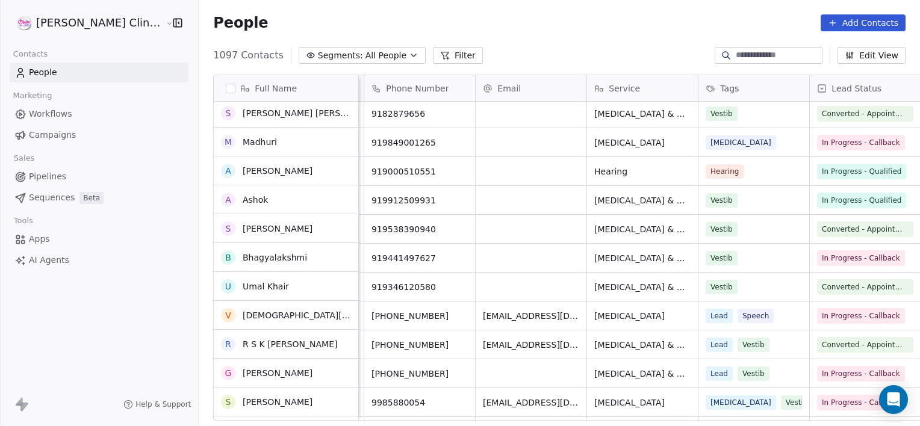
scroll to position [7515, 0]
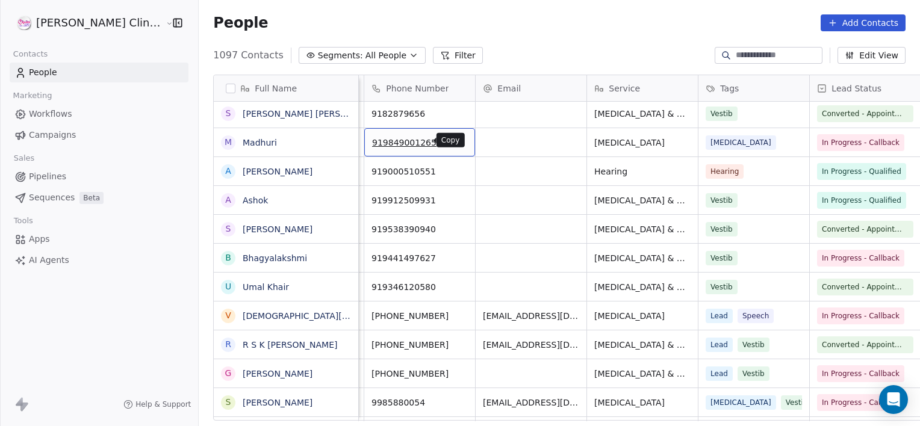
click at [455, 138] on icon "grid" at bounding box center [460, 141] width 10 height 10
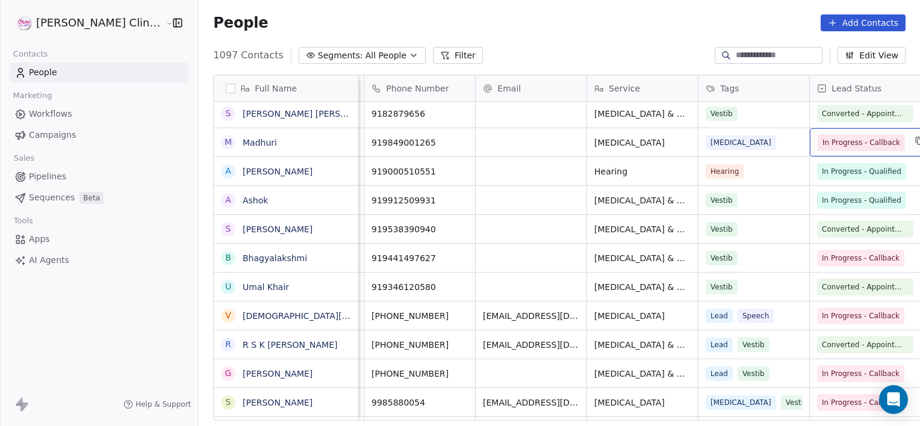
click at [822, 144] on span "In Progress - Callback" at bounding box center [861, 143] width 78 height 12
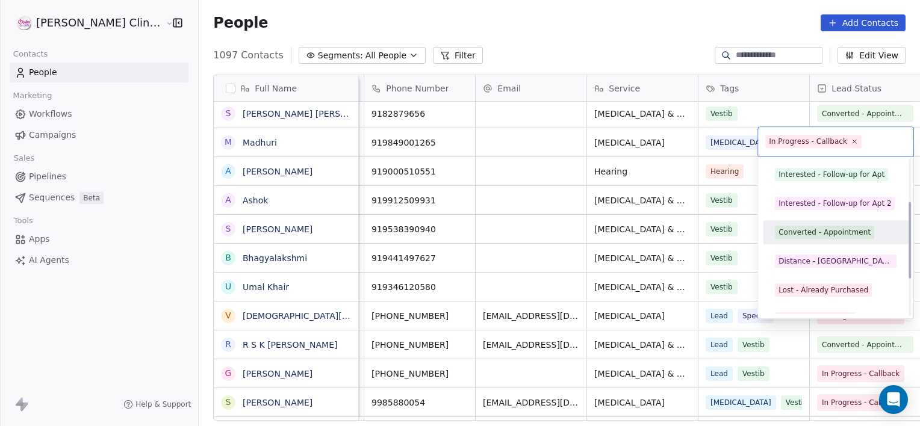
scroll to position [84, 0]
click at [824, 231] on div "Converted - Appointment" at bounding box center [824, 233] width 92 height 11
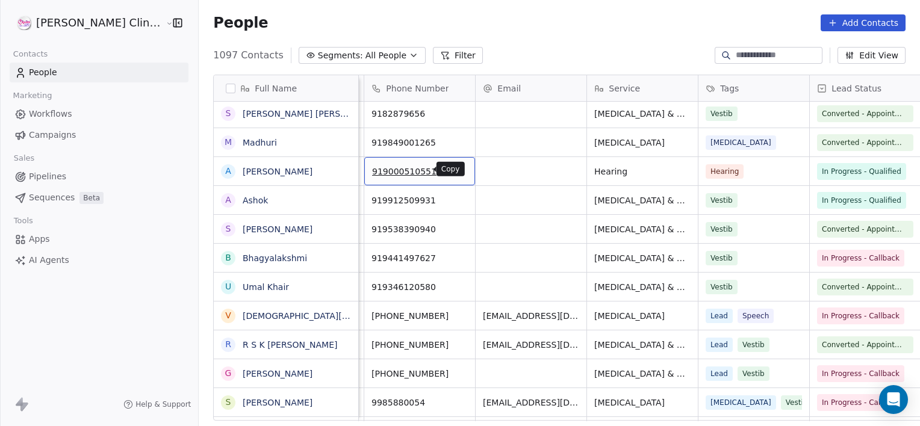
click at [453, 174] on button "grid" at bounding box center [460, 170] width 14 height 14
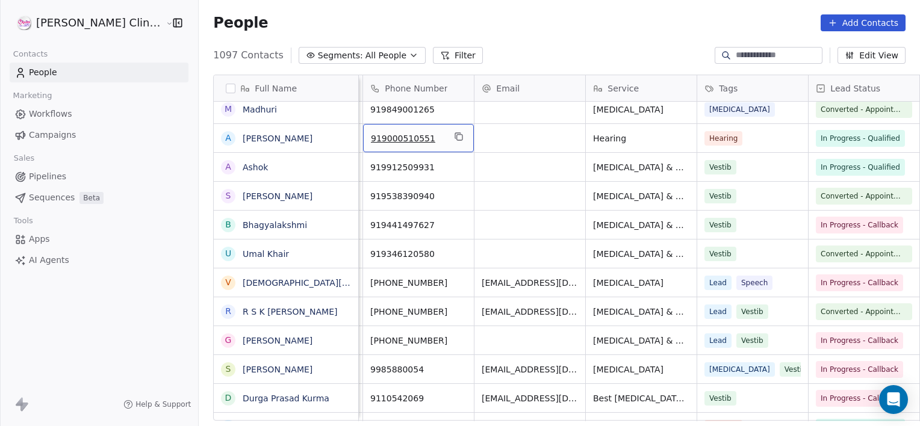
scroll to position [0, 108]
click at [453, 164] on icon "grid" at bounding box center [458, 166] width 10 height 10
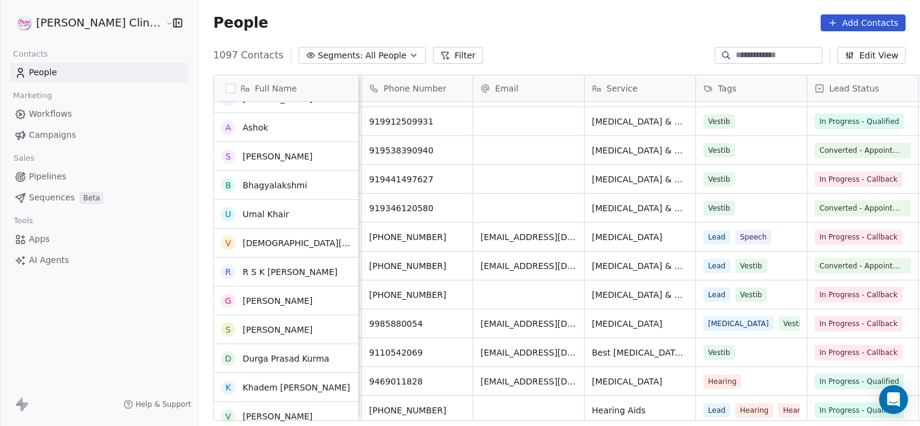
scroll to position [7594, 0]
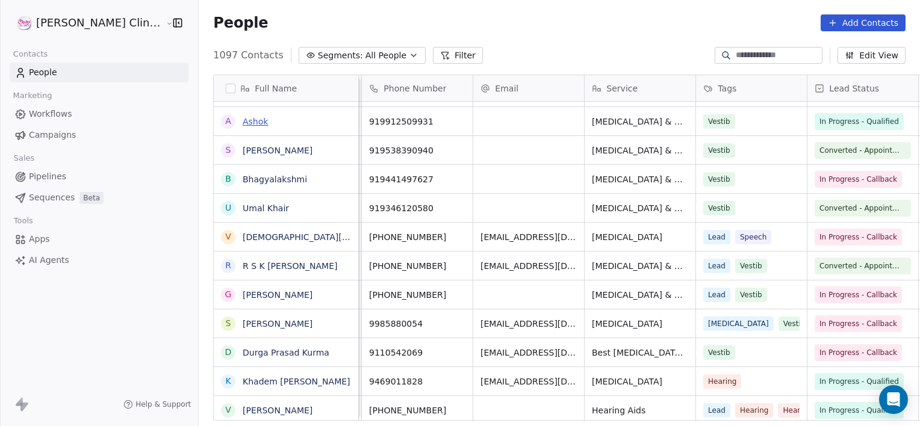
click at [243, 122] on link "Ashok" at bounding box center [255, 122] width 25 height 10
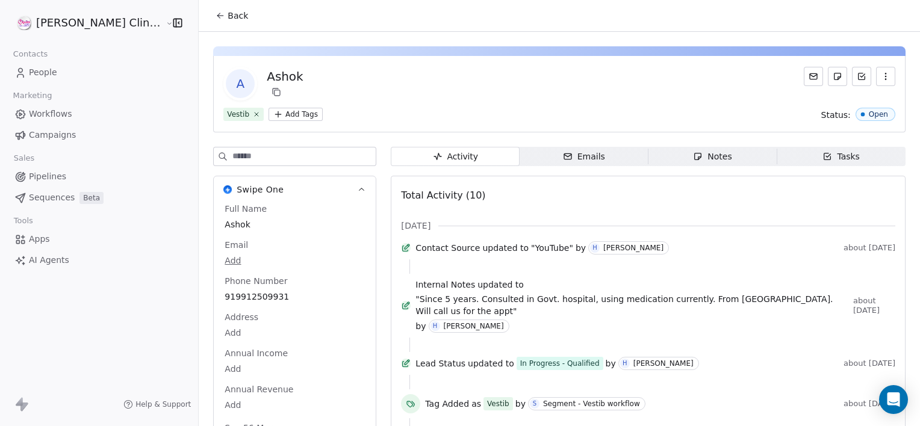
click at [730, 162] on span "Notes Notes" at bounding box center [712, 156] width 129 height 19
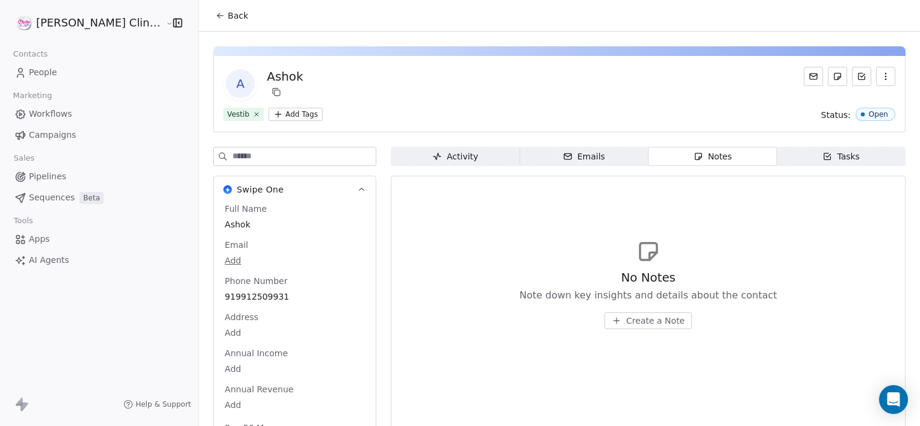
click at [626, 316] on span "Create a Note" at bounding box center [655, 321] width 58 height 12
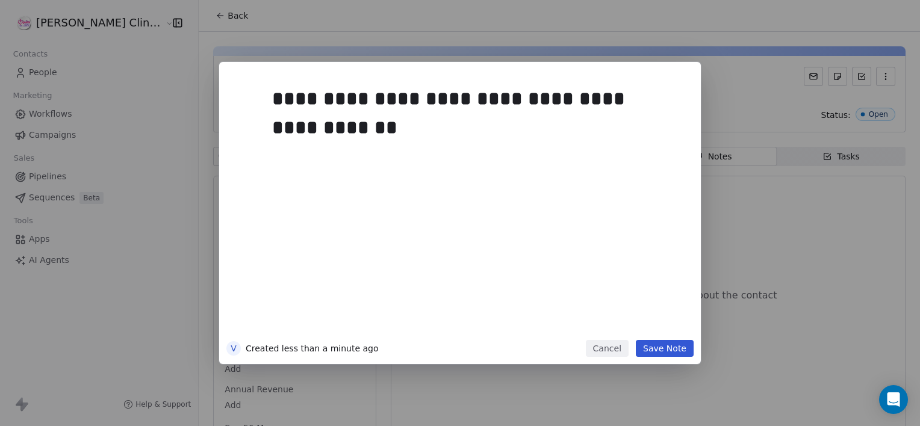
click at [672, 348] on button "Save Note" at bounding box center [665, 348] width 58 height 17
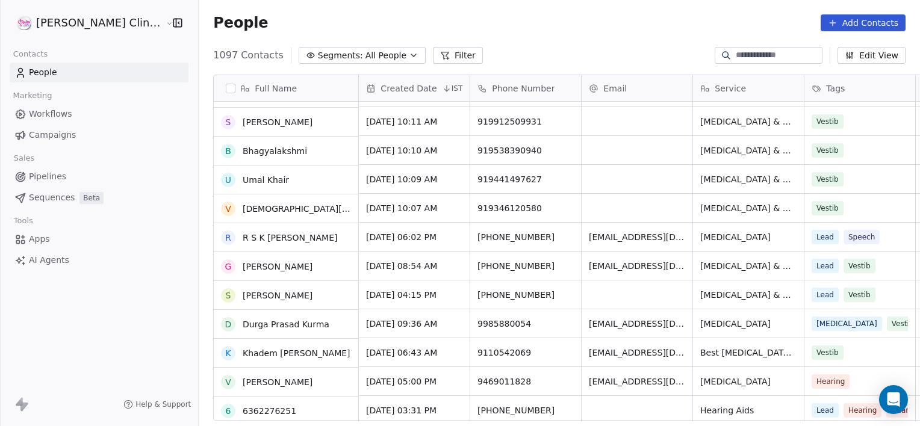
scroll to position [7622, 0]
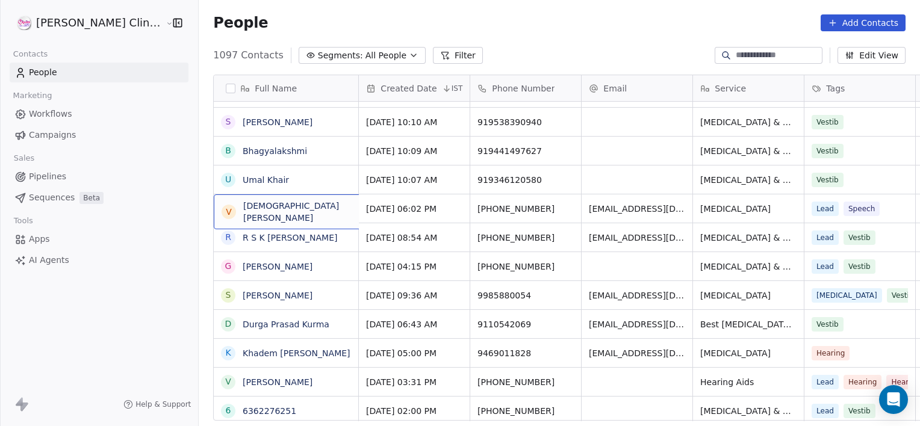
click at [271, 208] on span "Vedant Mishra" at bounding box center [304, 212] width 122 height 24
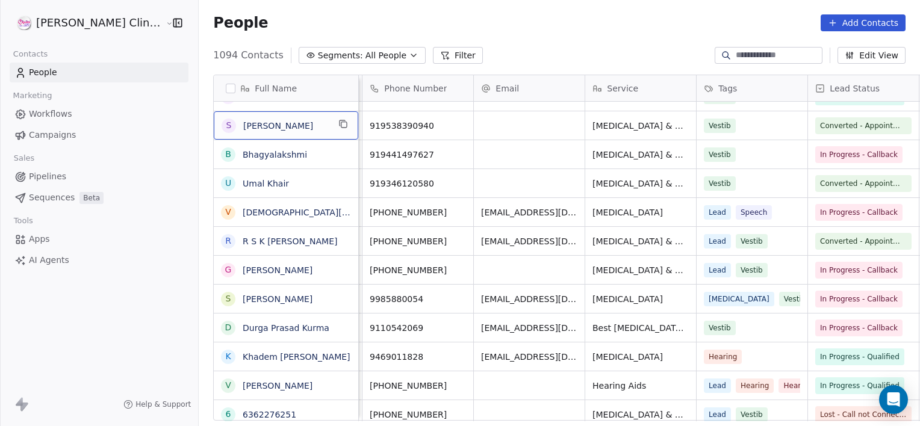
scroll to position [0, 107]
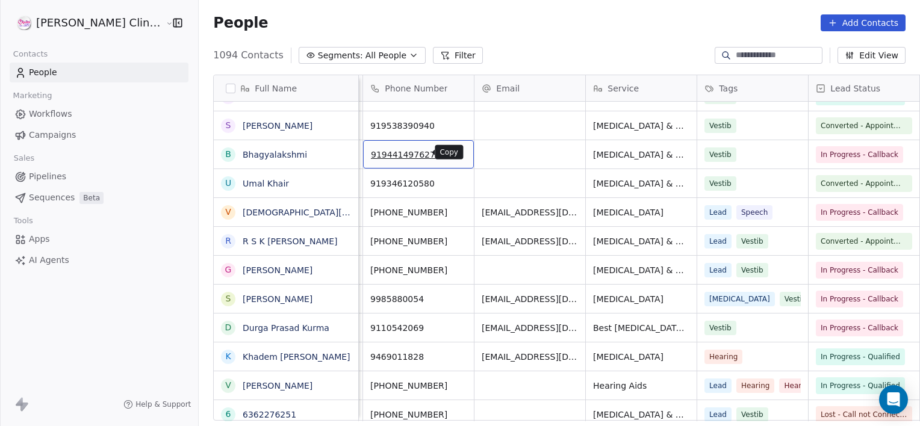
click at [454, 153] on icon "grid" at bounding box center [459, 153] width 10 height 10
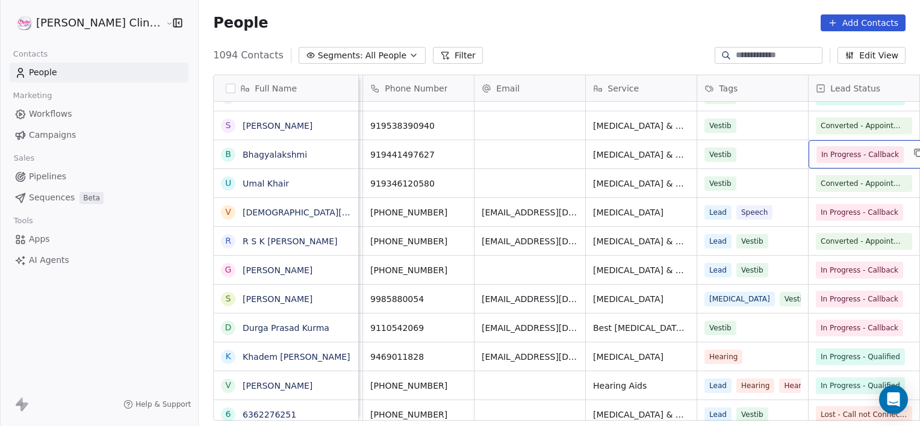
click at [821, 157] on span "In Progress - Callback" at bounding box center [860, 155] width 78 height 12
click at [821, 155] on span "In Progress - Callback" at bounding box center [860, 155] width 78 height 12
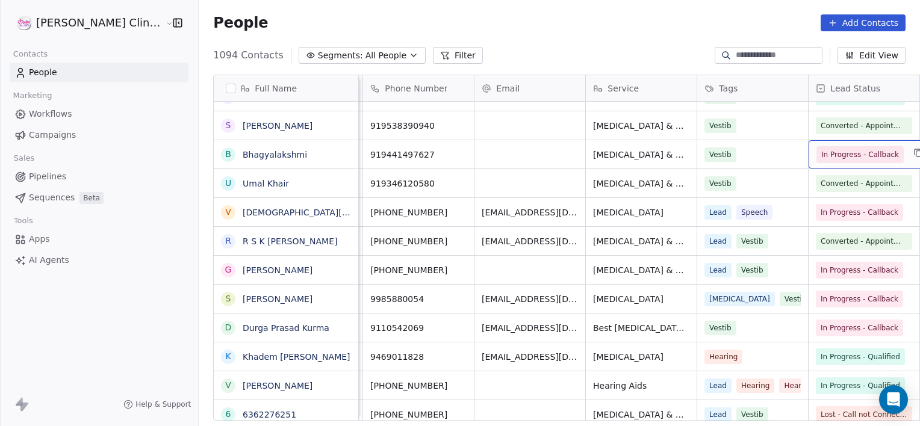
click at [821, 155] on span "In Progress - Callback" at bounding box center [860, 155] width 78 height 12
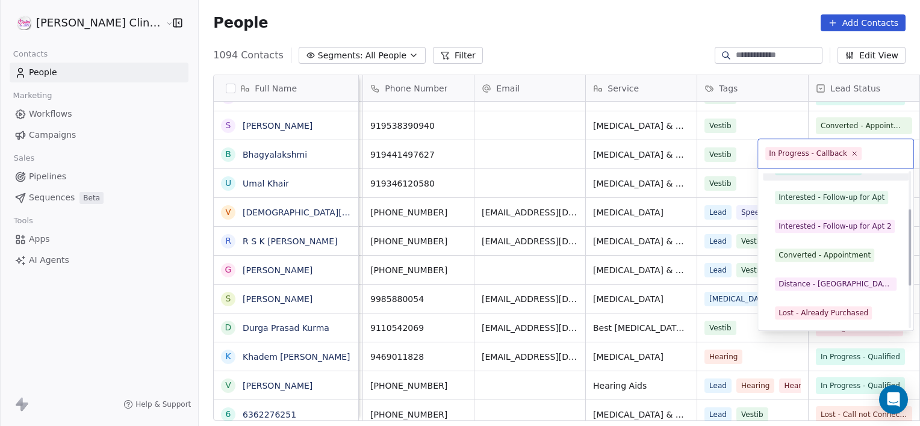
scroll to position [77, 0]
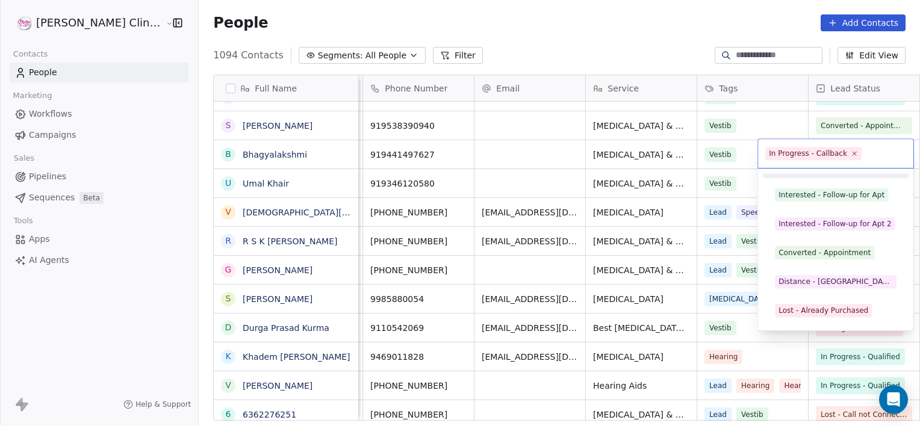
click at [802, 253] on div "Converted - Appointment" at bounding box center [824, 252] width 92 height 11
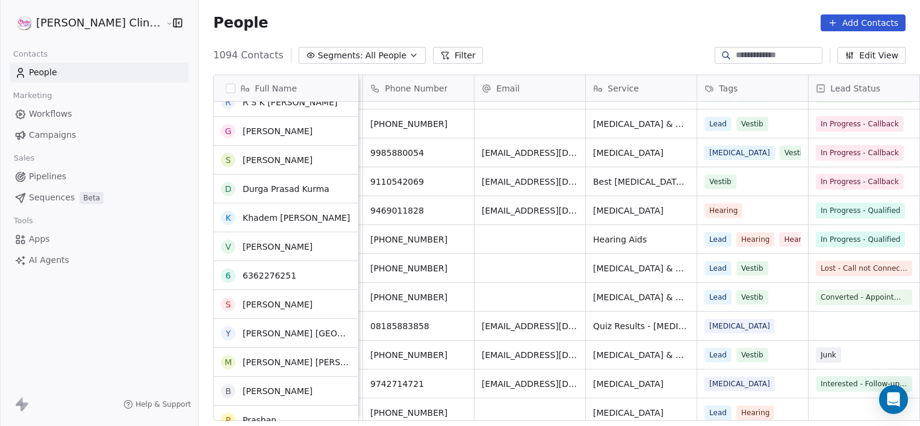
scroll to position [7678, 0]
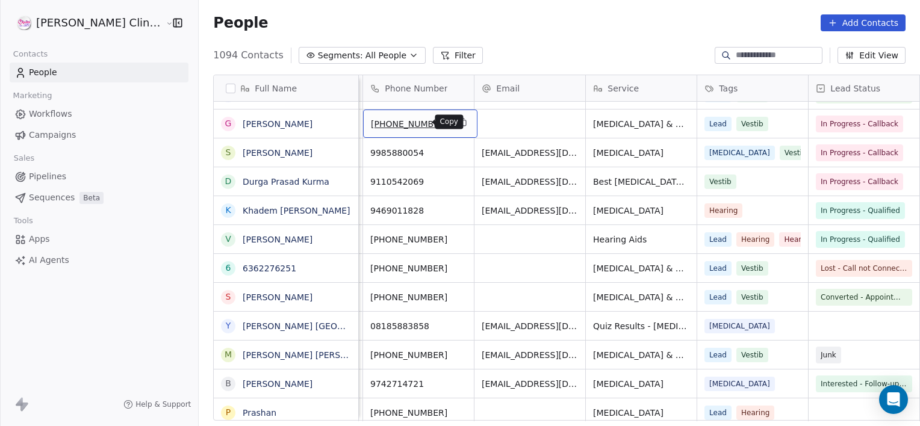
click at [459, 123] on icon "grid" at bounding box center [461, 121] width 5 height 5
click at [252, 122] on link "Ganta Karuna" at bounding box center [278, 124] width 70 height 10
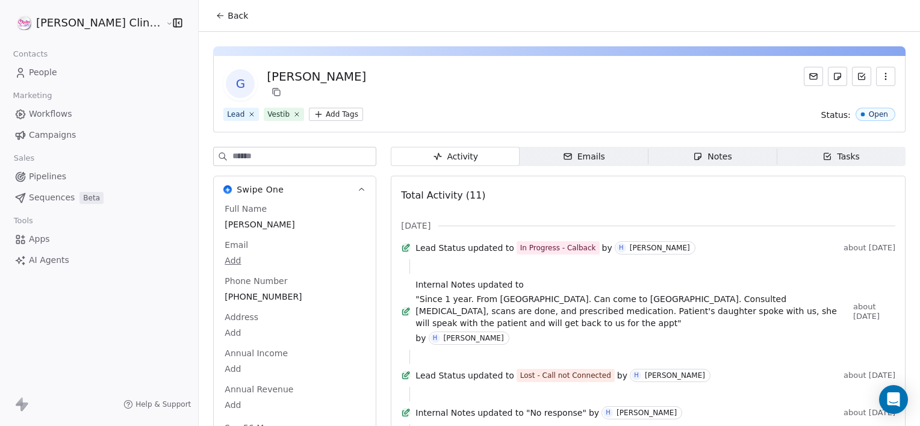
click at [702, 152] on div "Notes" at bounding box center [712, 156] width 39 height 13
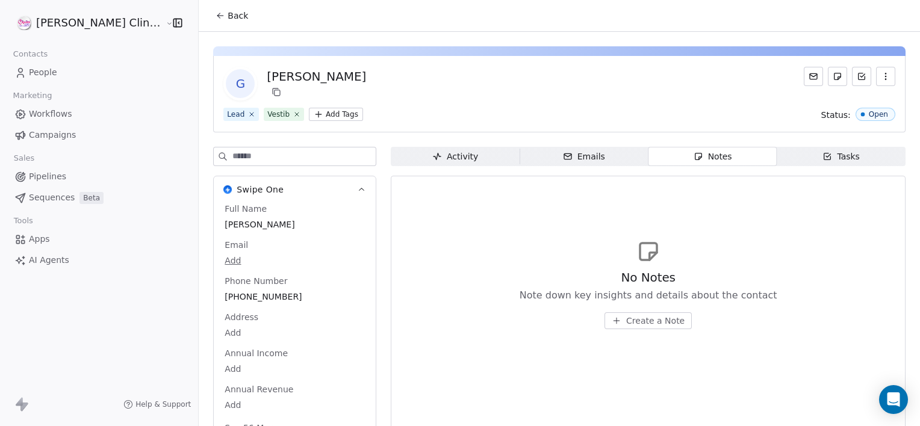
click at [618, 328] on button "Create a Note" at bounding box center [647, 320] width 87 height 17
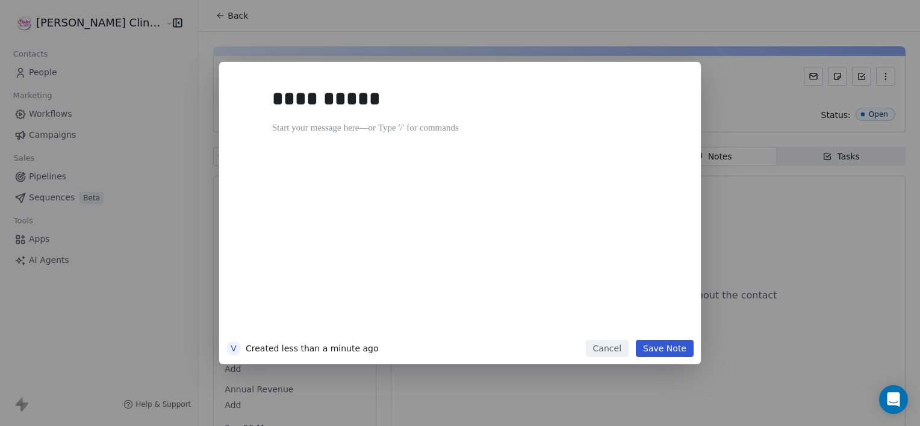
click at [618, 328] on div "**********" at bounding box center [478, 207] width 412 height 256
click at [652, 344] on button "Save Note" at bounding box center [665, 348] width 58 height 17
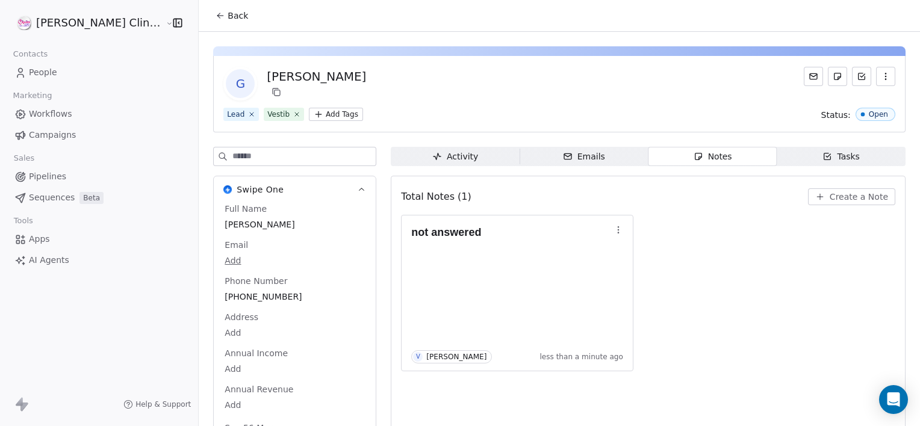
click at [215, 39] on div "G Ganta Karuna Lead Vestib Add Tags Status: Open Swipe One Full Name Ganta Karu…" at bounding box center [559, 243] width 721 height 423
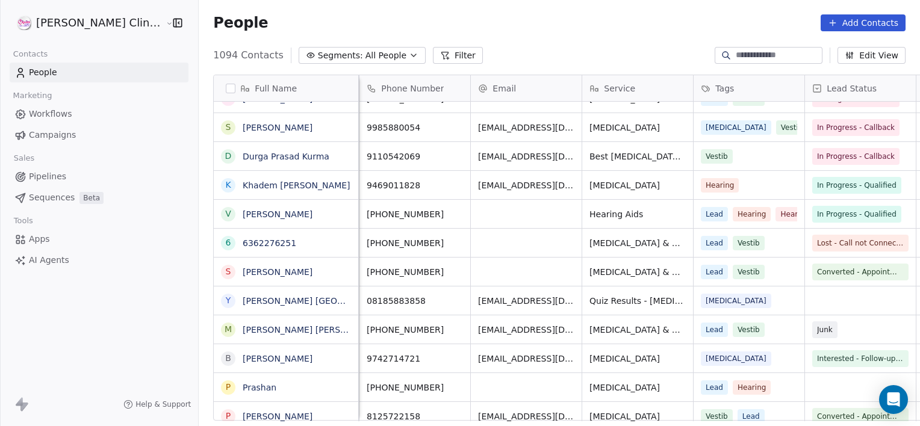
scroll to position [0, 108]
click at [453, 123] on icon "grid" at bounding box center [458, 126] width 10 height 10
click at [243, 125] on link "Swetha Ponna" at bounding box center [278, 128] width 70 height 10
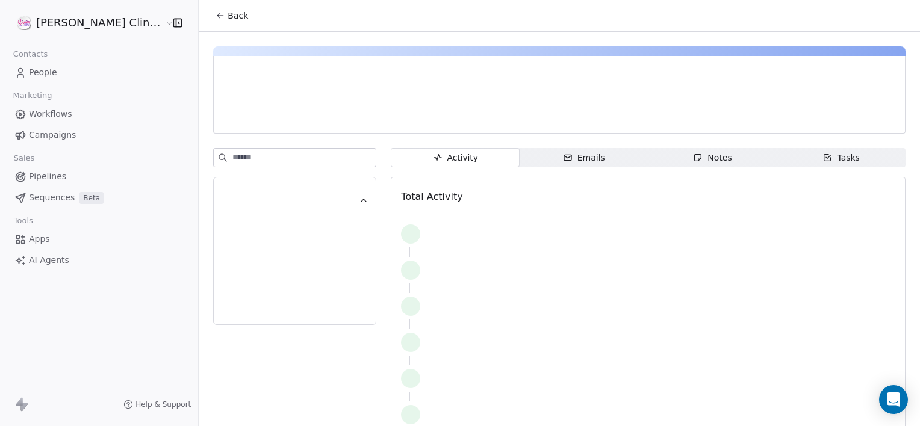
click at [665, 166] on span "Notes Notes" at bounding box center [712, 157] width 129 height 19
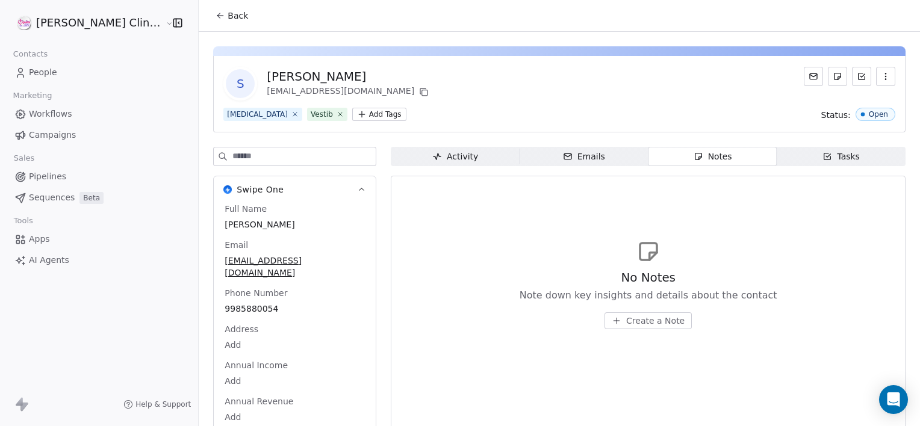
click at [616, 320] on icon "button" at bounding box center [616, 320] width 0 height 5
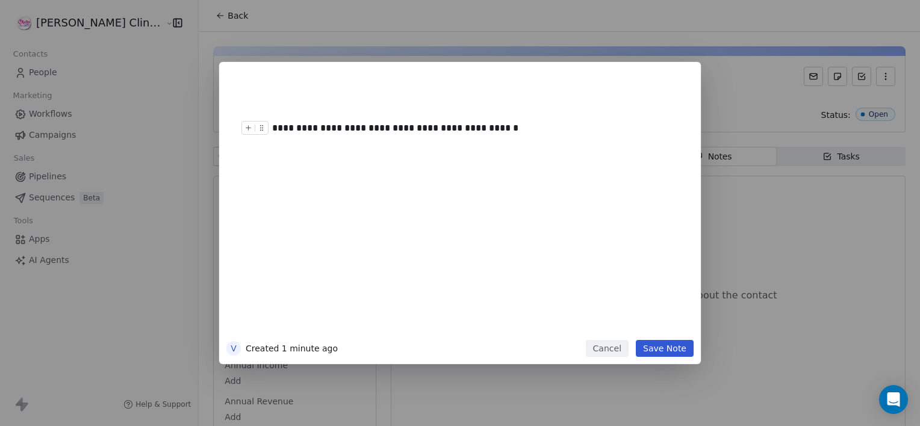
click at [673, 349] on button "Save Note" at bounding box center [665, 348] width 58 height 17
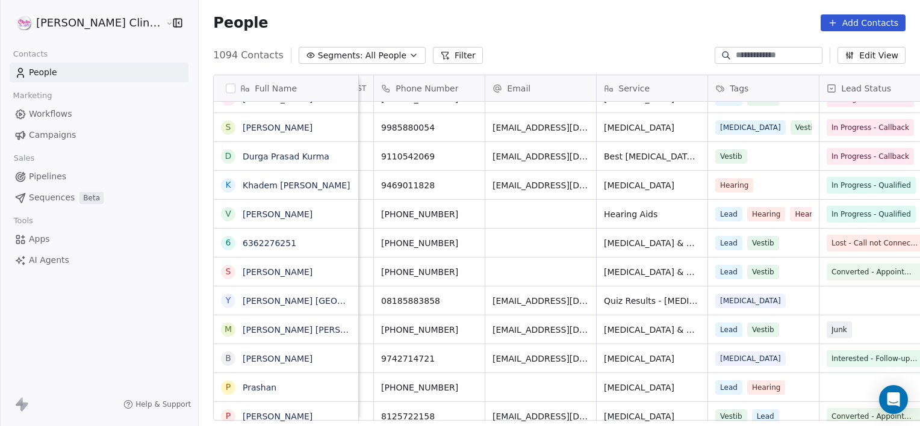
scroll to position [0, 108]
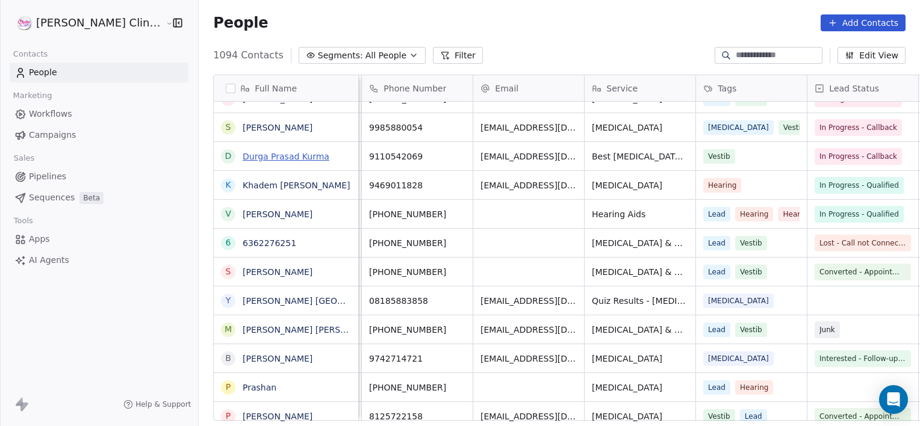
click at [264, 154] on link "Durga Prasad Kurma" at bounding box center [286, 157] width 87 height 10
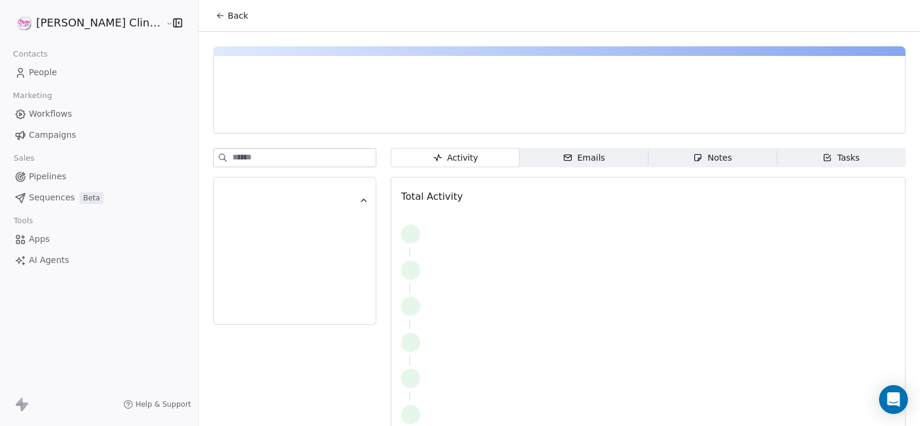
click at [669, 147] on div "Activity Activity Emails Emails Notes Notes Tasks Tasks Total Activity" at bounding box center [559, 242] width 721 height 421
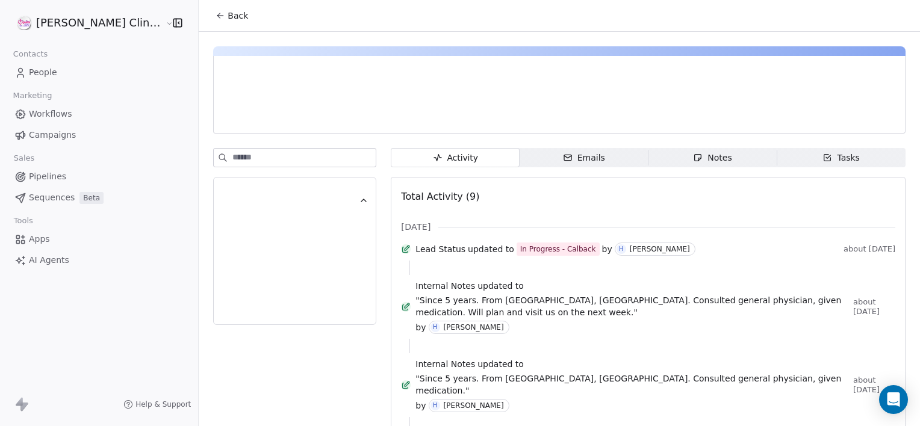
click at [667, 161] on span "Notes Notes" at bounding box center [712, 157] width 129 height 19
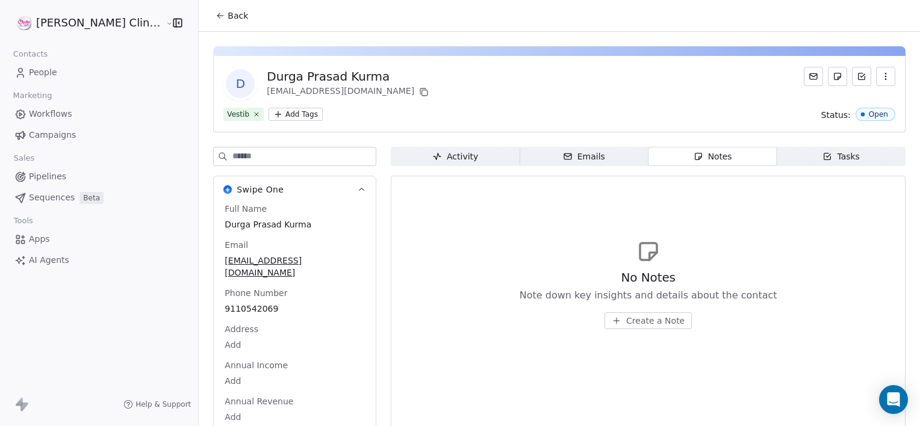
click at [645, 315] on span "Create a Note" at bounding box center [655, 321] width 58 height 12
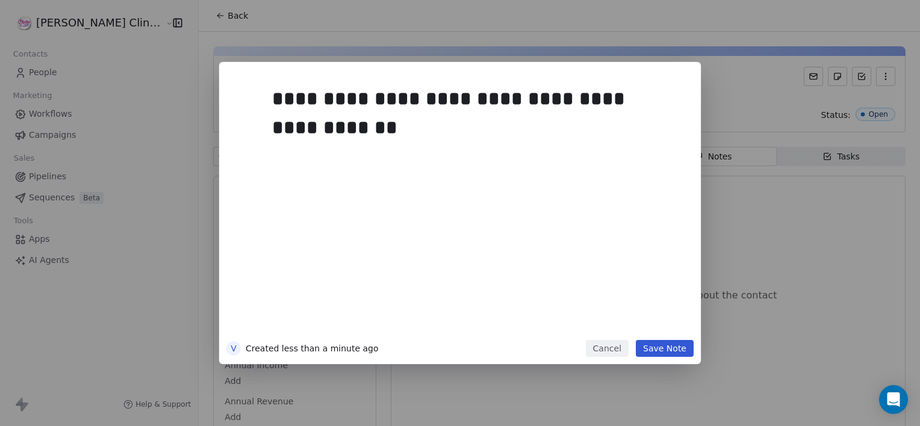
click at [669, 355] on button "Save Note" at bounding box center [665, 348] width 58 height 17
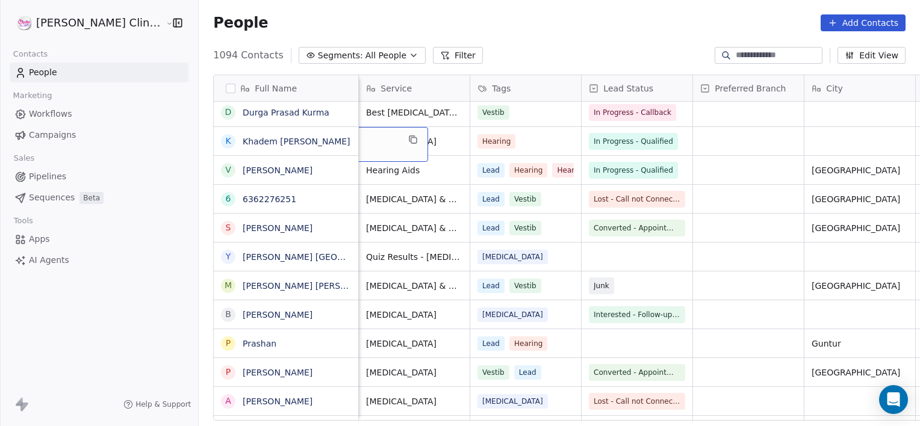
scroll to position [0, 223]
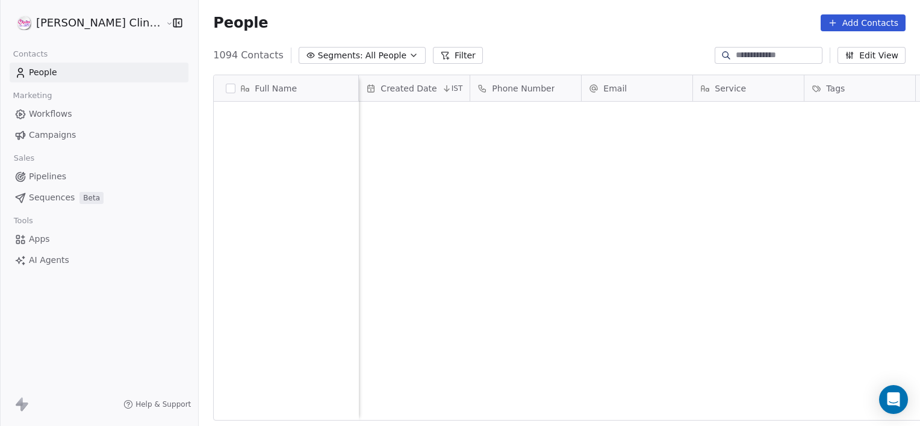
scroll to position [366, 748]
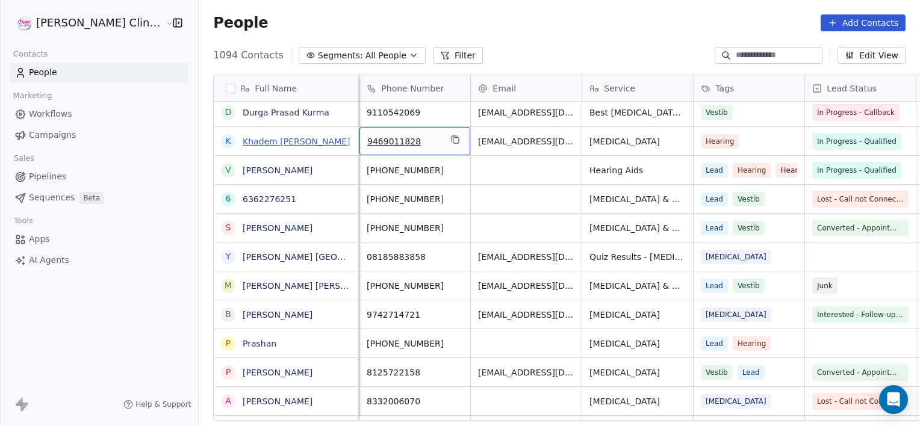
click at [274, 143] on link "Khadem Ul Hassanain" at bounding box center [297, 142] width 108 height 10
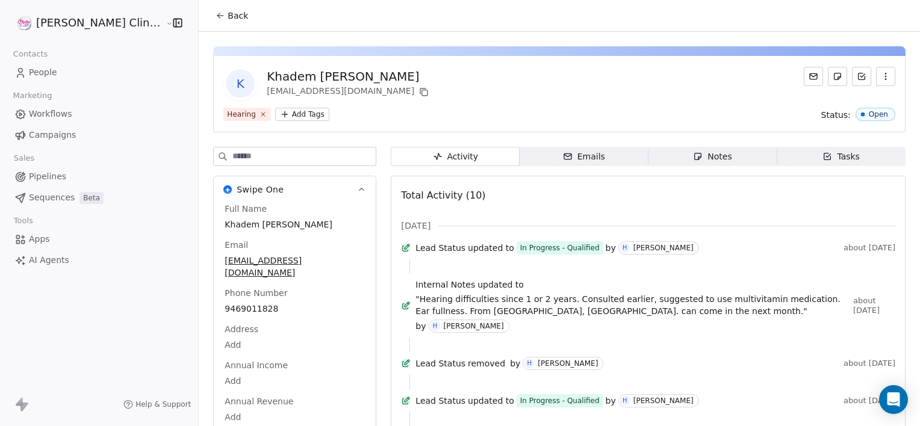
click at [693, 150] on div "Notes" at bounding box center [712, 156] width 39 height 13
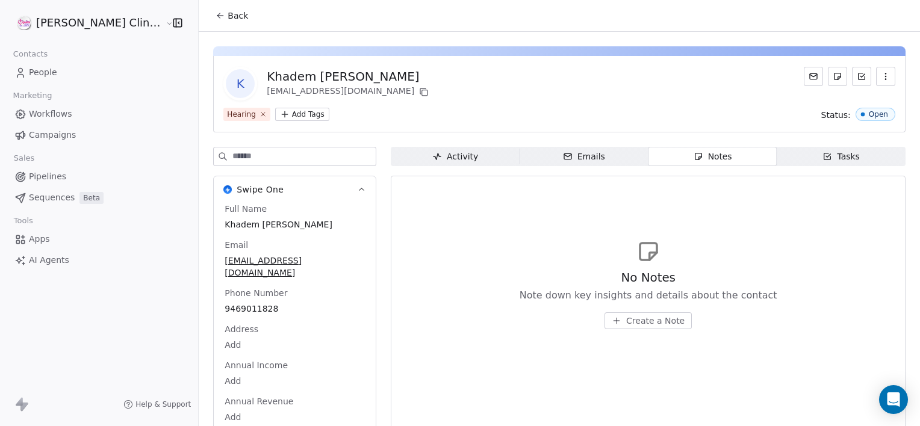
click at [626, 316] on span "Create a Note" at bounding box center [655, 321] width 58 height 12
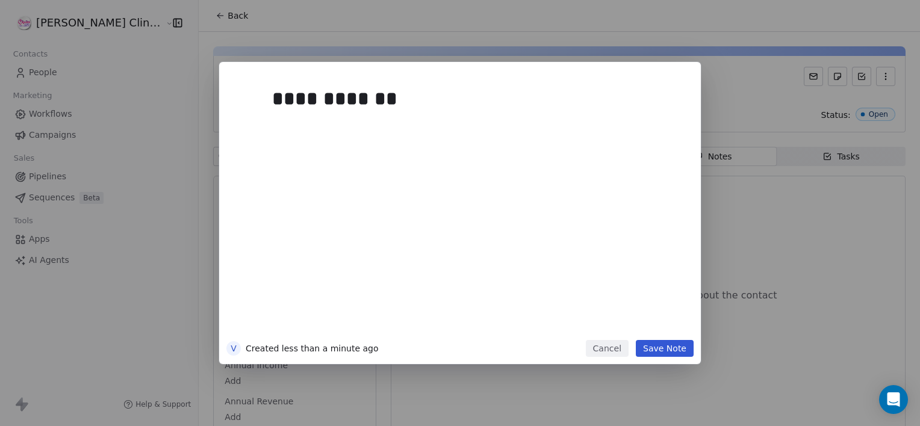
click at [681, 353] on button "Save Note" at bounding box center [665, 348] width 58 height 17
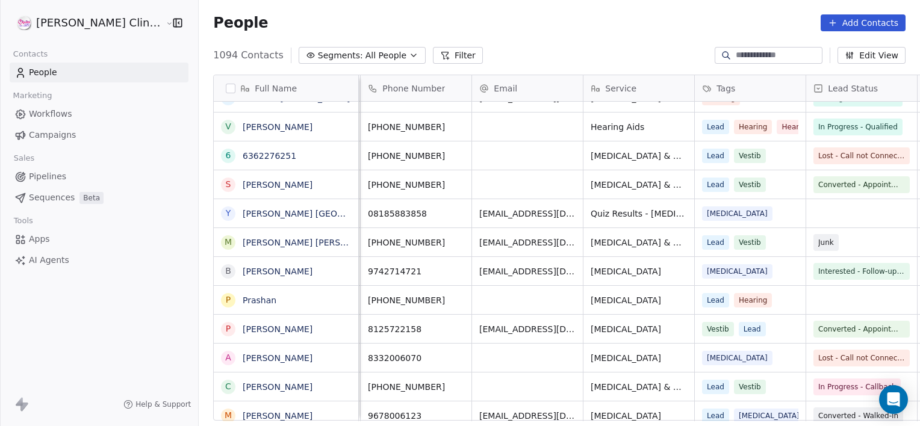
scroll to position [0, 111]
click at [243, 125] on link "Vijaya Prasad Medapati" at bounding box center [278, 127] width 70 height 10
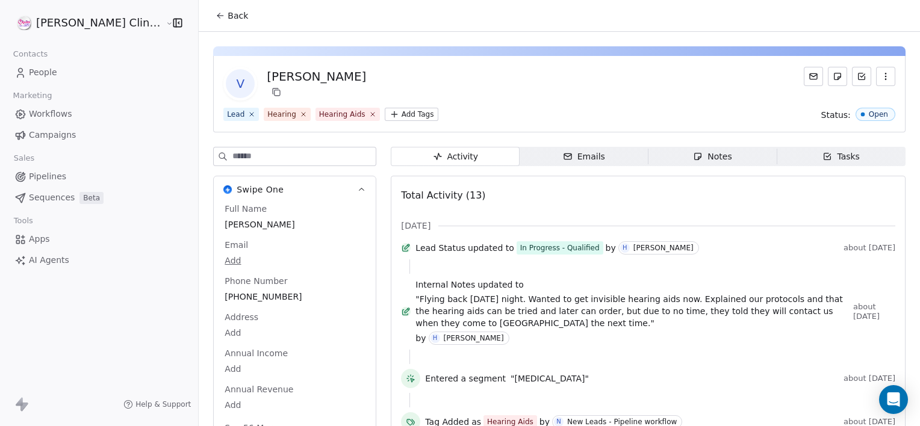
click at [662, 160] on span "Notes Notes" at bounding box center [712, 156] width 129 height 19
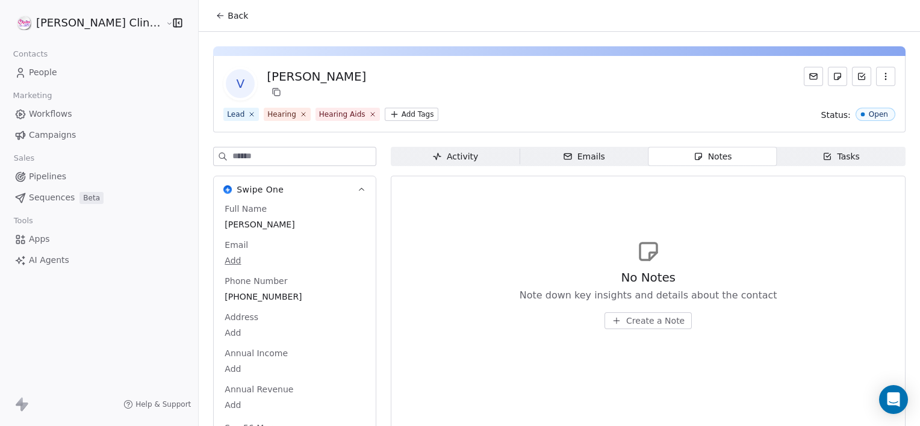
click at [648, 317] on span "Create a Note" at bounding box center [655, 321] width 58 height 12
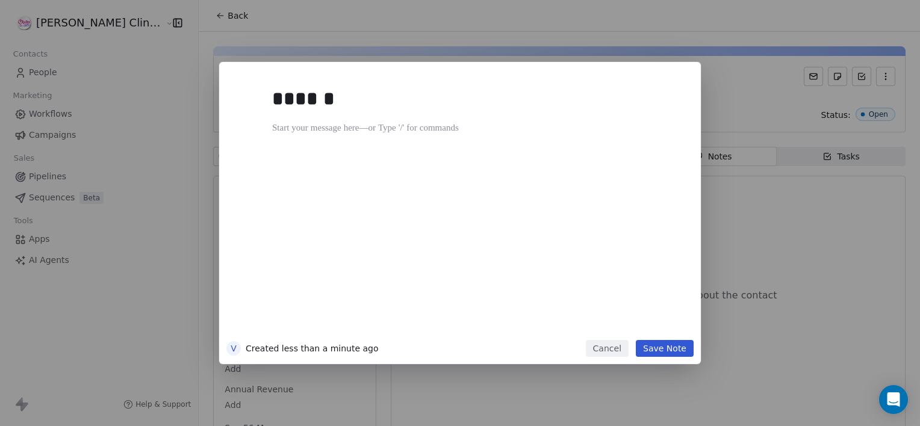
click at [665, 176] on div "******" at bounding box center [478, 207] width 412 height 256
drag, startPoint x: 665, startPoint y: 176, endPoint x: 677, endPoint y: 55, distance: 121.5
click at [677, 55] on div "****** V Created less than a minute ago Cancel Save Note" at bounding box center [460, 213] width 920 height 426
click at [647, 352] on button "Save Note" at bounding box center [665, 348] width 58 height 17
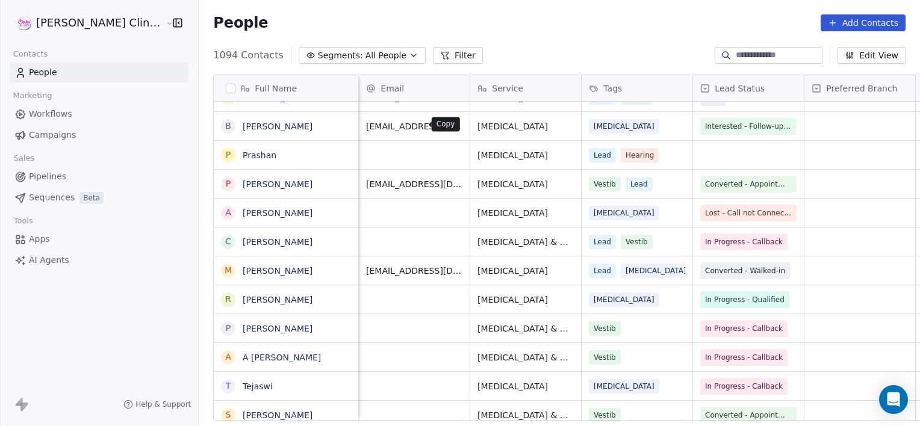
scroll to position [0, 111]
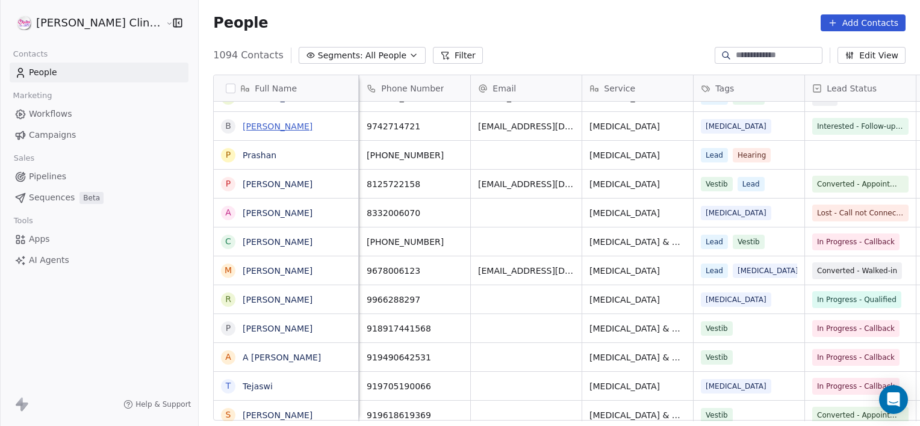
click at [247, 128] on link "[PERSON_NAME]" at bounding box center [278, 127] width 70 height 10
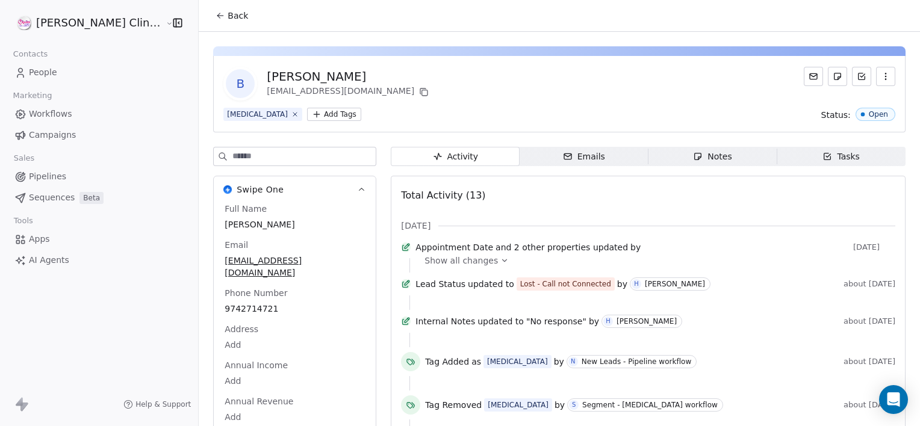
click at [672, 162] on span "Notes Notes" at bounding box center [712, 156] width 129 height 19
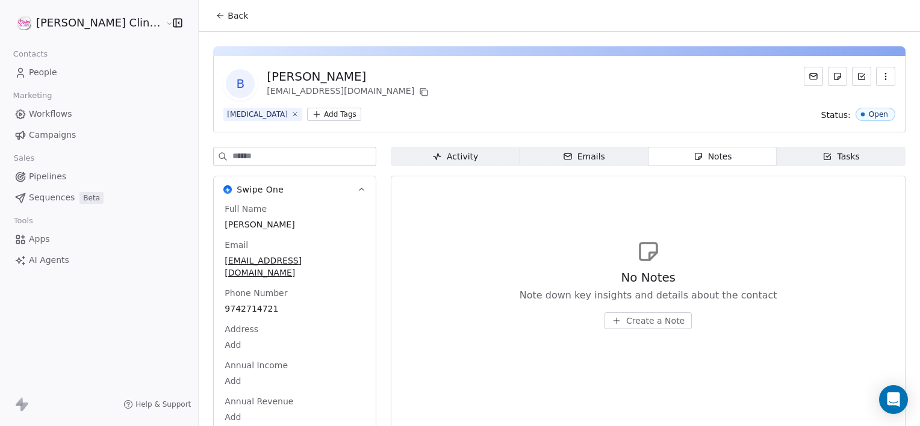
click at [626, 324] on span "Create a Note" at bounding box center [655, 321] width 58 height 12
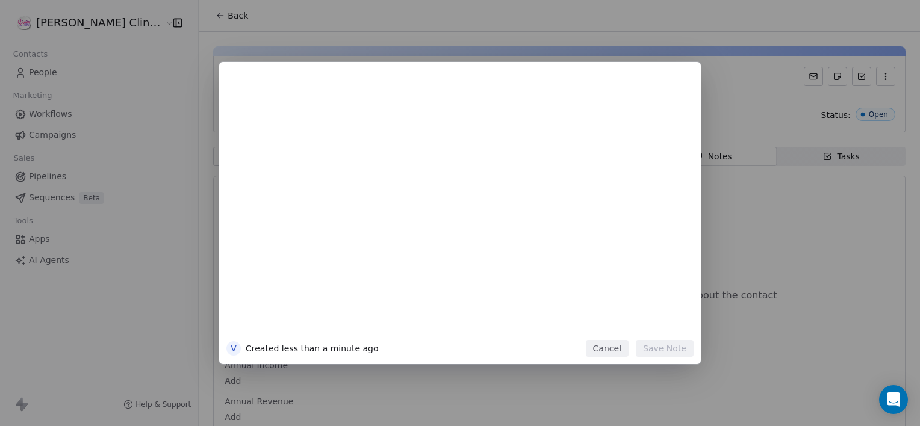
click at [613, 324] on div at bounding box center [478, 207] width 412 height 256
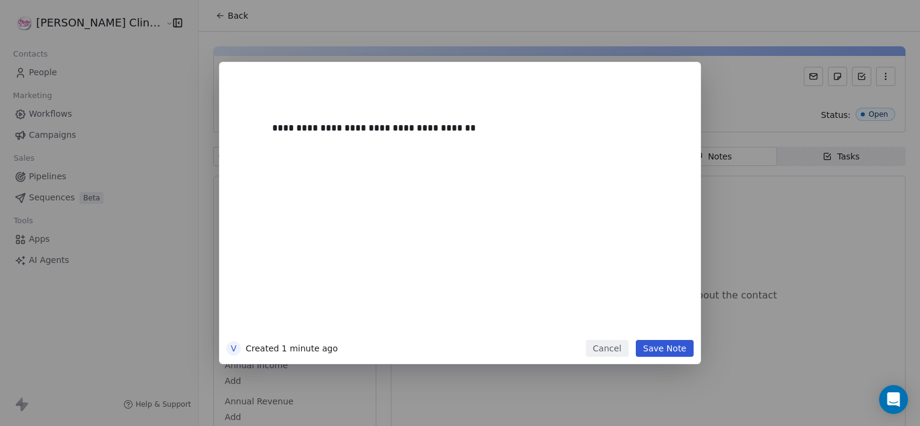
click at [642, 323] on div "**********" at bounding box center [478, 207] width 412 height 256
click at [662, 352] on button "Save Note" at bounding box center [665, 348] width 58 height 17
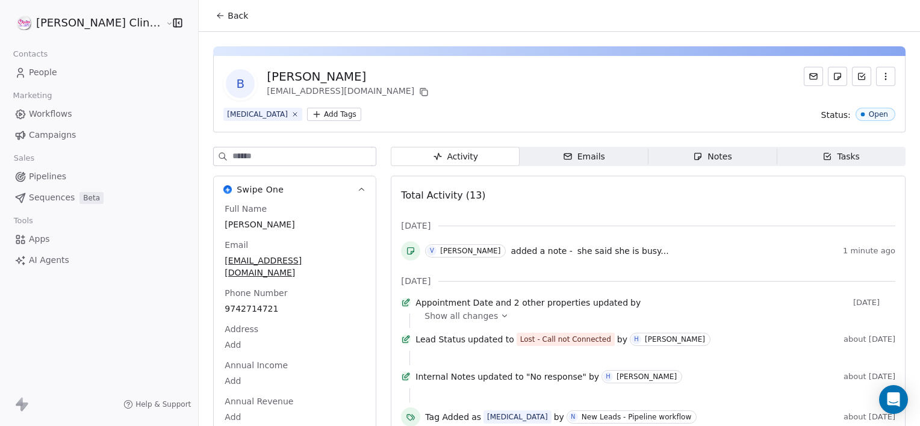
click at [208, 5] on button "Back" at bounding box center [231, 16] width 47 height 22
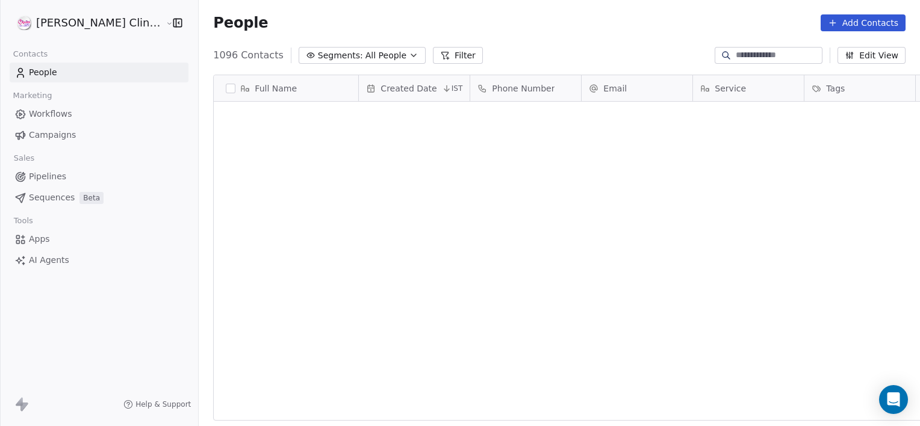
scroll to position [366, 748]
click at [448, 9] on div "People Add Contacts" at bounding box center [559, 23] width 721 height 46
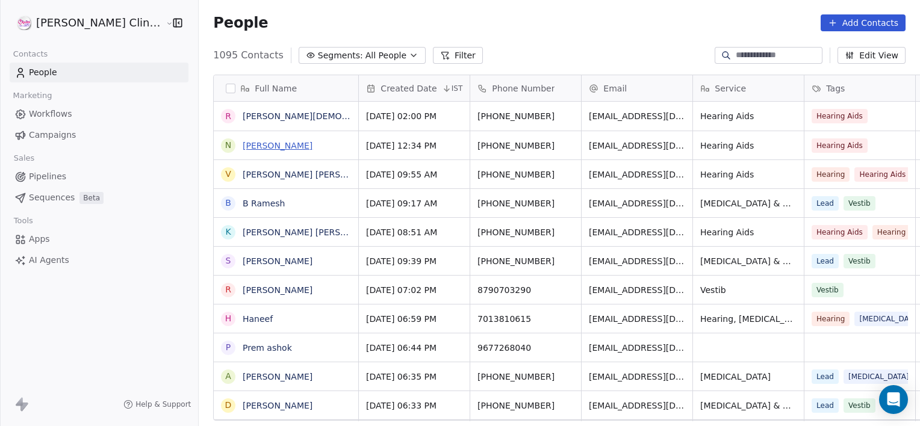
click at [255, 142] on link "Narasimharao Narashimaraodupati" at bounding box center [278, 146] width 70 height 10
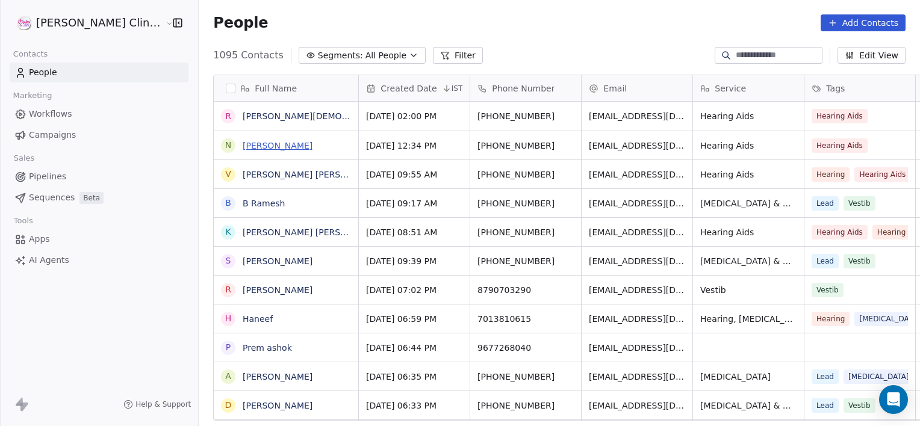
click at [255, 142] on link "Narasimharao Narashimaraodupati" at bounding box center [278, 146] width 70 height 10
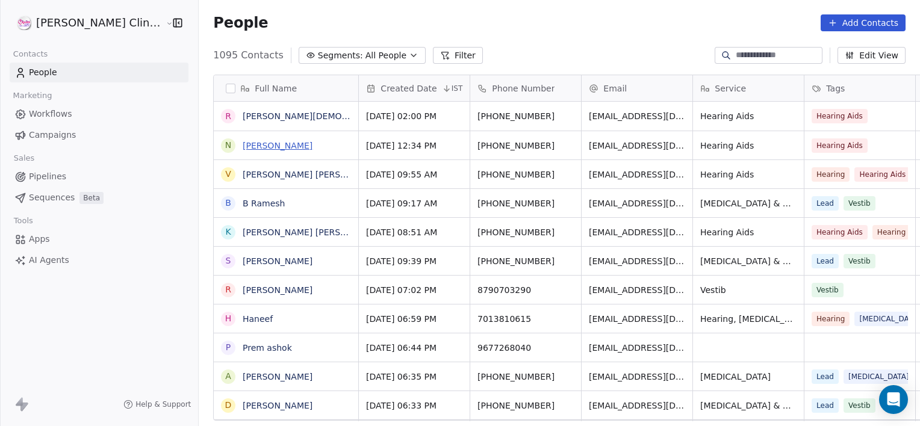
click at [255, 142] on link "Narasimharao Narashimaraodupati" at bounding box center [278, 146] width 70 height 10
click at [250, 141] on link "Narasimharao Narashimaraodupati" at bounding box center [278, 146] width 70 height 10
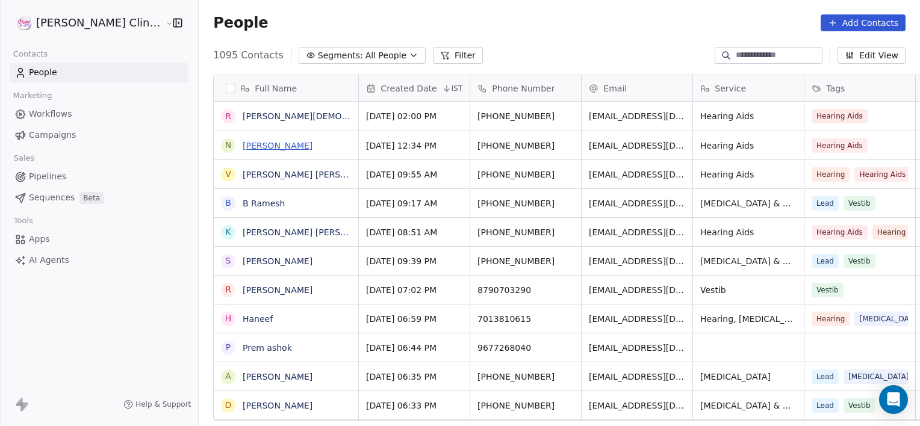
click at [250, 141] on link "Narasimharao Narashimaraodupati" at bounding box center [278, 146] width 70 height 10
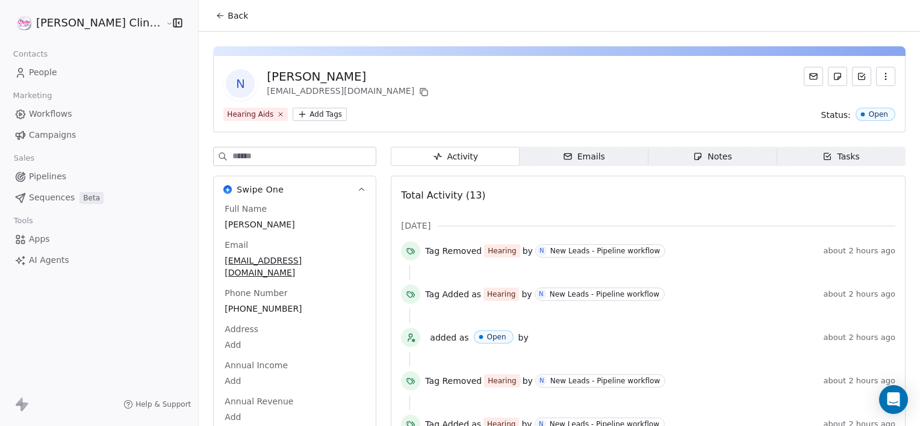
click at [665, 150] on span "Notes Notes" at bounding box center [712, 156] width 129 height 19
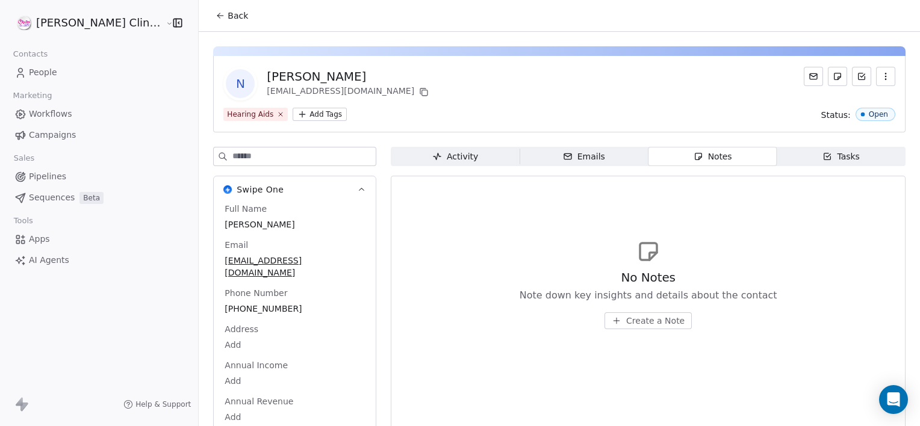
click at [628, 323] on span "Create a Note" at bounding box center [655, 321] width 58 height 12
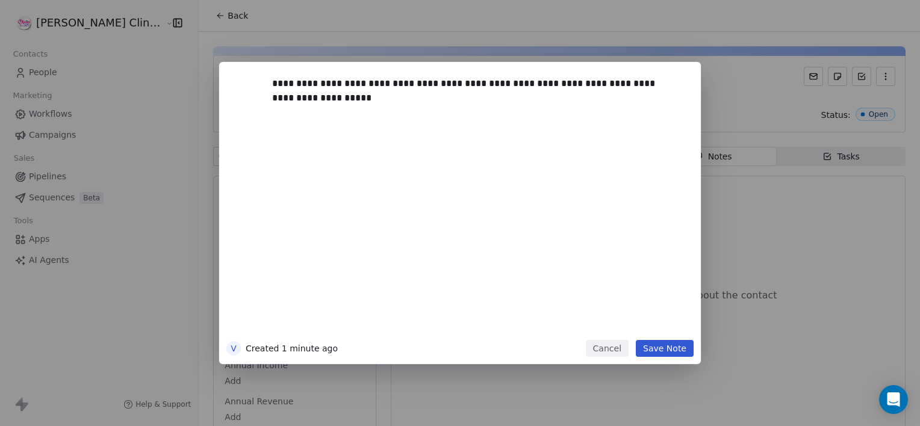
click at [652, 350] on button "Save Note" at bounding box center [665, 348] width 58 height 17
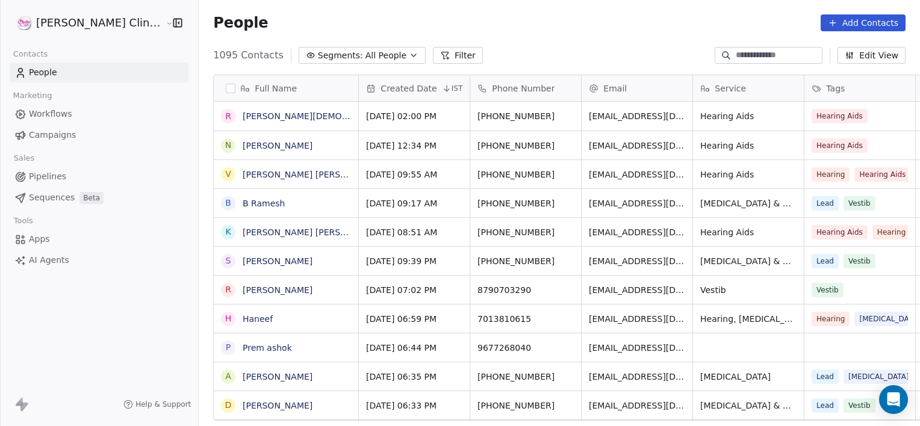
scroll to position [366, 748]
click at [243, 119] on link "[PERSON_NAME][DEMOGRAPHIC_DATA]" at bounding box center [326, 116] width 166 height 10
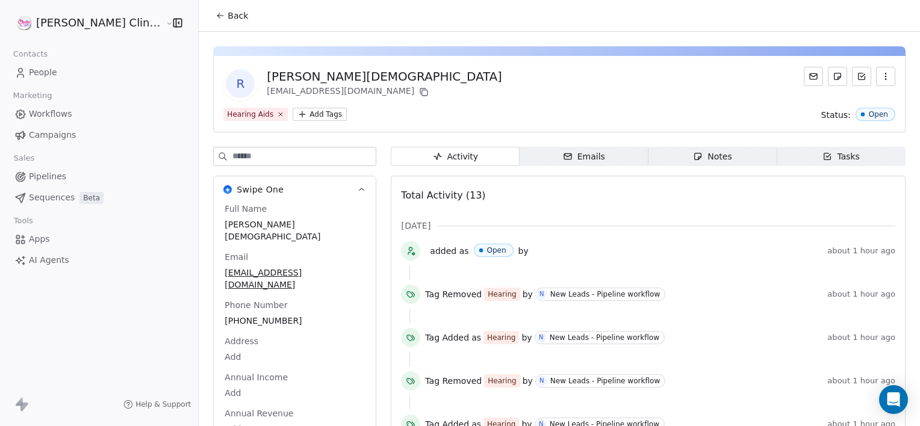
click at [648, 155] on span "Notes Notes" at bounding box center [712, 156] width 129 height 19
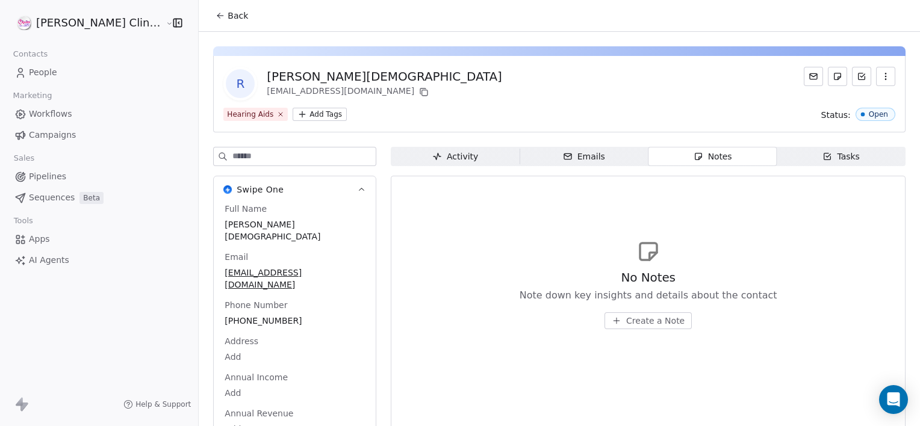
click at [604, 323] on button "Create a Note" at bounding box center [647, 320] width 87 height 17
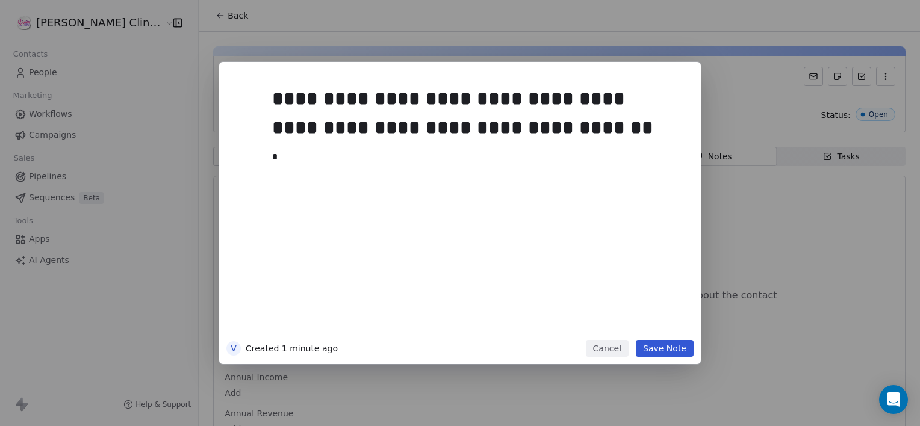
click at [603, 323] on div "**********" at bounding box center [478, 207] width 412 height 256
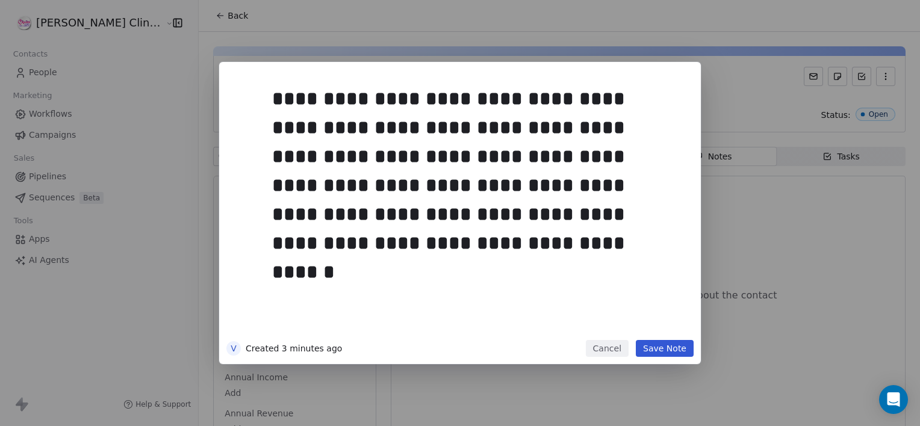
click at [665, 350] on button "Save Note" at bounding box center [665, 348] width 58 height 17
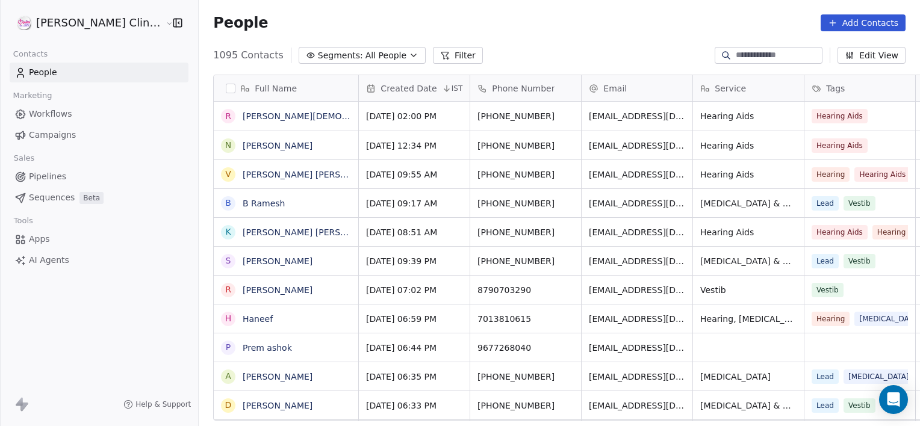
scroll to position [366, 748]
click at [498, 55] on div "1095 Contacts Segments: All People Filter Edit View" at bounding box center [559, 55] width 721 height 19
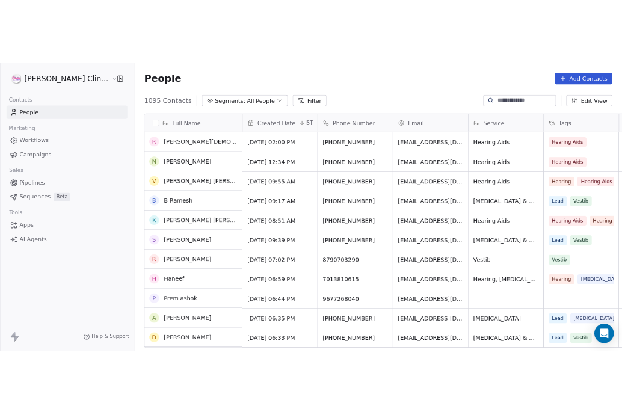
scroll to position [0, 0]
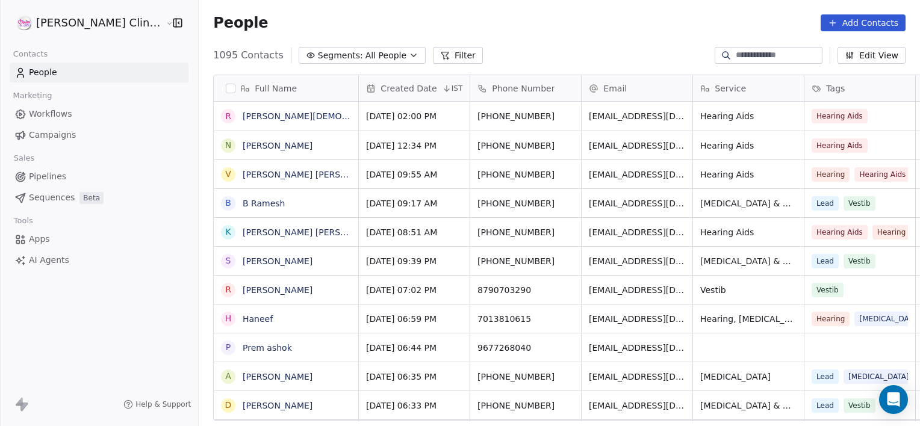
click at [819, 84] on div "Tags" at bounding box center [858, 88] width 94 height 12
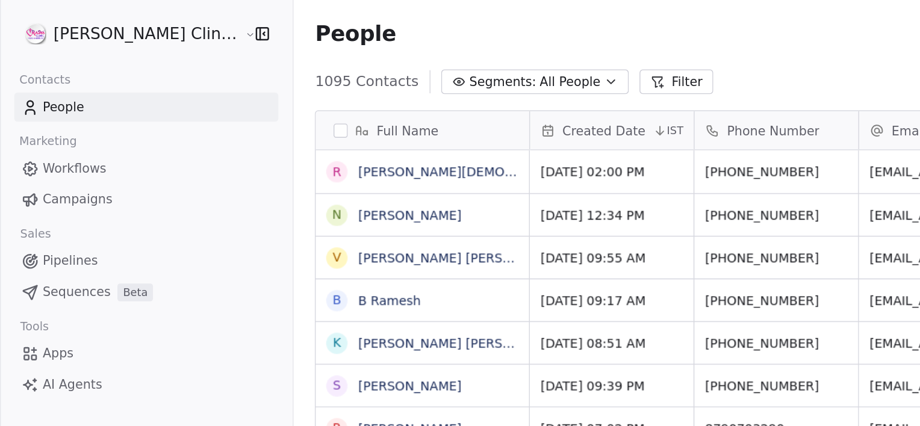
scroll to position [366, 748]
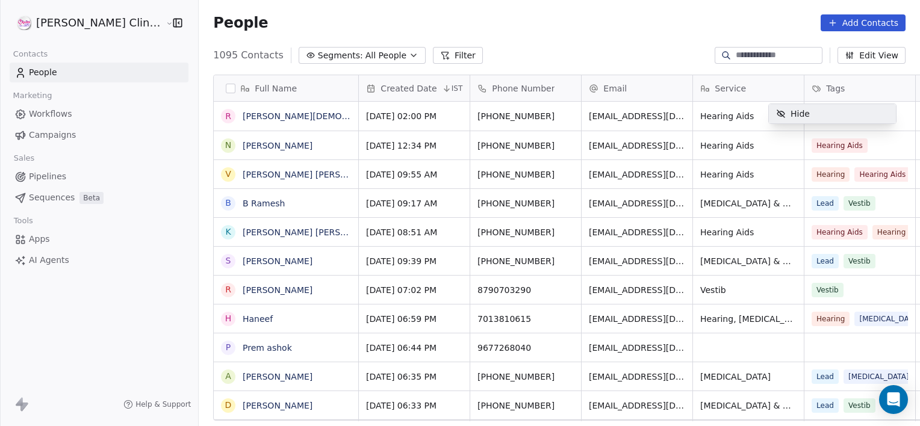
click at [734, 52] on html "[PERSON_NAME] Clinic External Contacts People Marketing Workflows Campaigns Sal…" at bounding box center [460, 213] width 920 height 426
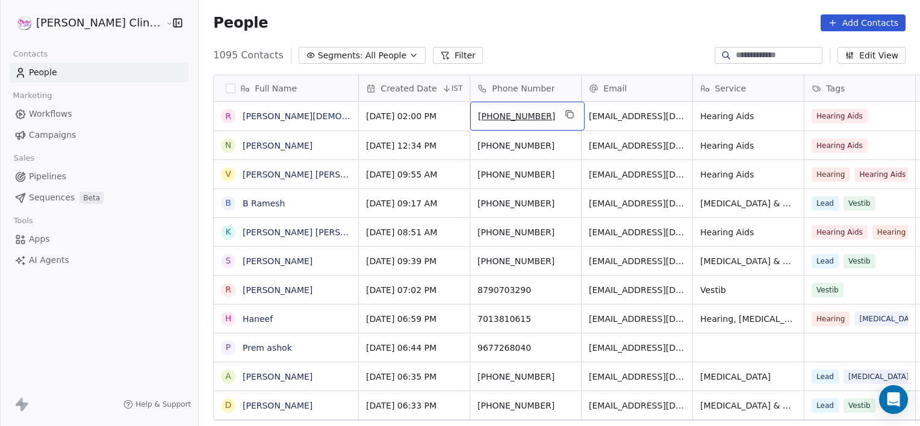
scroll to position [0, 0]
click at [243, 113] on link "[PERSON_NAME][DEMOGRAPHIC_DATA]" at bounding box center [326, 116] width 166 height 10
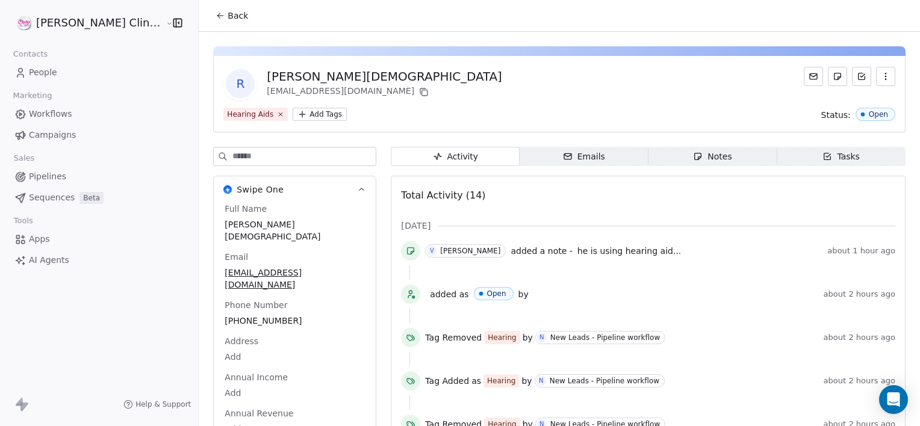
click at [577, 250] on span "he is using hearing aid..." at bounding box center [629, 251] width 104 height 10
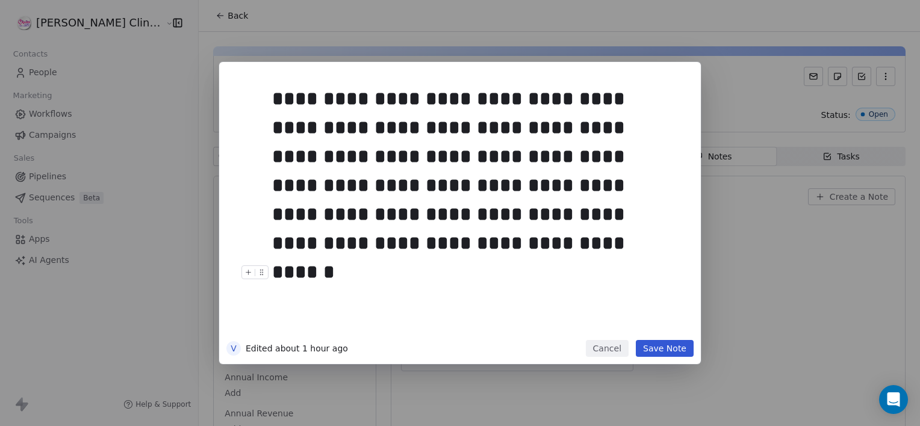
click at [604, 350] on button "Cancel" at bounding box center [607, 348] width 43 height 17
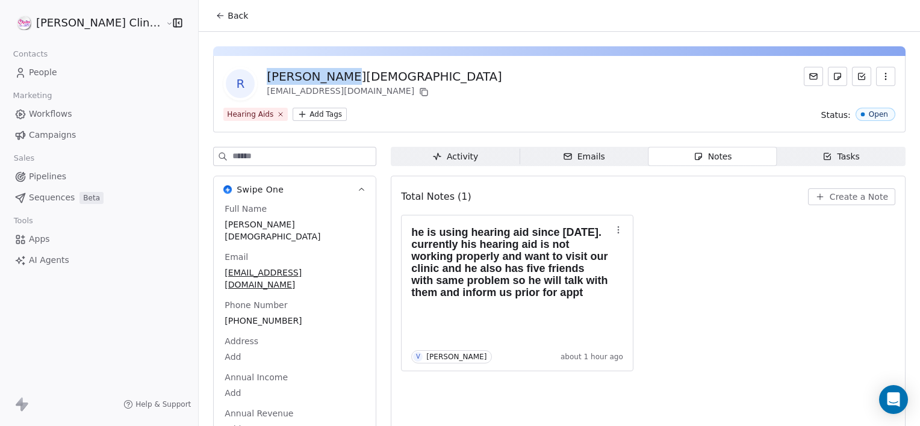
drag, startPoint x: 306, startPoint y: 76, endPoint x: 231, endPoint y: 75, distance: 74.7
click at [267, 75] on div "[PERSON_NAME][DEMOGRAPHIC_DATA]" at bounding box center [384, 76] width 235 height 17
copy div "[PERSON_NAME][DEMOGRAPHIC_DATA]"
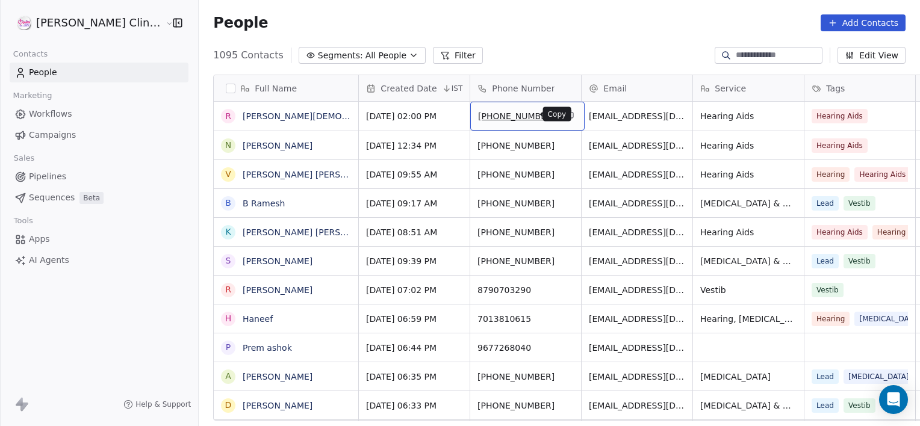
click at [565, 113] on icon "grid" at bounding box center [570, 115] width 10 height 10
drag, startPoint x: 522, startPoint y: 113, endPoint x: 477, endPoint y: 117, distance: 45.9
click at [506, 111] on span "[PHONE_NUMBER]" at bounding box center [516, 116] width 77 height 12
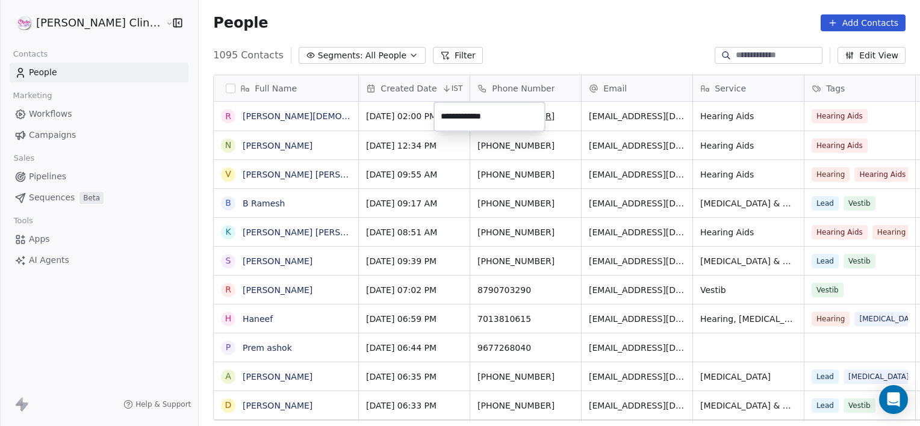
click at [506, 111] on input "**********" at bounding box center [489, 117] width 106 height 24
drag, startPoint x: 506, startPoint y: 111, endPoint x: 454, endPoint y: 110, distance: 51.8
click at [454, 110] on input "**********" at bounding box center [489, 117] width 106 height 24
click at [217, 117] on html "[PERSON_NAME] Clinic External Contacts People Marketing Workflows Campaigns Sal…" at bounding box center [460, 213] width 920 height 426
click at [243, 117] on link "[PERSON_NAME][DEMOGRAPHIC_DATA]" at bounding box center [326, 116] width 166 height 10
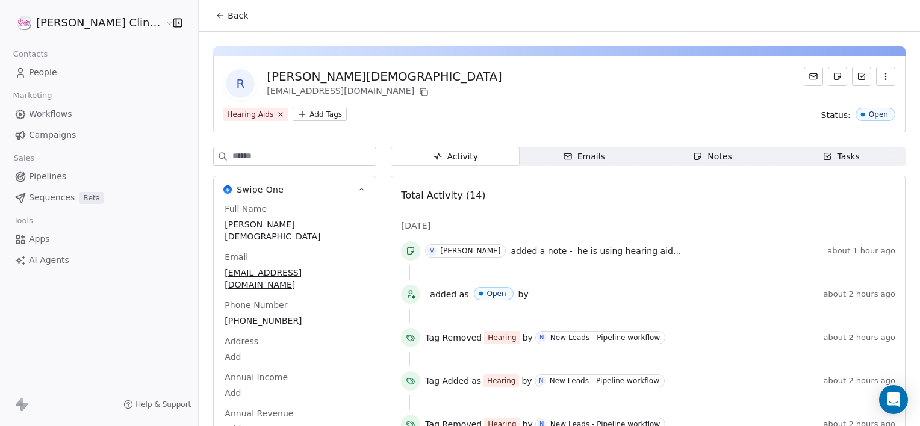
click at [577, 253] on span "he is using hearing aid..." at bounding box center [629, 251] width 104 height 10
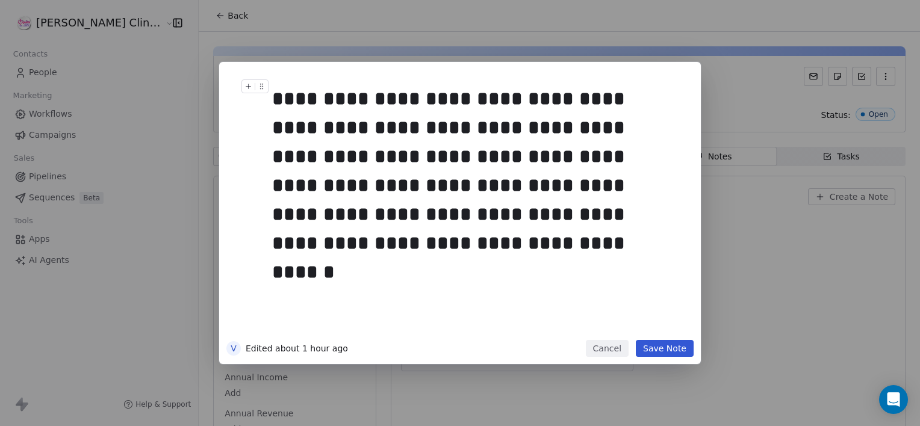
click at [274, 102] on div "**********" at bounding box center [473, 170] width 403 height 173
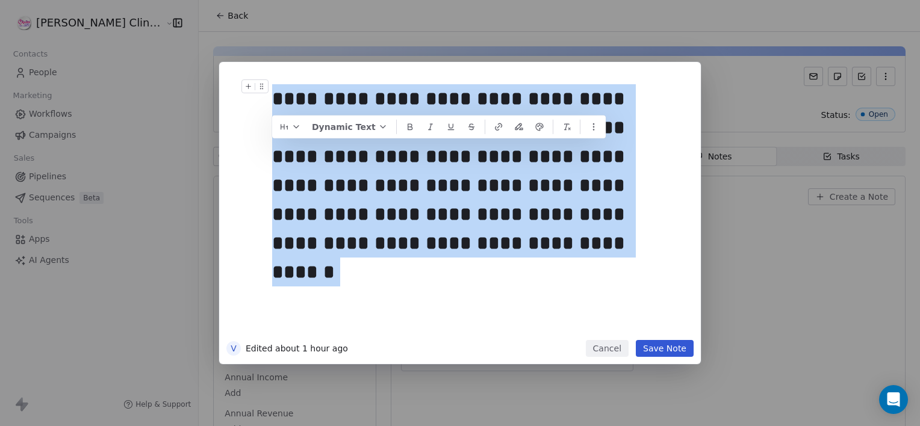
click at [274, 102] on div "**********" at bounding box center [473, 170] width 403 height 173
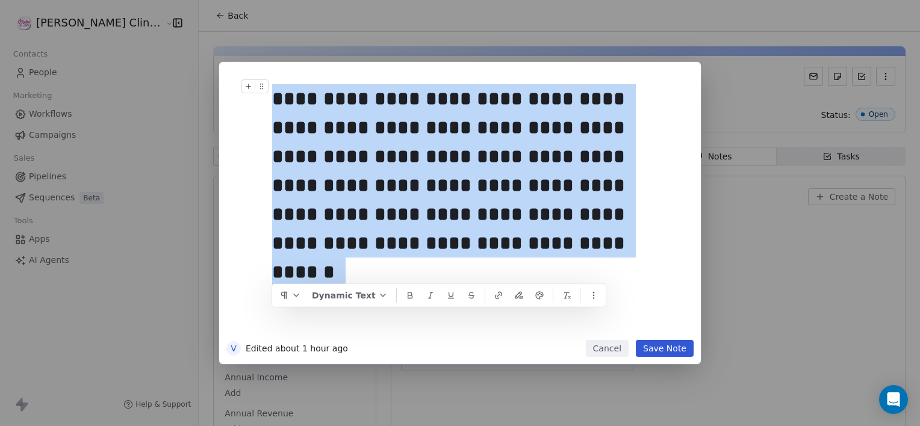
click at [274, 102] on div "**********" at bounding box center [473, 170] width 403 height 173
copy div "**********"
click at [388, 188] on div "**********" at bounding box center [473, 170] width 403 height 173
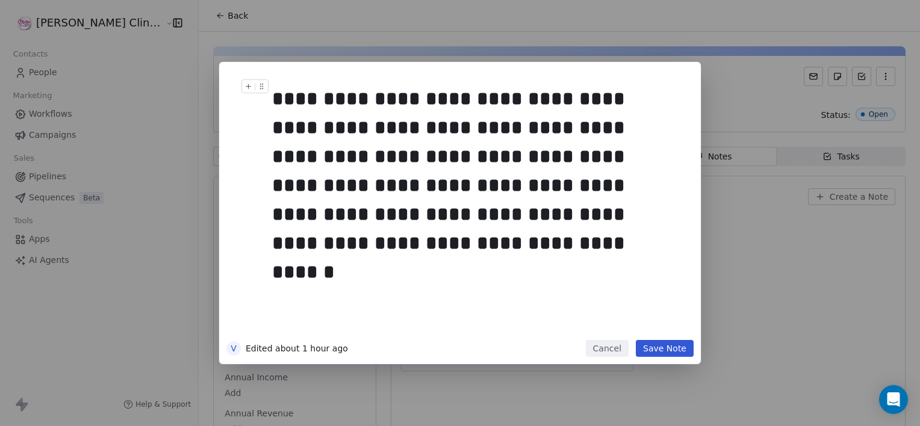
click at [614, 346] on button "Cancel" at bounding box center [607, 348] width 43 height 17
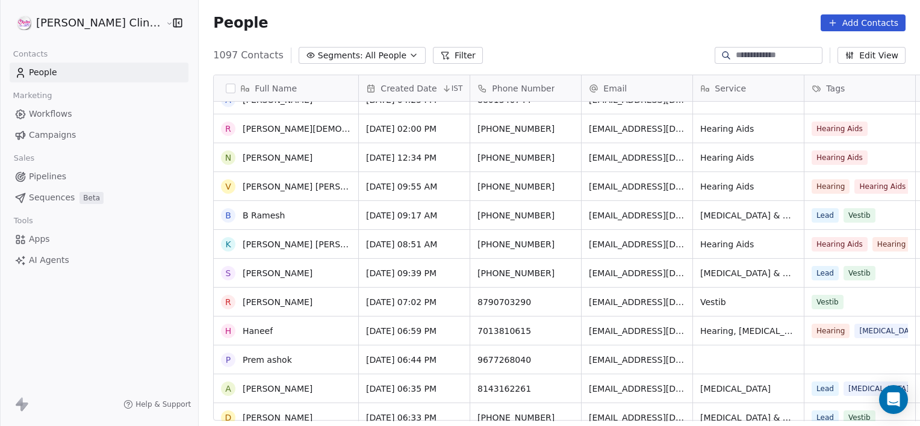
scroll to position [47, 0]
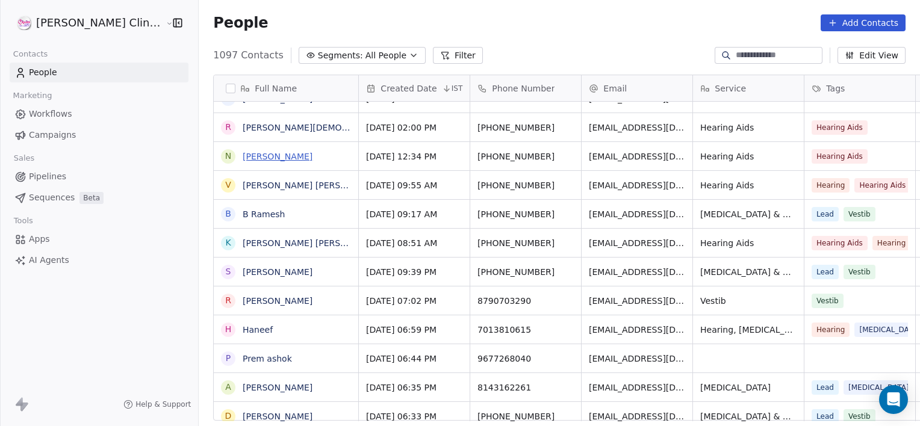
click at [255, 154] on link "[PERSON_NAME]" at bounding box center [278, 157] width 70 height 10
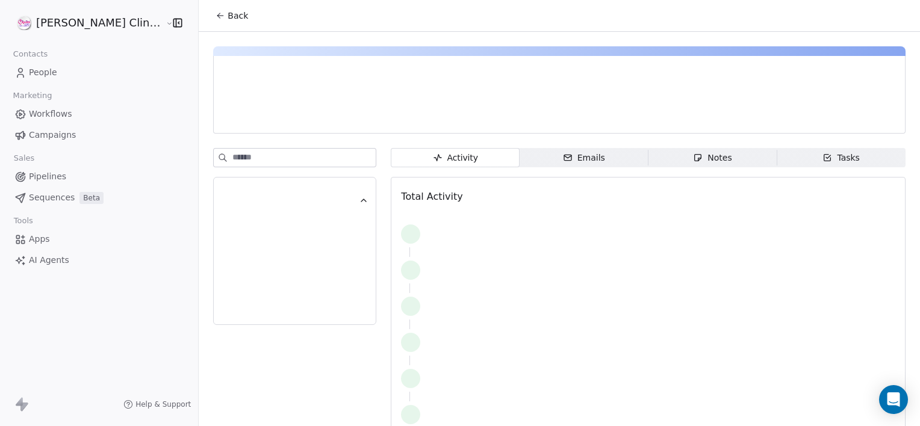
click at [649, 160] on span "Notes Notes" at bounding box center [712, 157] width 129 height 19
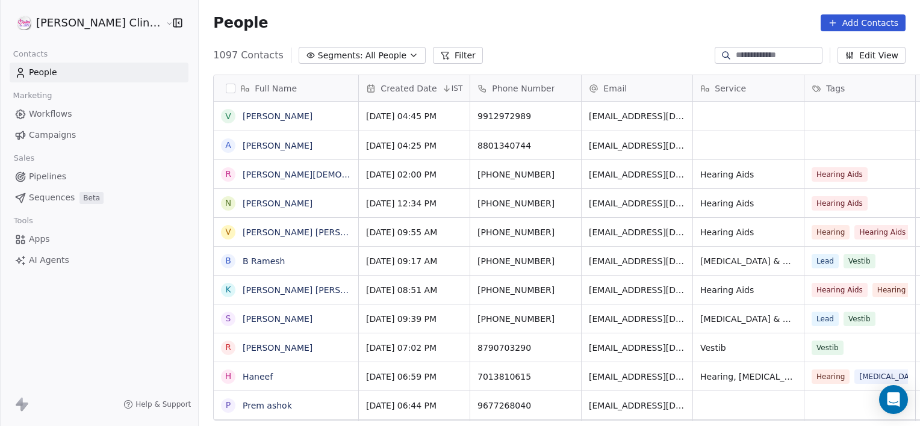
scroll to position [366, 748]
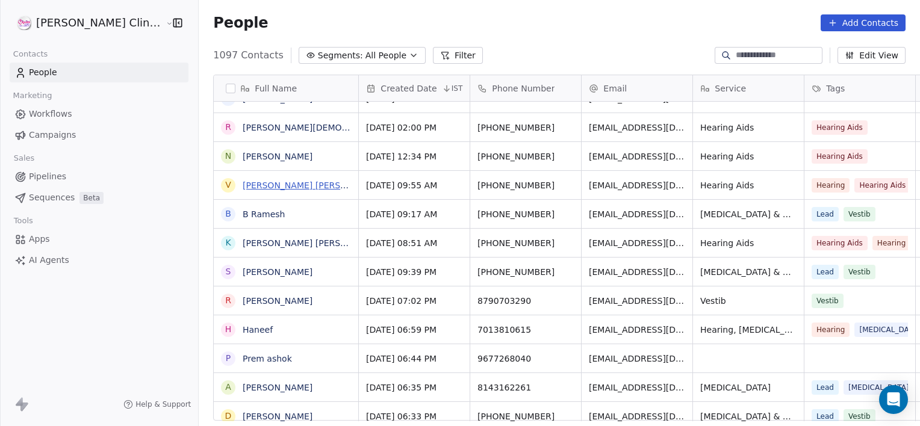
click at [255, 185] on link "[PERSON_NAME] [PERSON_NAME]" at bounding box center [314, 186] width 143 height 10
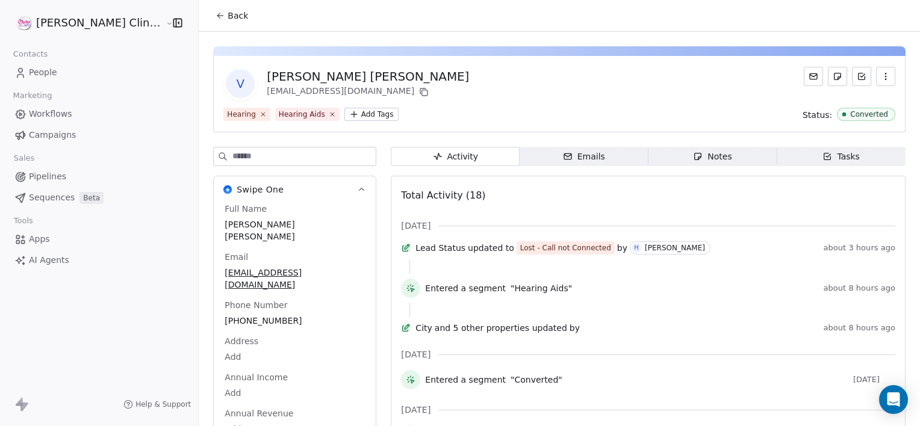
click at [648, 157] on span "Notes Notes" at bounding box center [712, 156] width 129 height 19
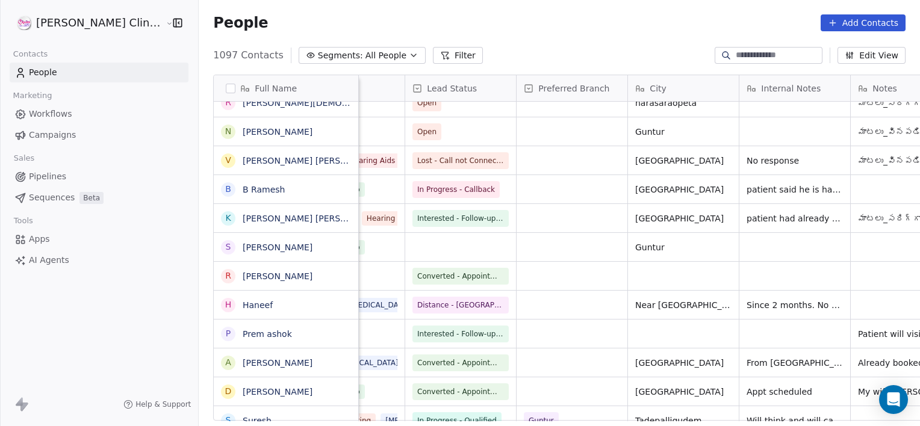
scroll to position [0, 510]
click at [243, 194] on link "B Ramesh" at bounding box center [264, 190] width 42 height 10
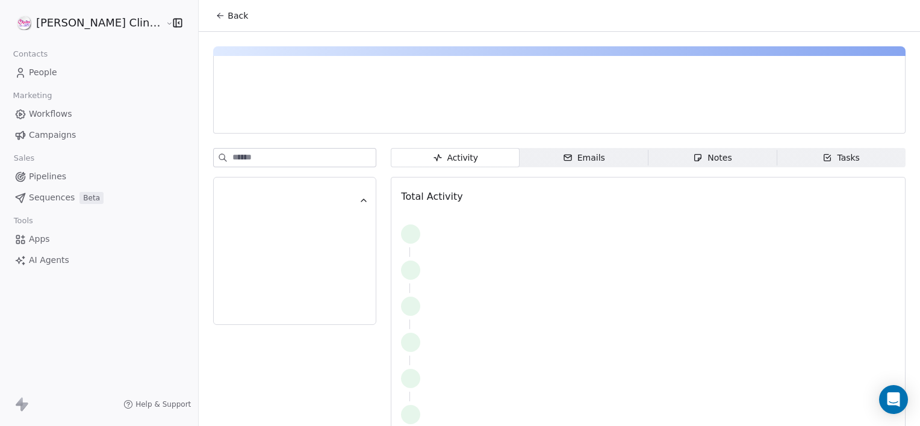
click at [669, 155] on span "Notes Notes" at bounding box center [712, 157] width 129 height 19
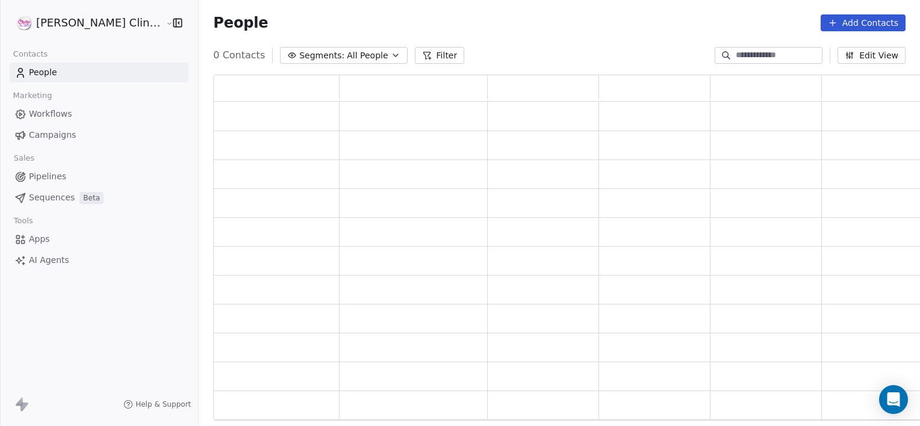
scroll to position [337, 719]
click at [736, 53] on input at bounding box center [778, 55] width 84 height 12
type input "**********"
